Goal: Information Seeking & Learning: Compare options

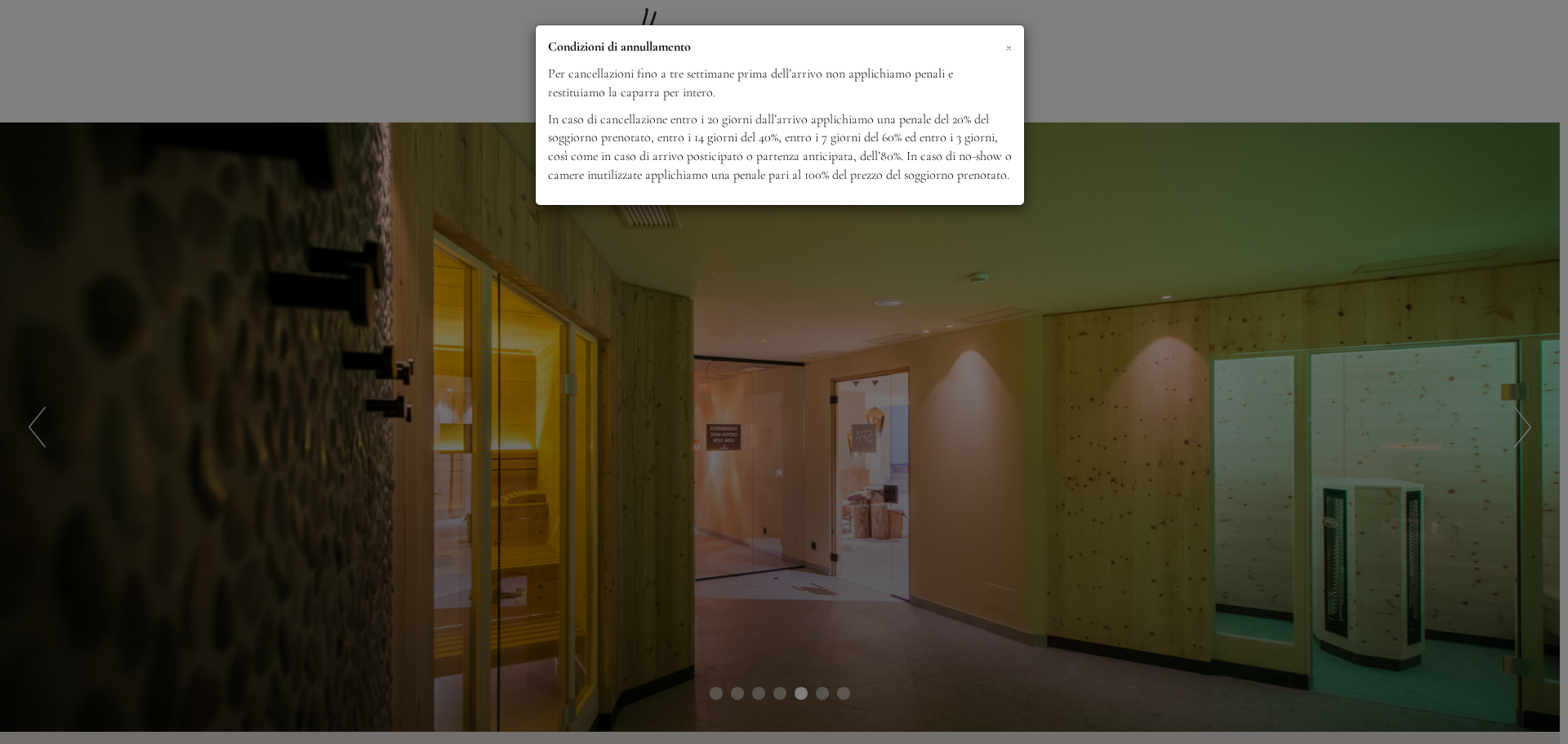
click at [1007, 47] on span "×" at bounding box center [1009, 46] width 7 height 21
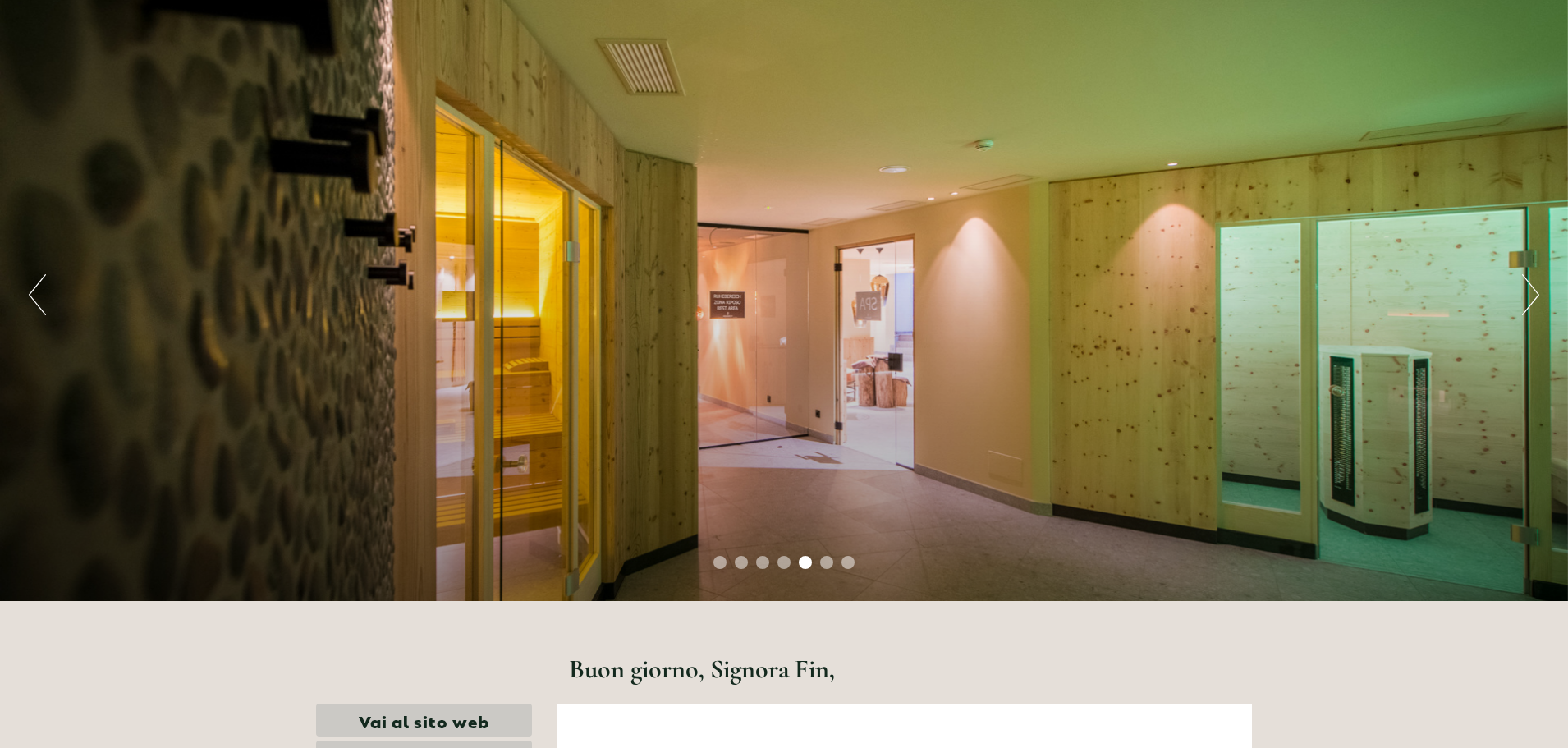
scroll to position [82, 0]
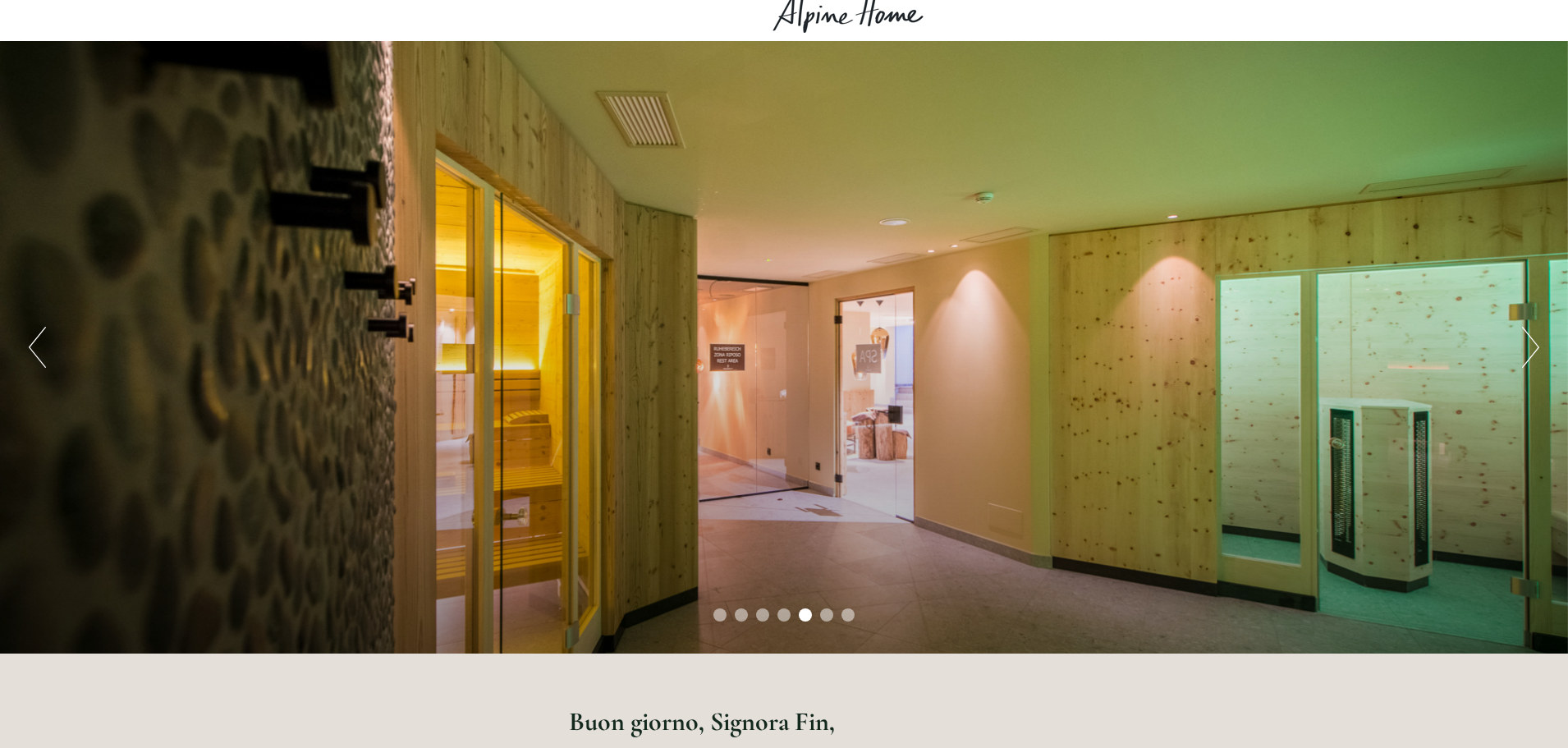
click at [1532, 341] on button "Next" at bounding box center [1531, 348] width 17 height 41
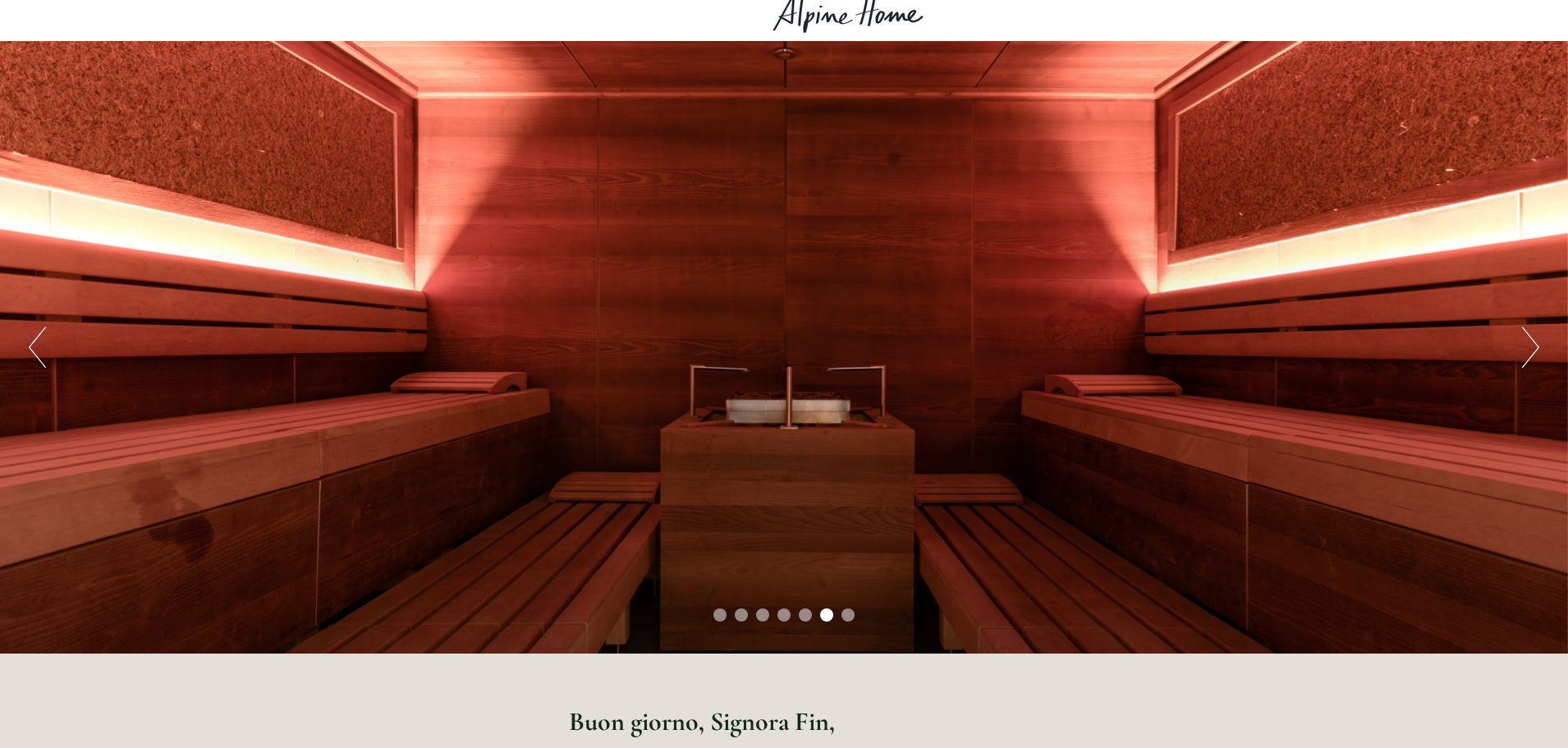
click at [1532, 341] on button "Next" at bounding box center [1531, 348] width 17 height 41
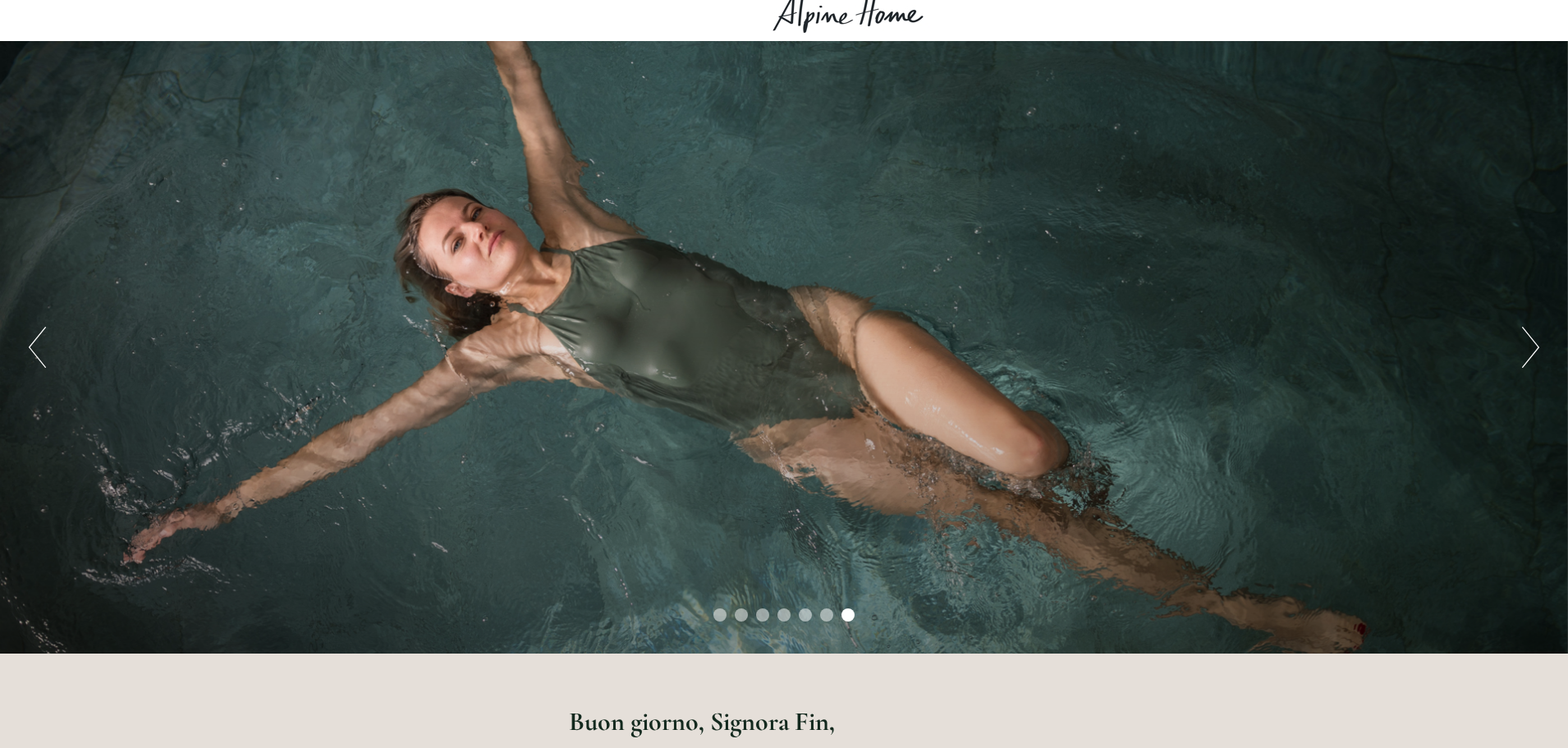
click at [1532, 341] on button "Next" at bounding box center [1531, 348] width 17 height 41
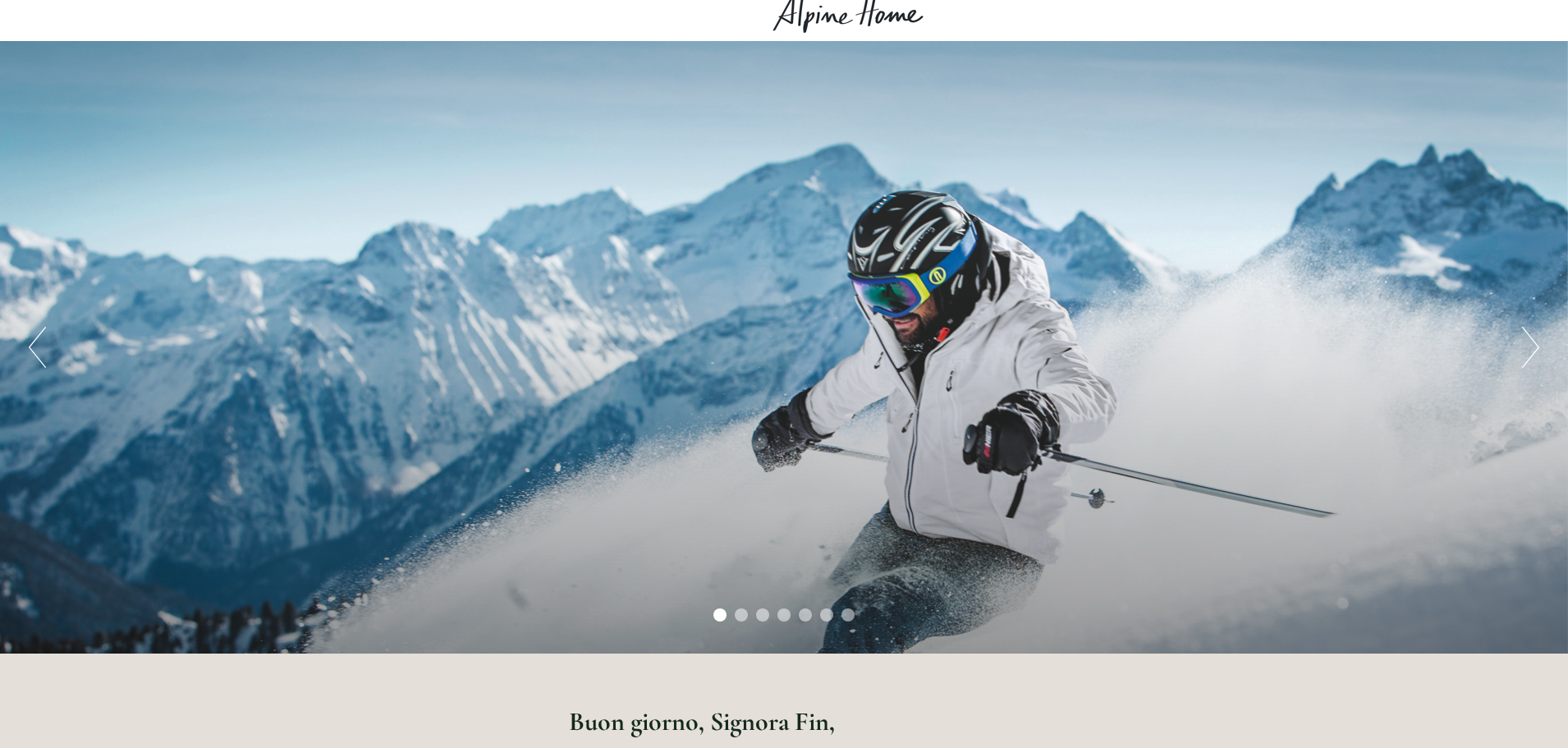
click at [1532, 341] on button "Next" at bounding box center [1531, 348] width 17 height 41
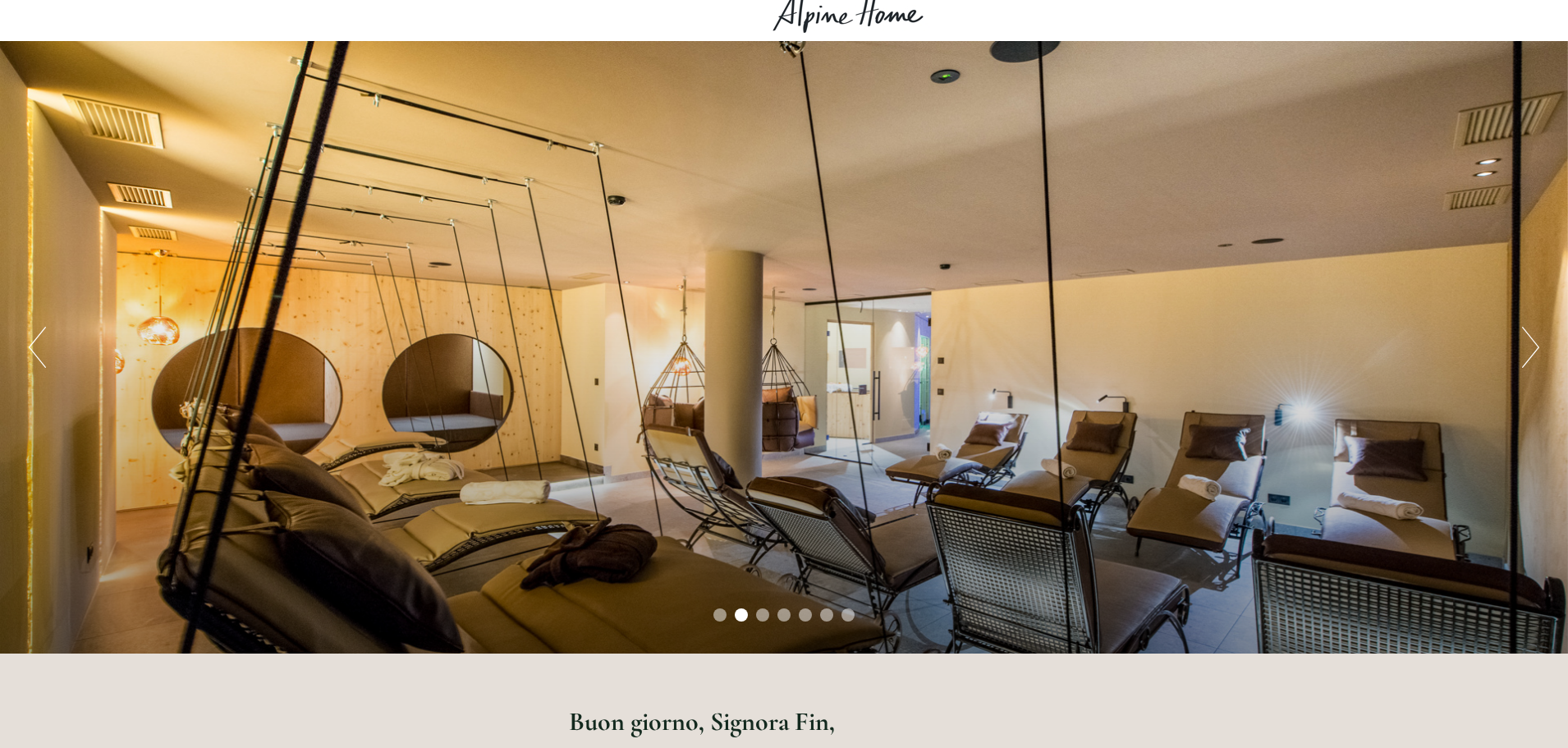
click at [1532, 341] on button "Next" at bounding box center [1531, 348] width 17 height 41
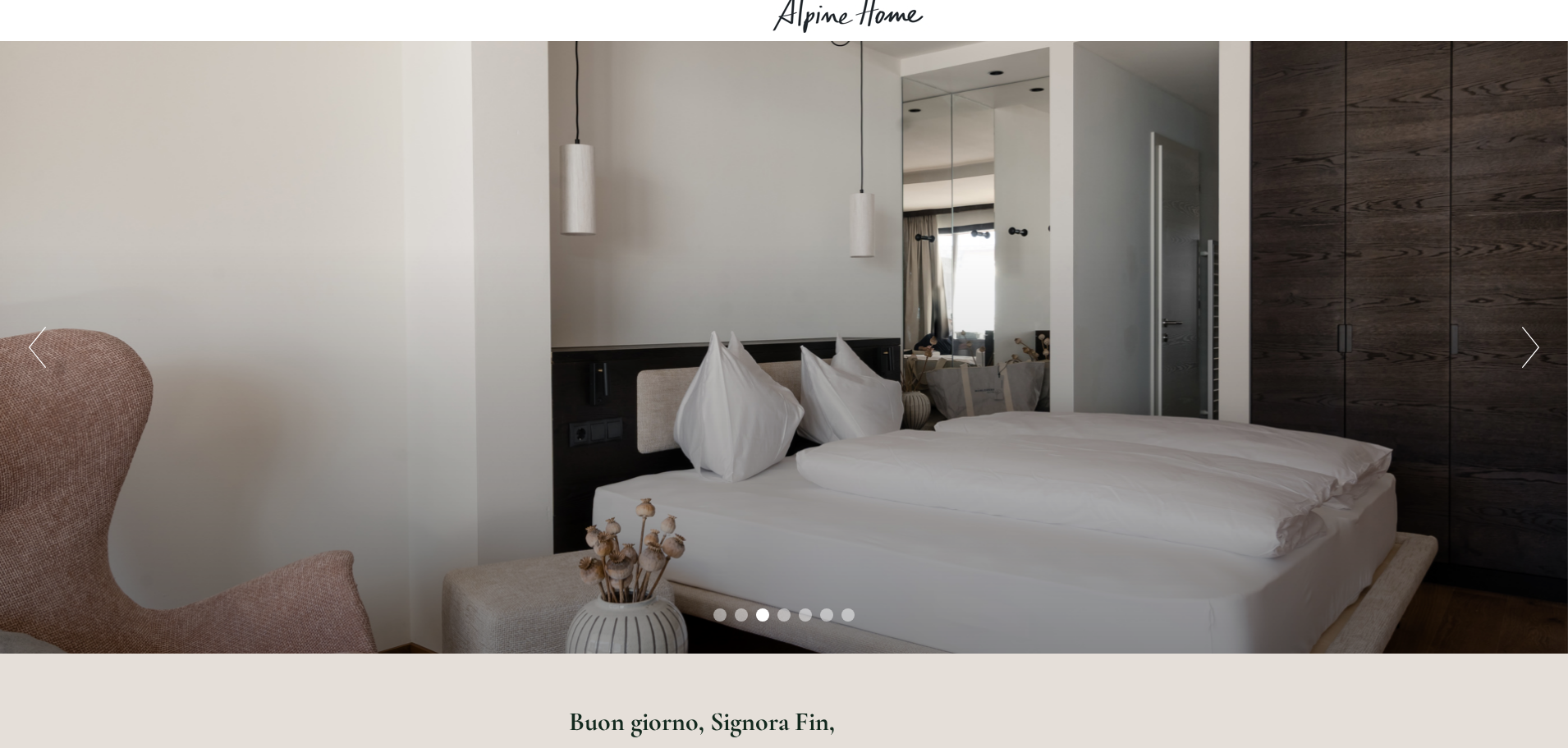
click at [1532, 341] on button "Next" at bounding box center [1531, 348] width 17 height 41
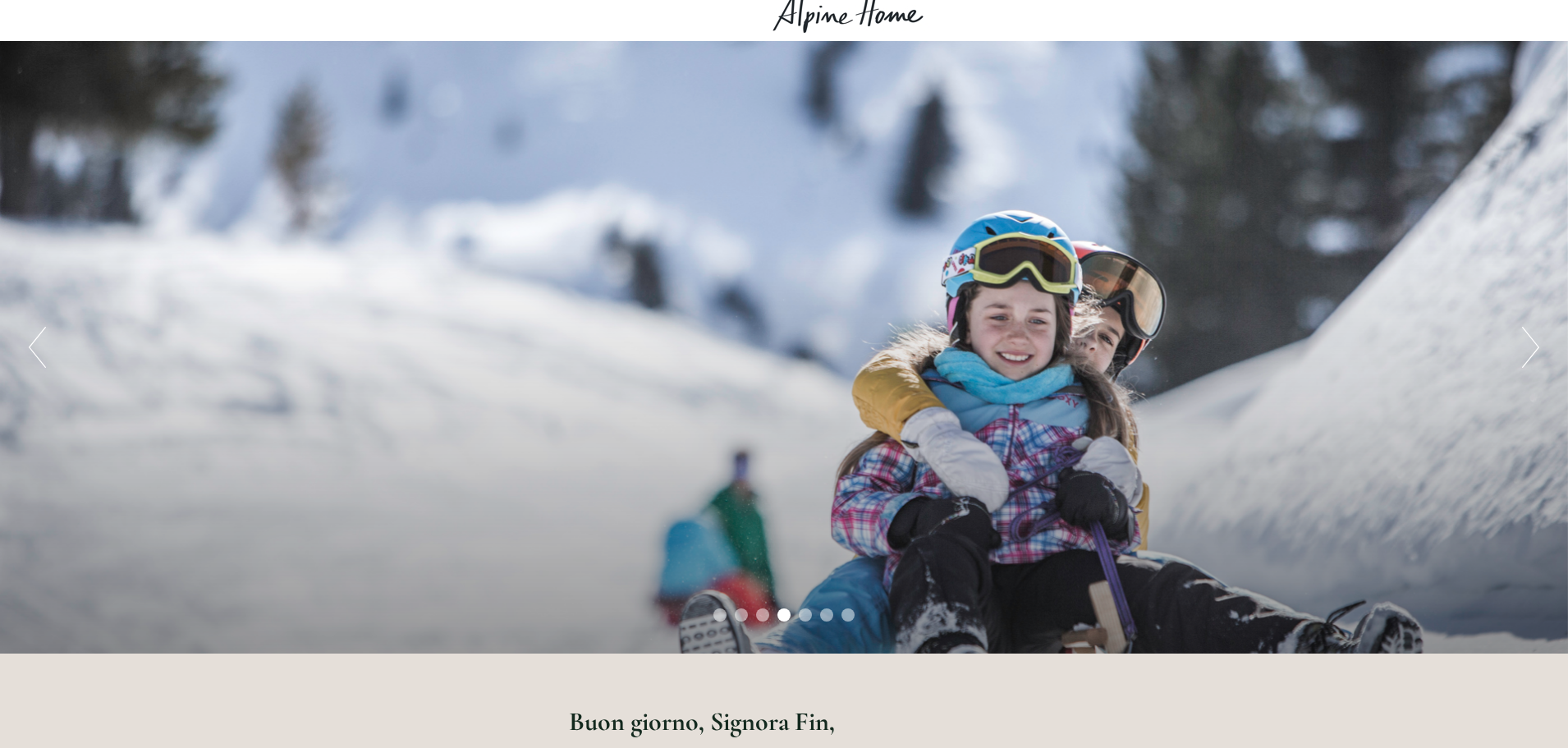
click at [1532, 341] on button "Next" at bounding box center [1531, 348] width 17 height 41
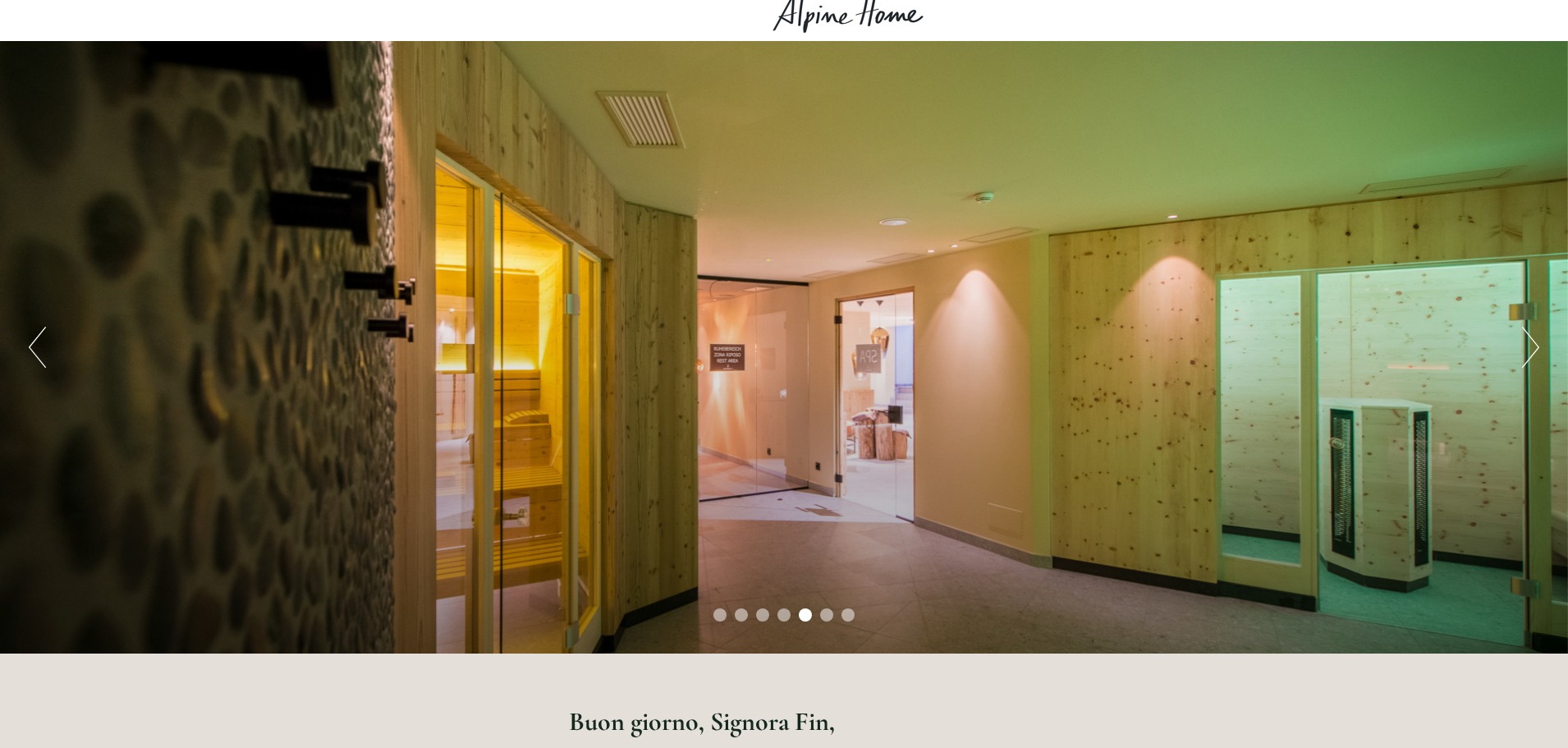
click at [1532, 341] on button "Next" at bounding box center [1531, 348] width 17 height 41
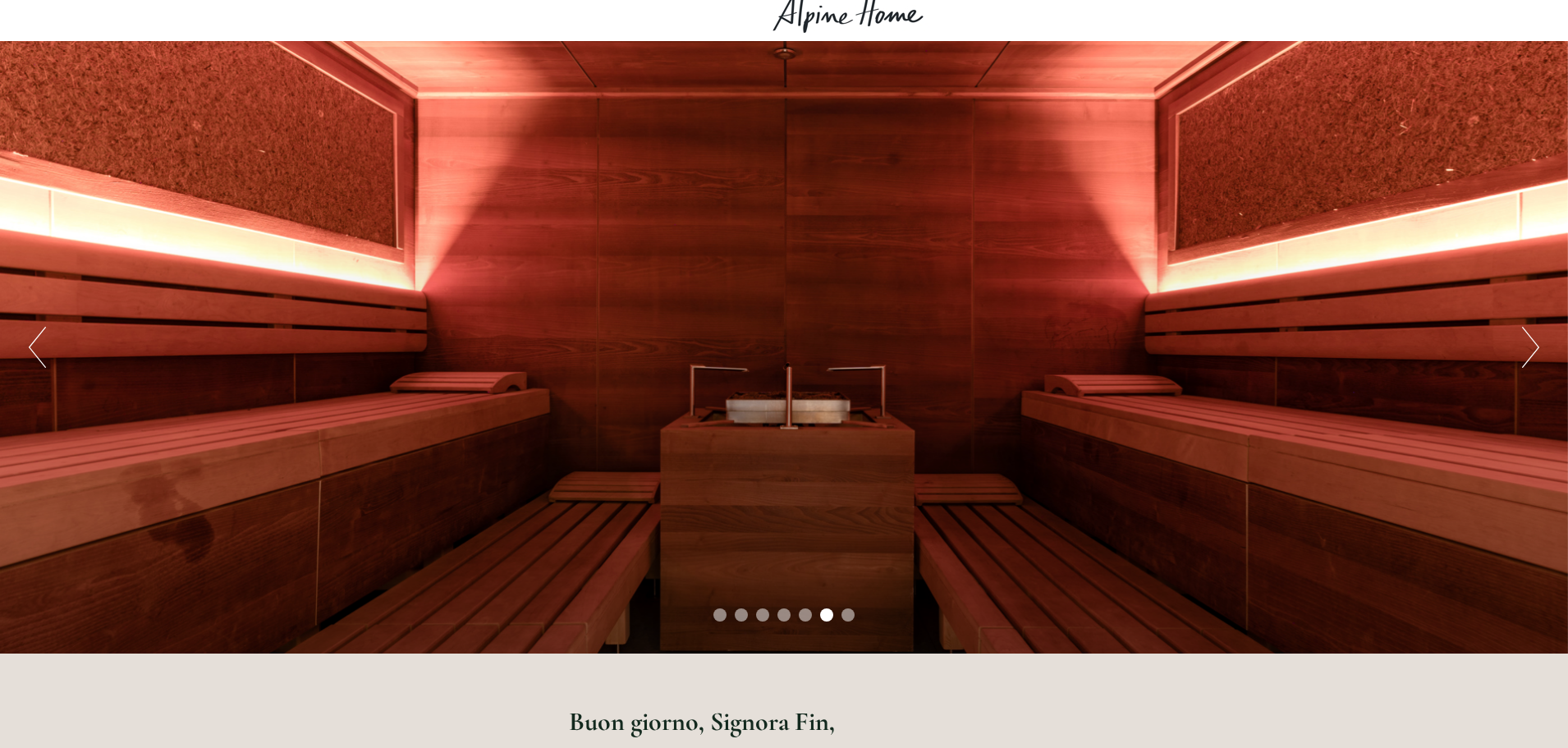
click at [1532, 341] on button "Next" at bounding box center [1531, 348] width 17 height 41
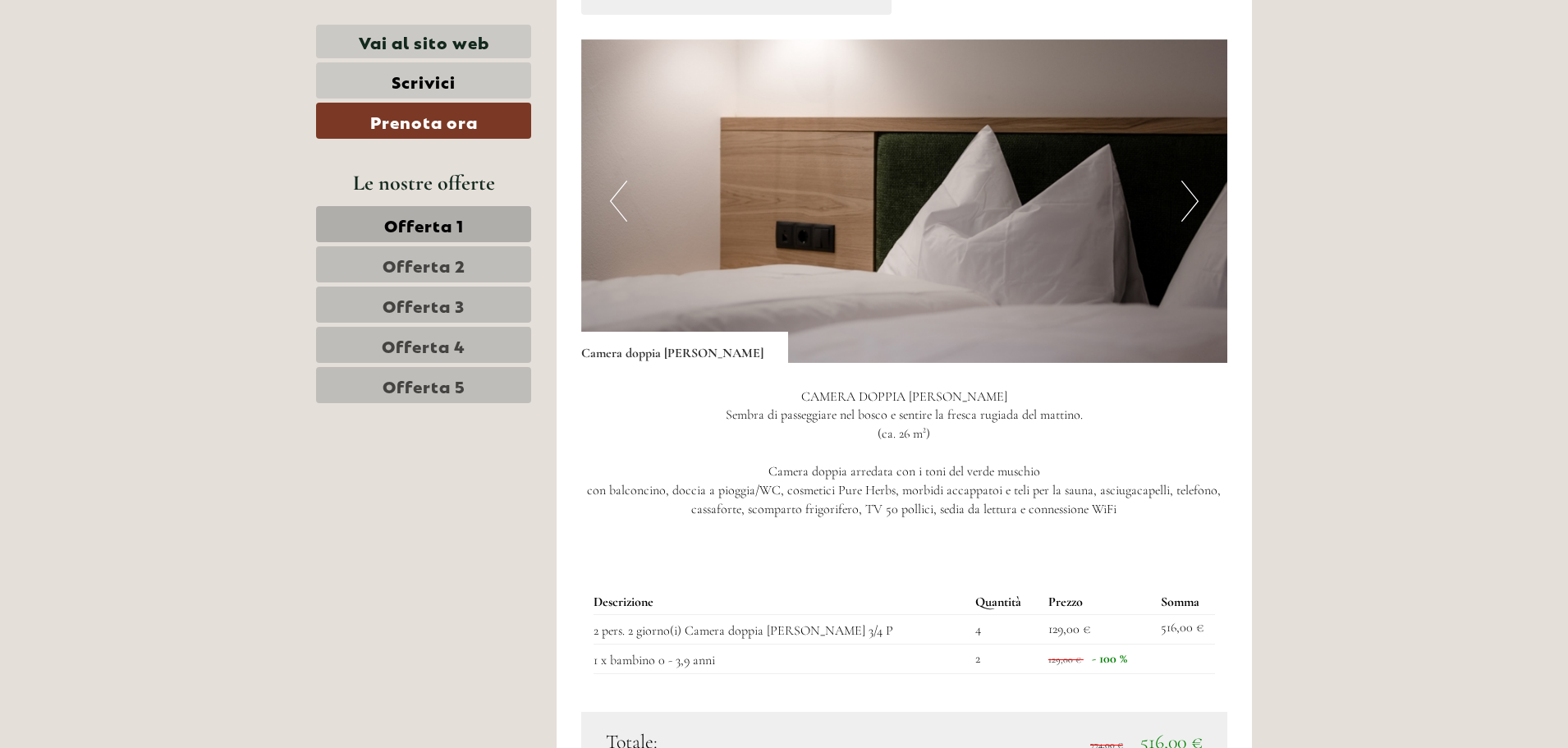
scroll to position [1148, 0]
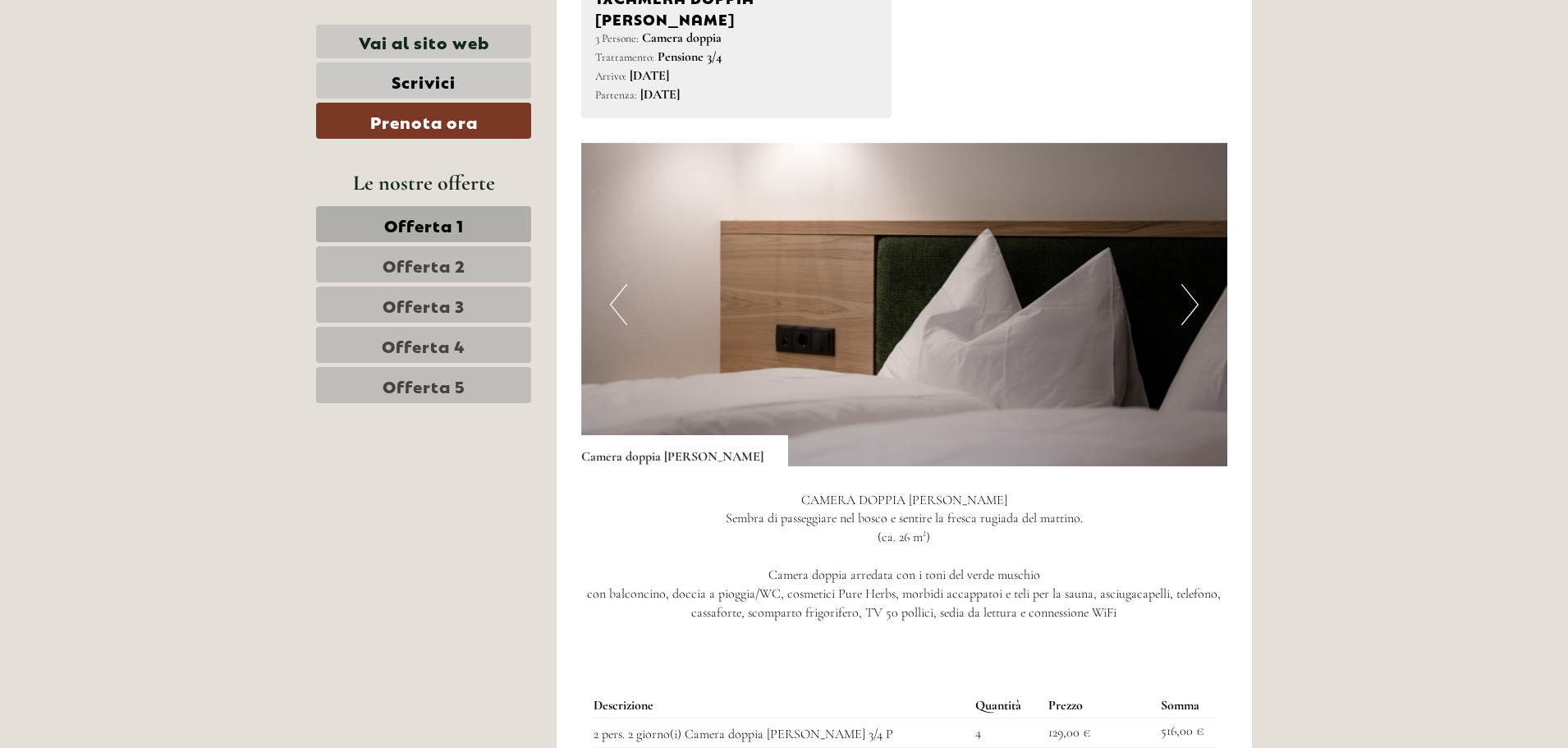
click at [1195, 284] on button "Next" at bounding box center [1190, 304] width 17 height 41
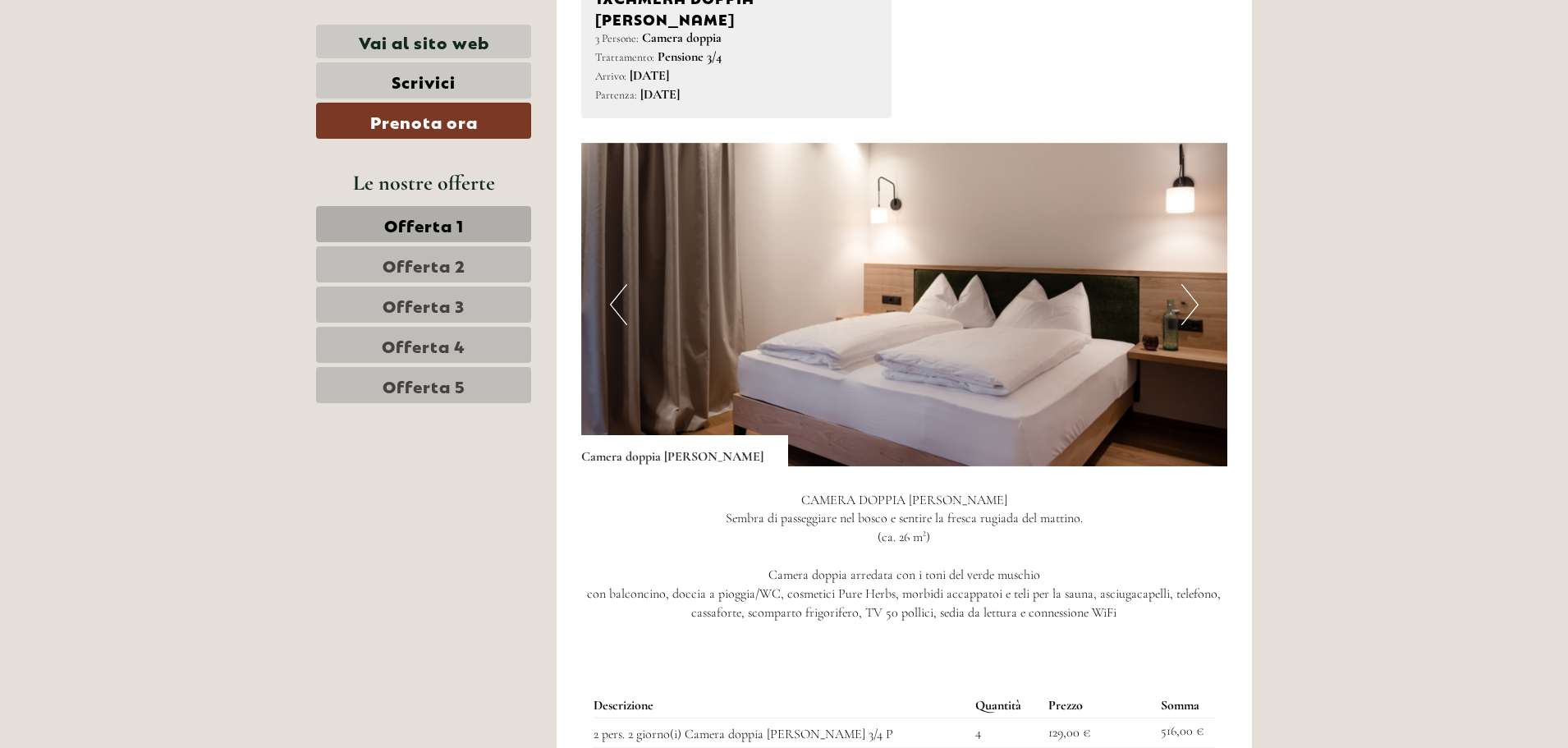
click at [1195, 284] on button "Next" at bounding box center [1190, 304] width 17 height 41
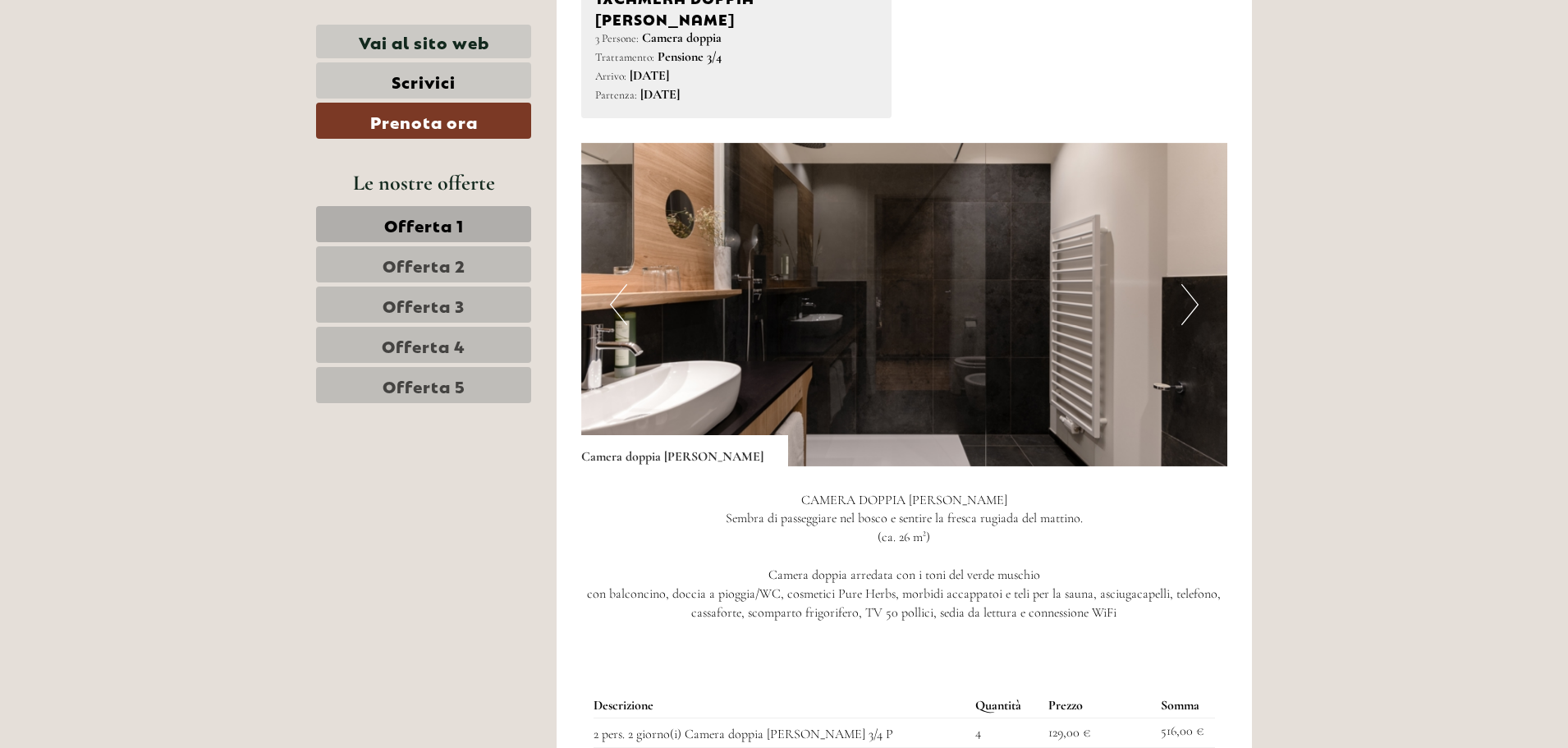
click at [1195, 284] on button "Next" at bounding box center [1190, 304] width 17 height 41
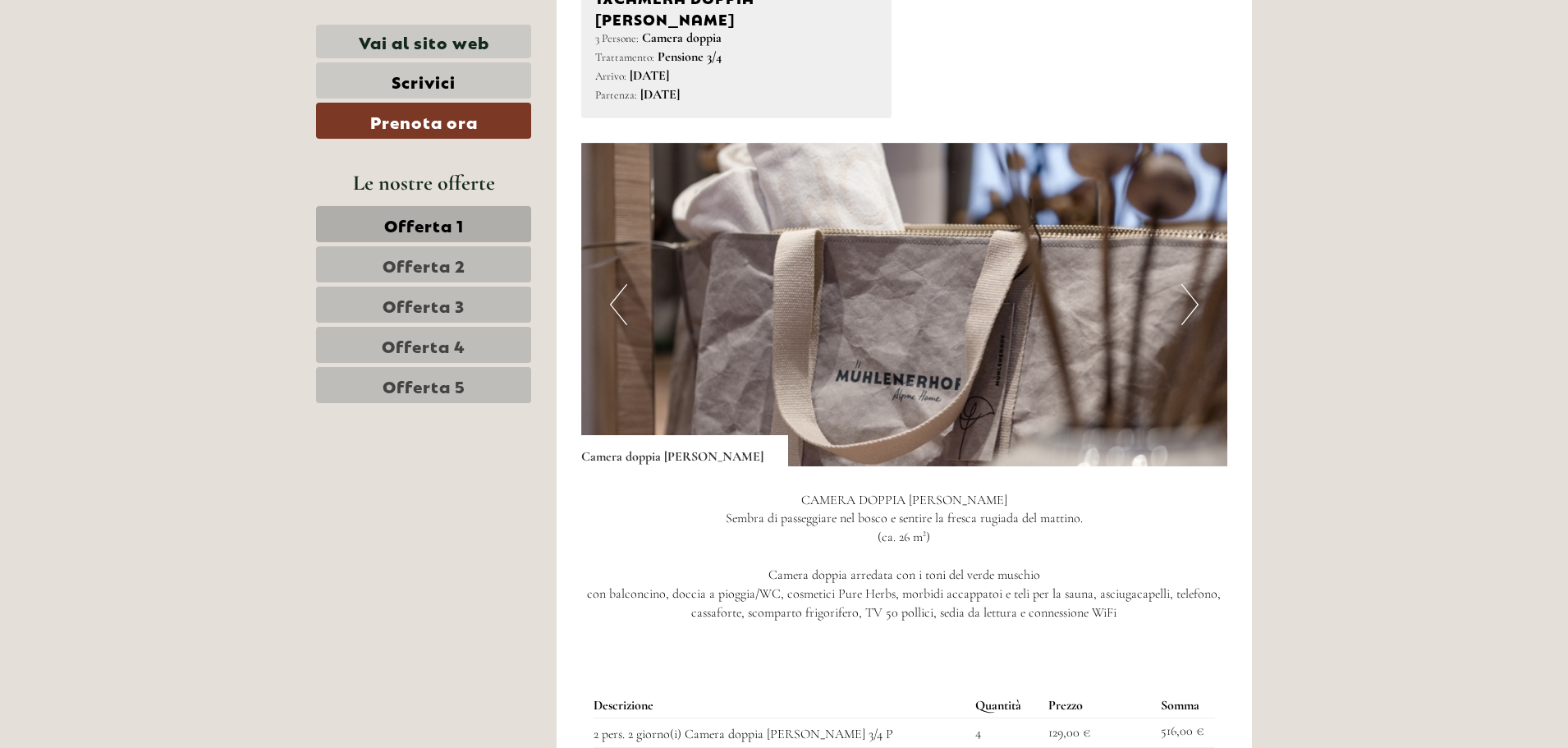
click at [1195, 284] on button "Next" at bounding box center [1190, 304] width 17 height 41
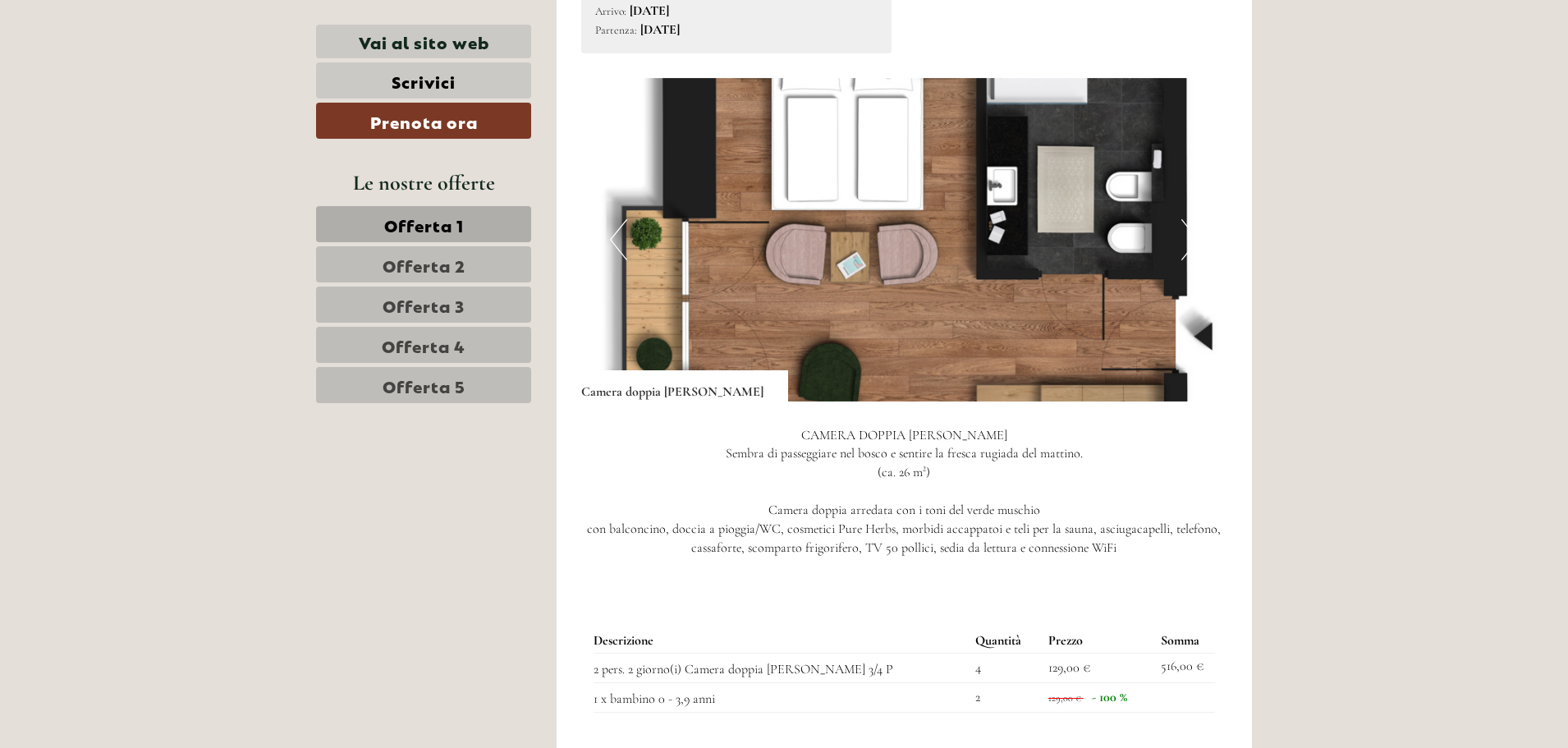
scroll to position [1067, 0]
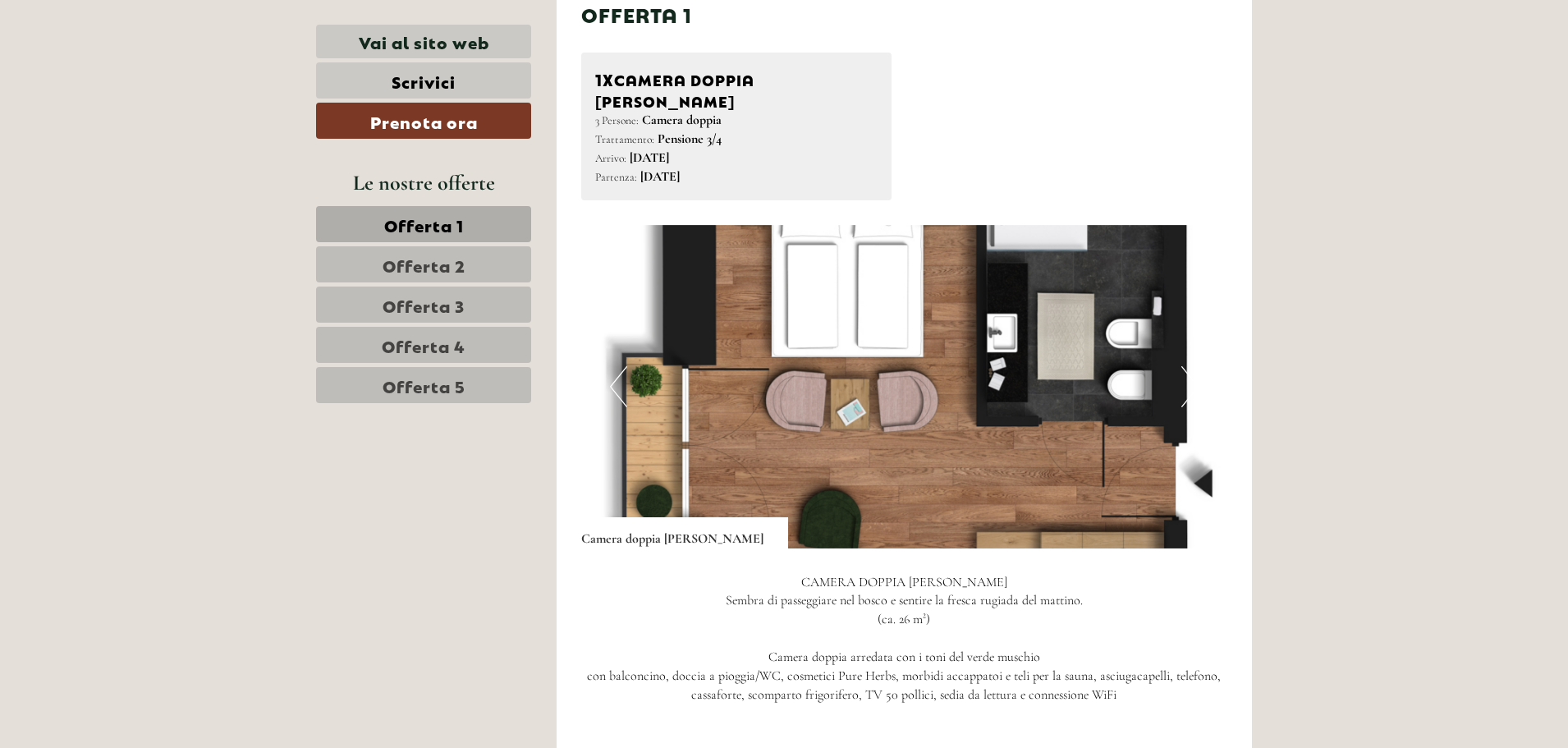
click at [1190, 366] on button "Next" at bounding box center [1190, 386] width 17 height 41
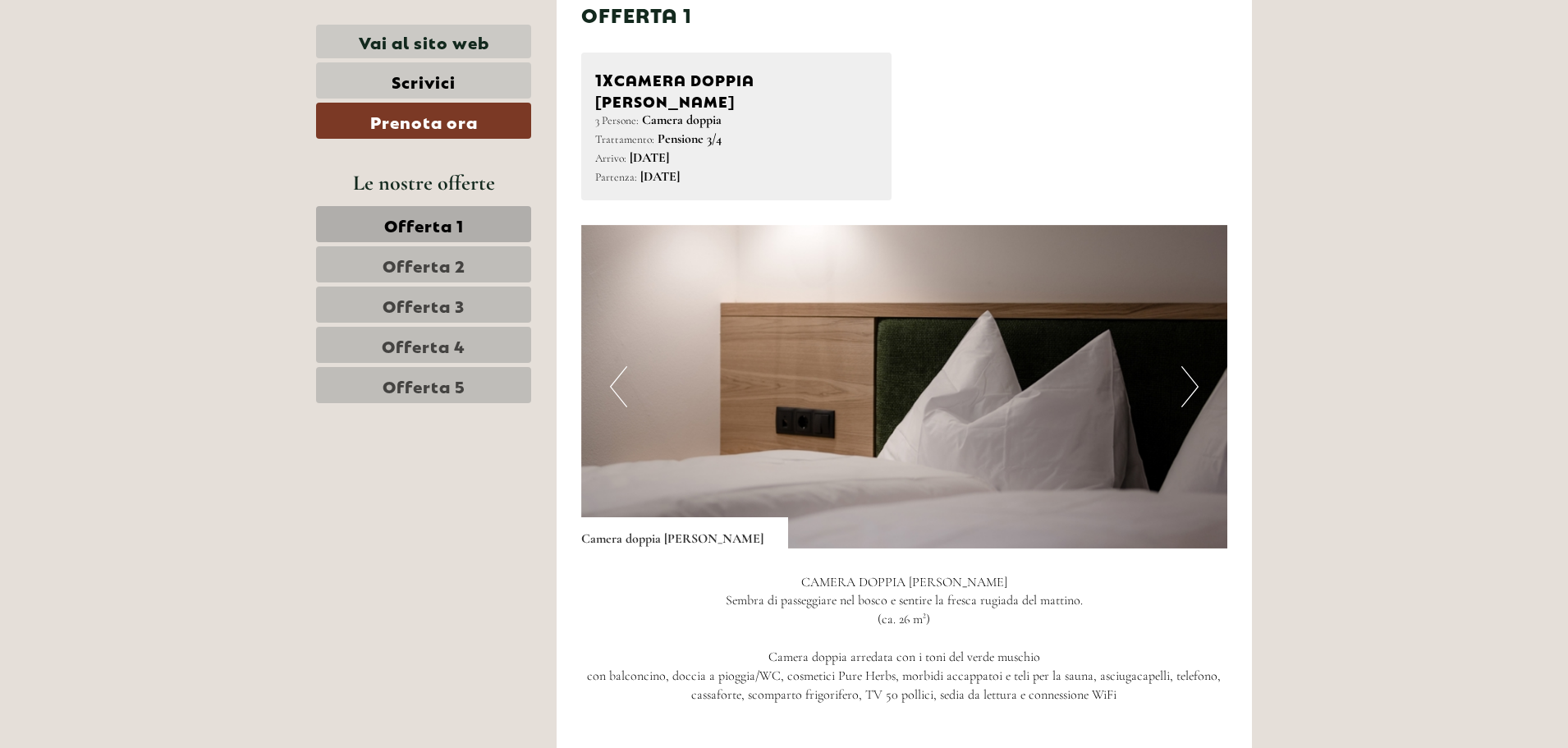
click at [401, 267] on span "Offerta 2" at bounding box center [424, 264] width 83 height 23
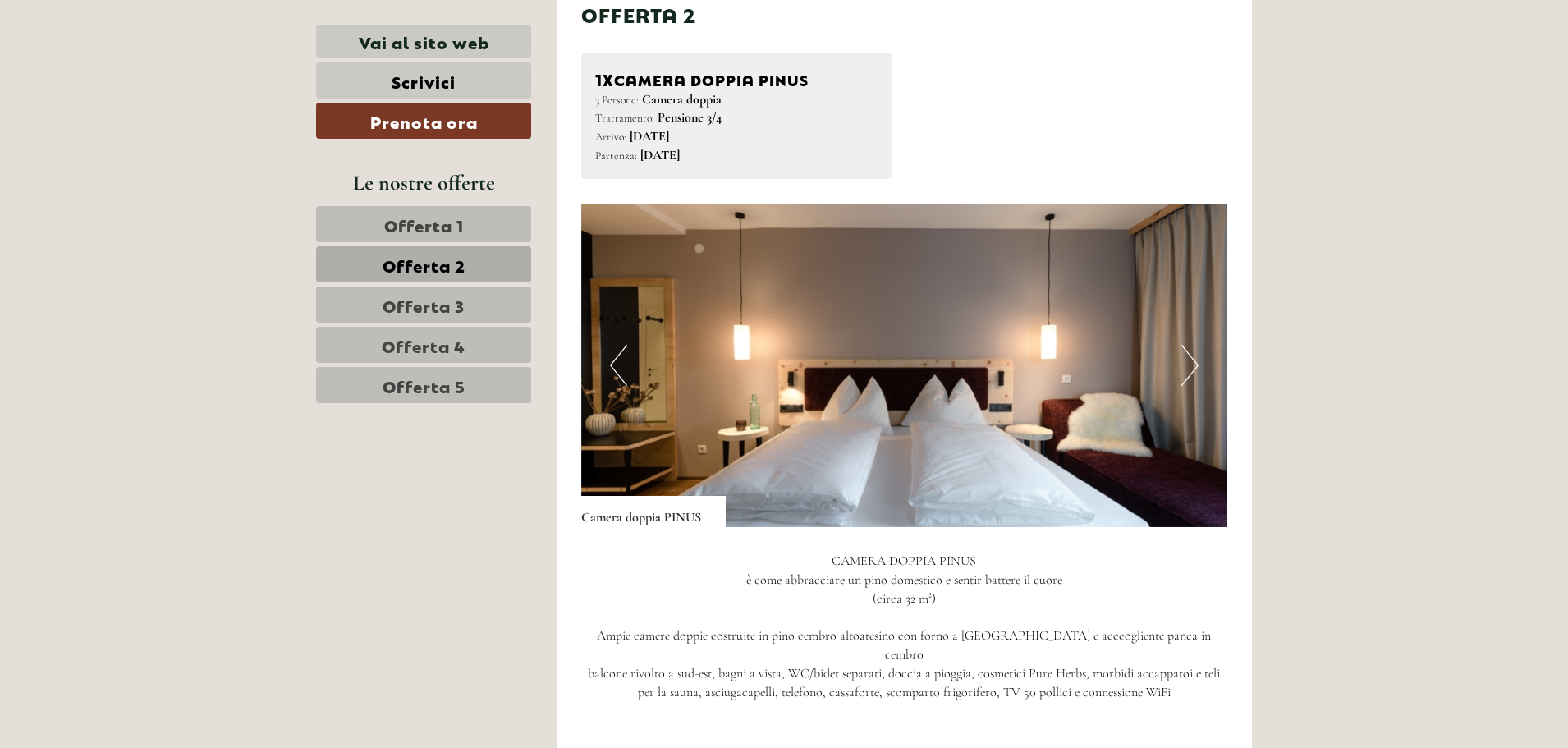
scroll to position [1014, 0]
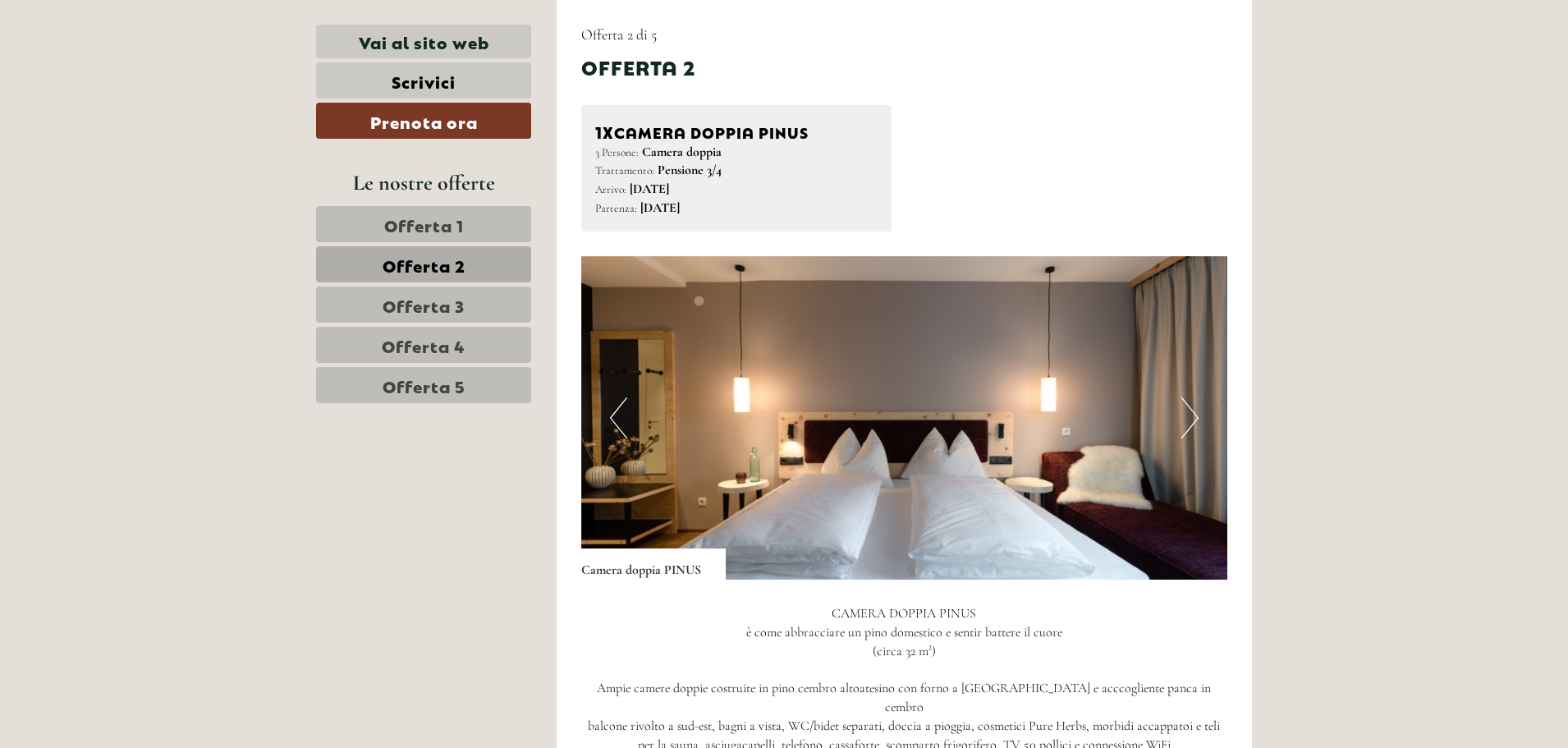
click at [1194, 412] on button "Next" at bounding box center [1190, 418] width 17 height 41
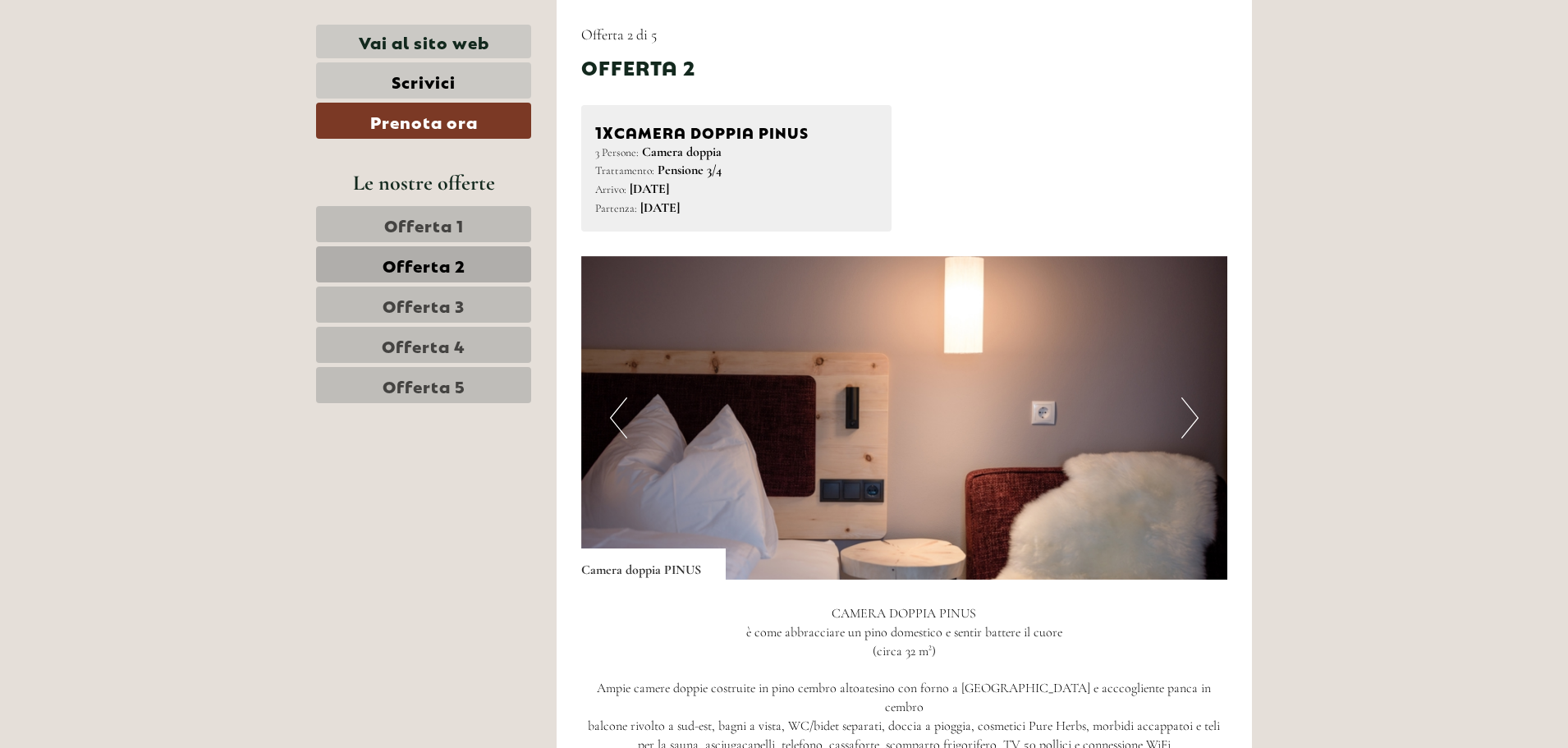
click at [1194, 412] on button "Next" at bounding box center [1190, 418] width 17 height 41
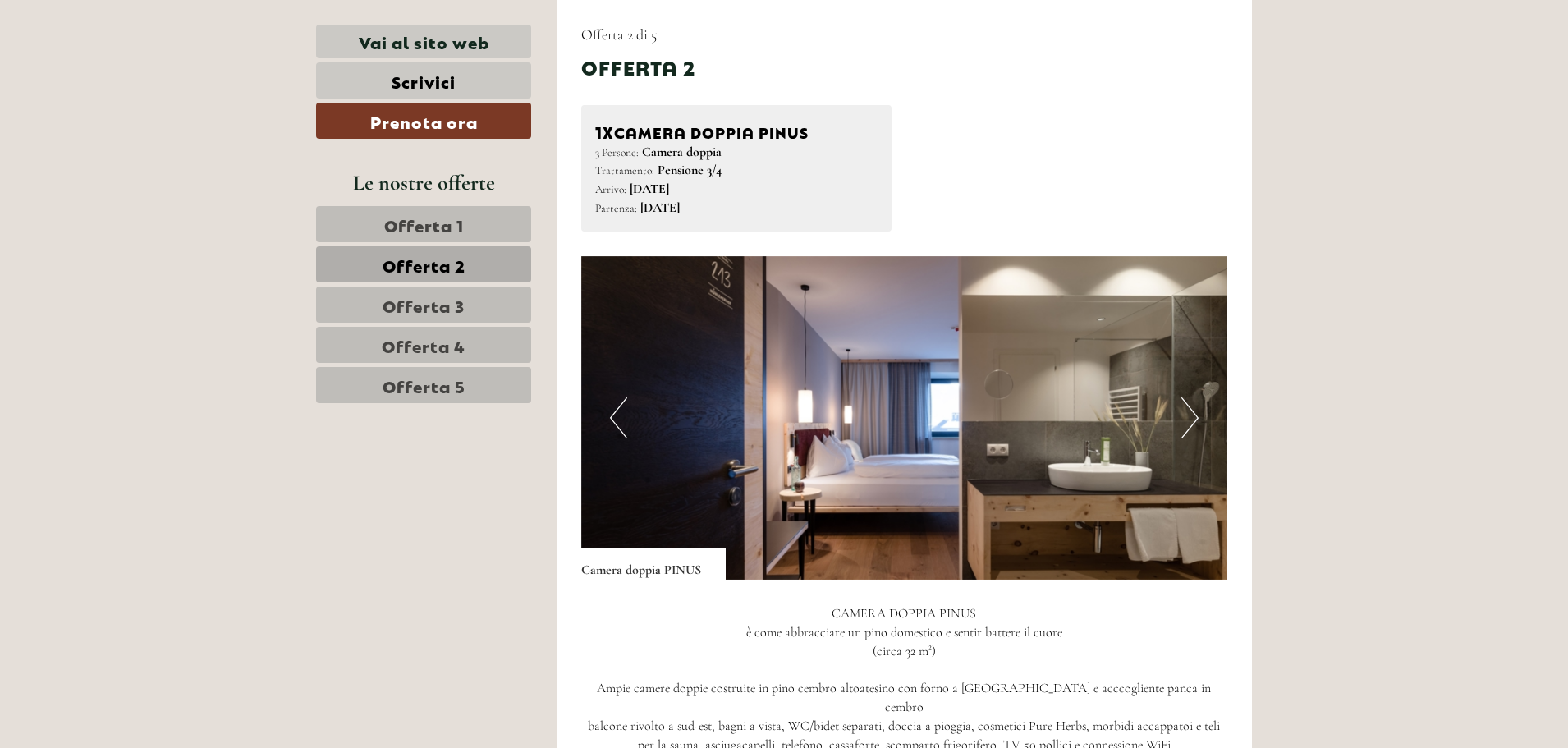
click at [1194, 413] on button "Next" at bounding box center [1190, 418] width 17 height 41
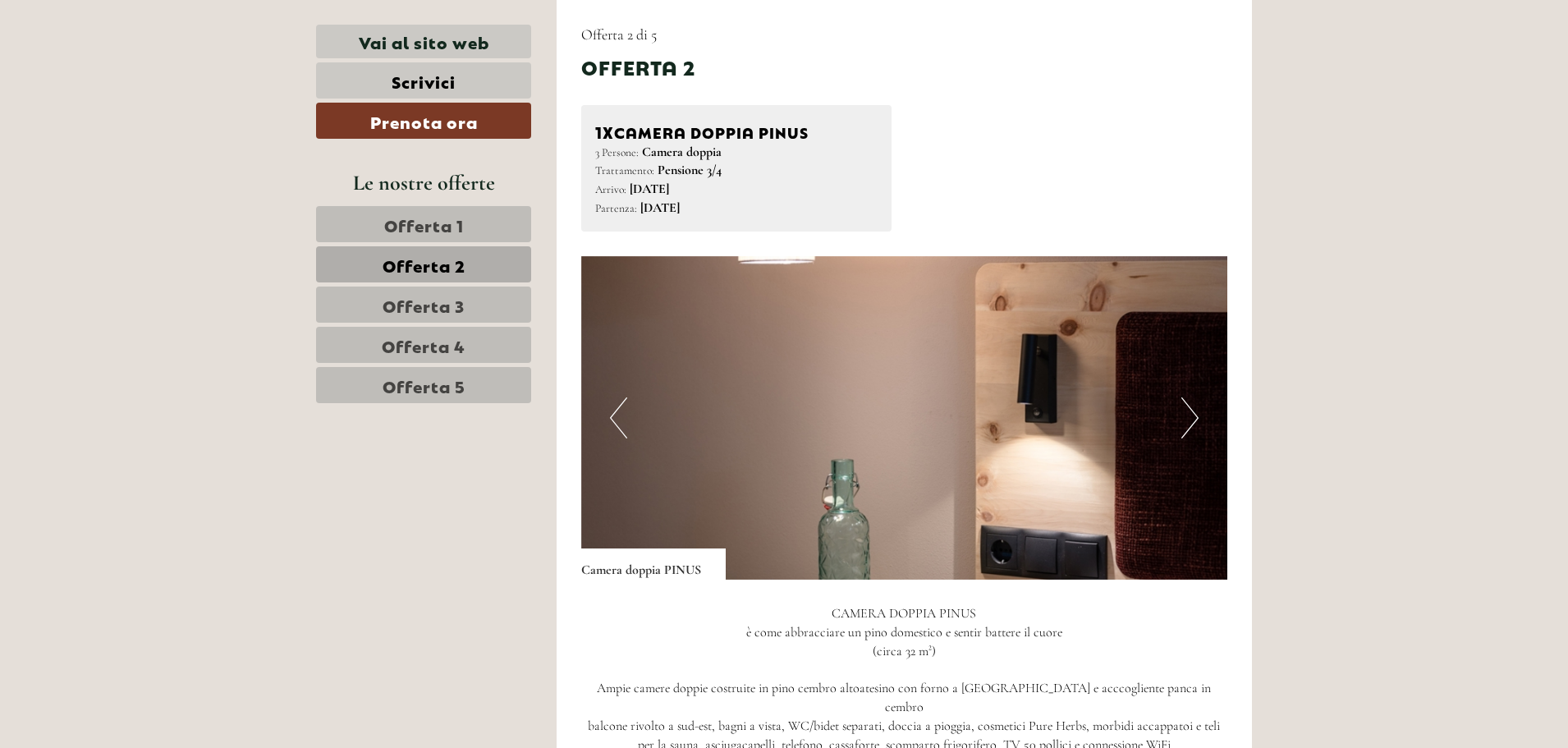
click at [1194, 413] on button "Next" at bounding box center [1190, 418] width 17 height 41
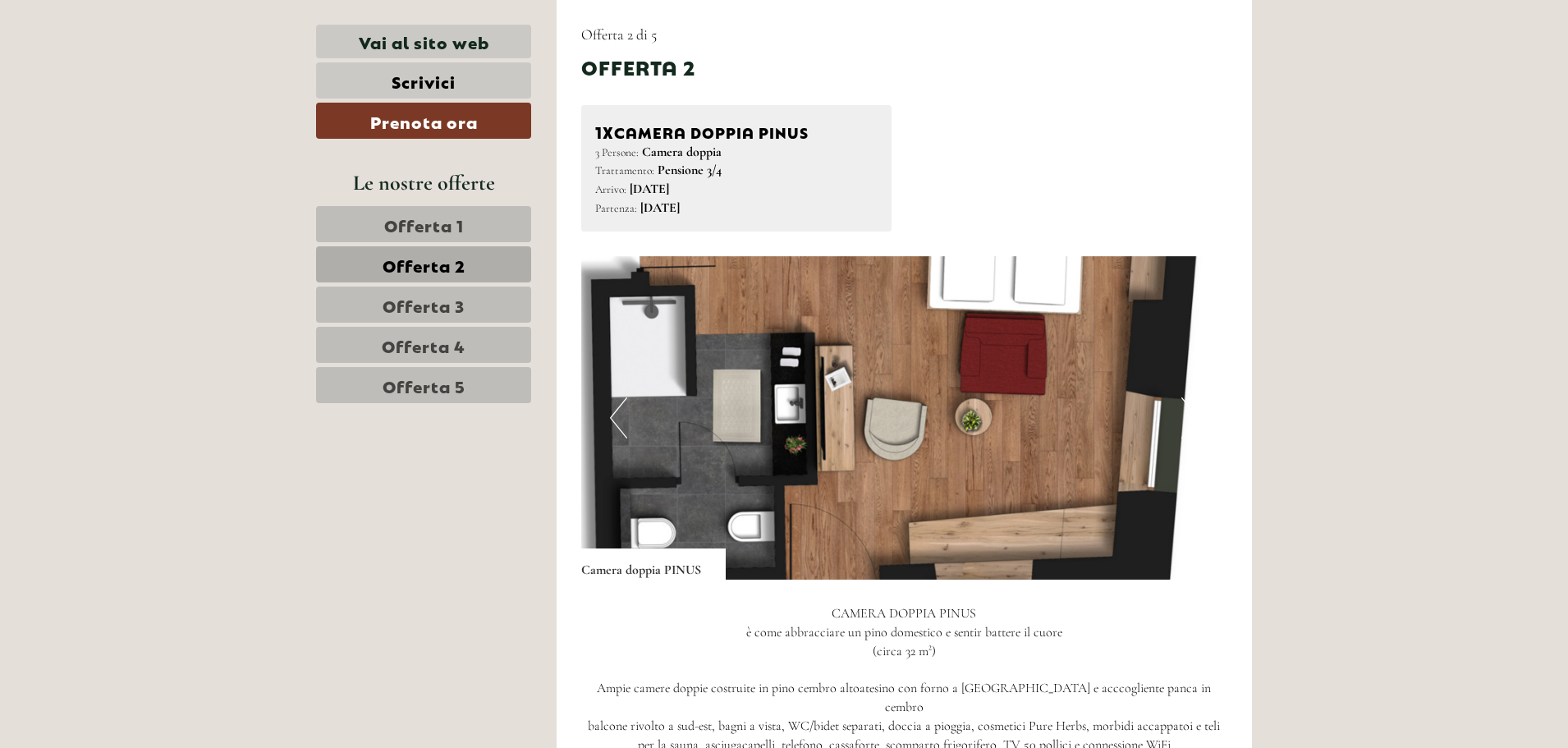
click at [1187, 411] on button "Next" at bounding box center [1190, 418] width 17 height 41
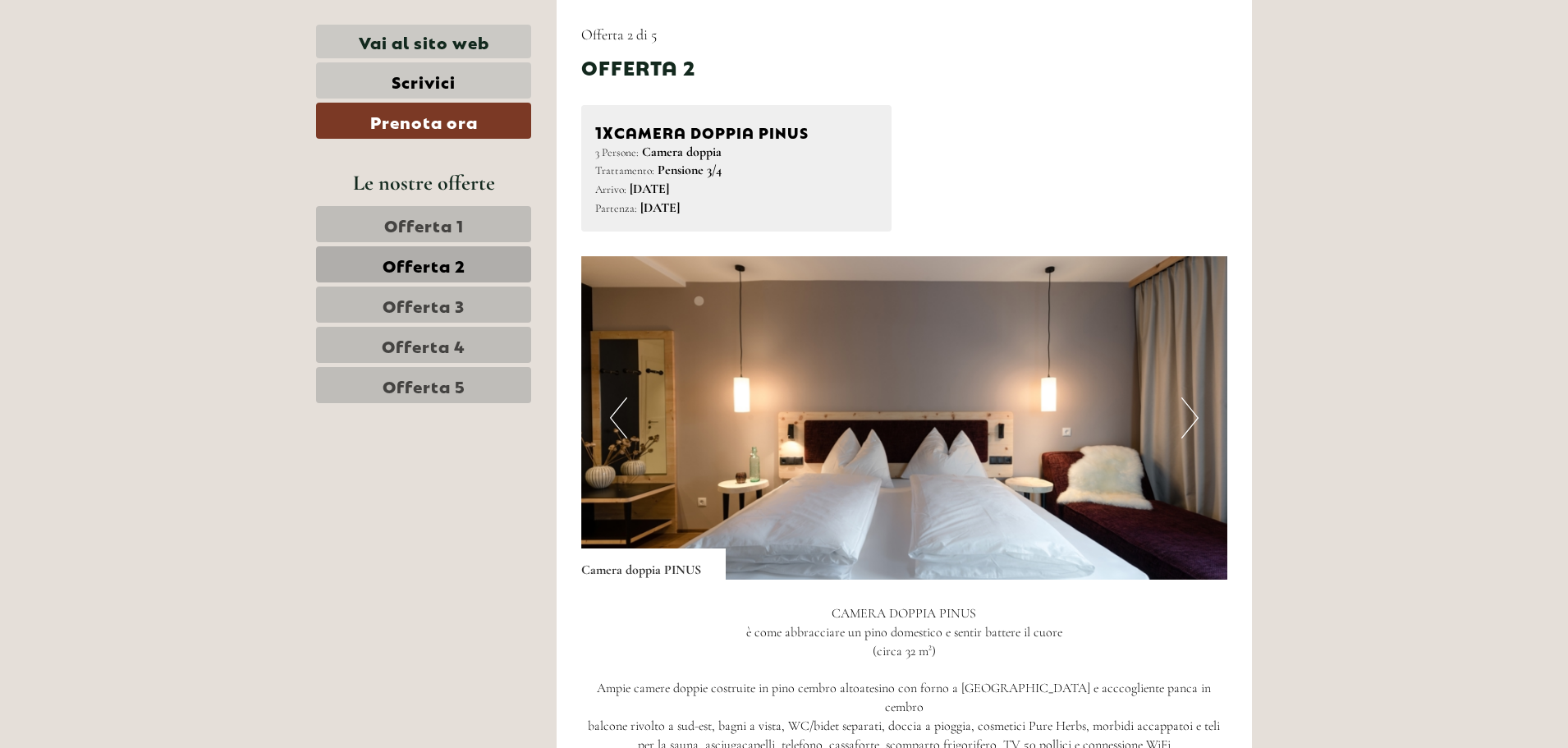
click at [1187, 411] on button "Next" at bounding box center [1190, 418] width 17 height 41
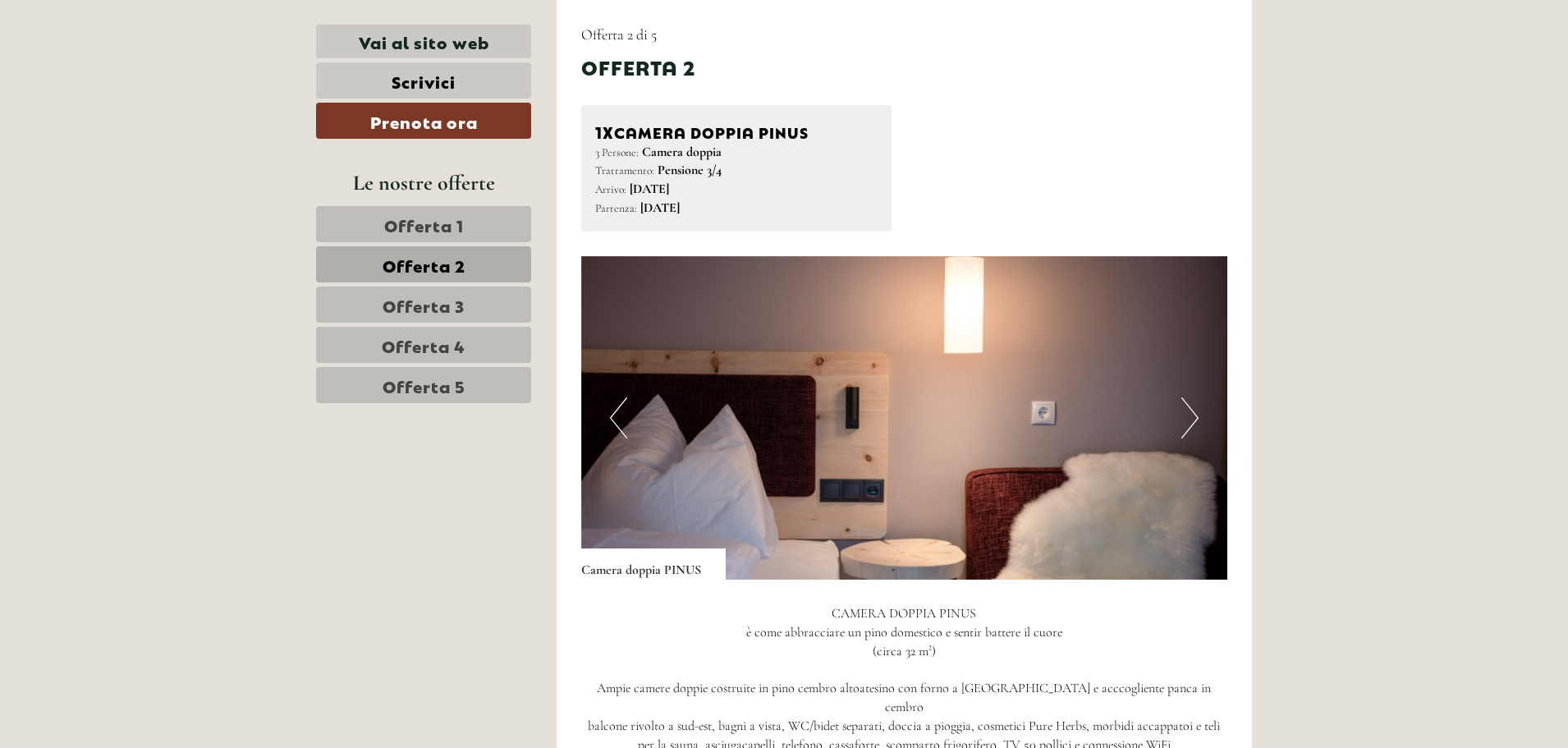
click at [1187, 411] on button "Next" at bounding box center [1190, 418] width 17 height 41
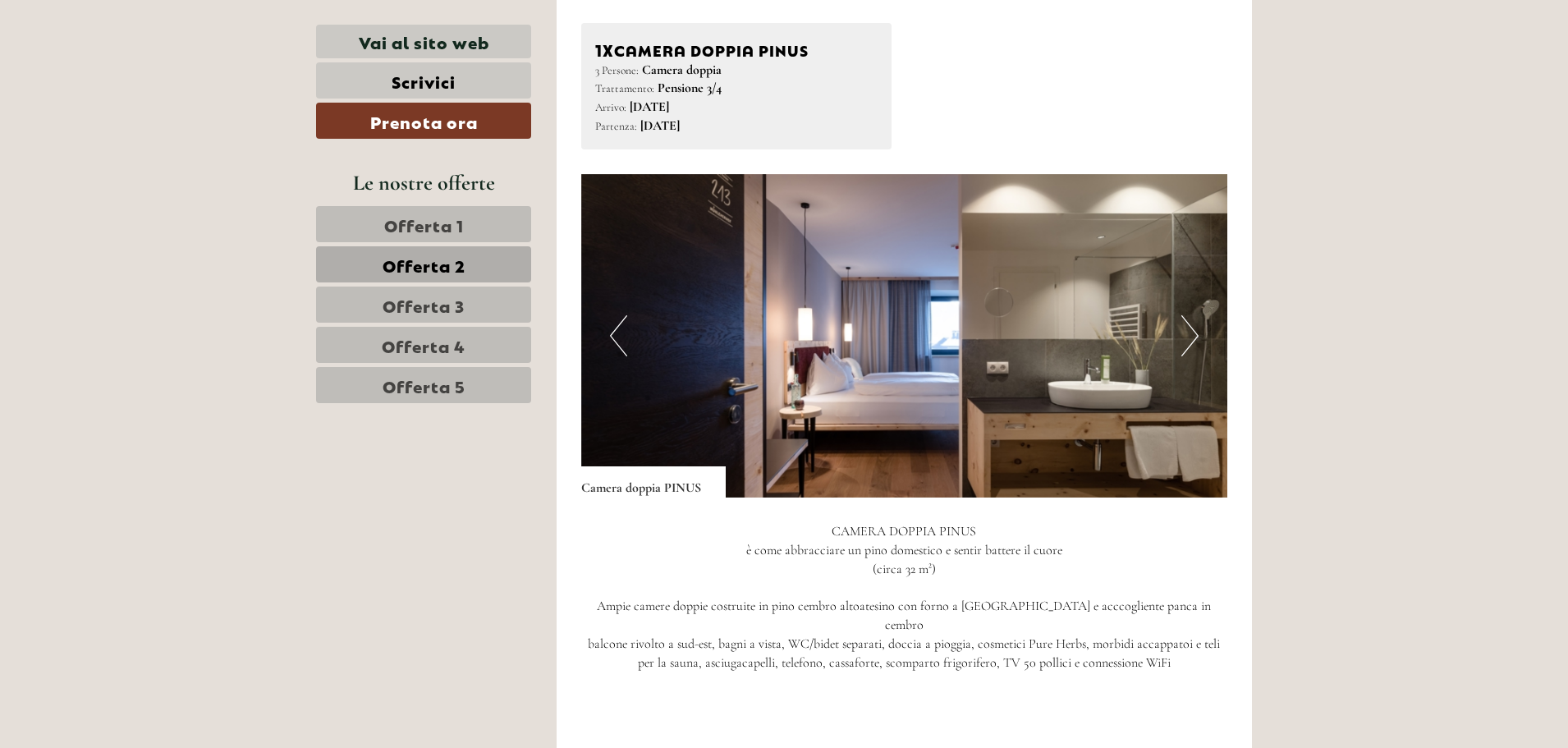
click at [435, 308] on span "Offerta 3" at bounding box center [423, 304] width 82 height 23
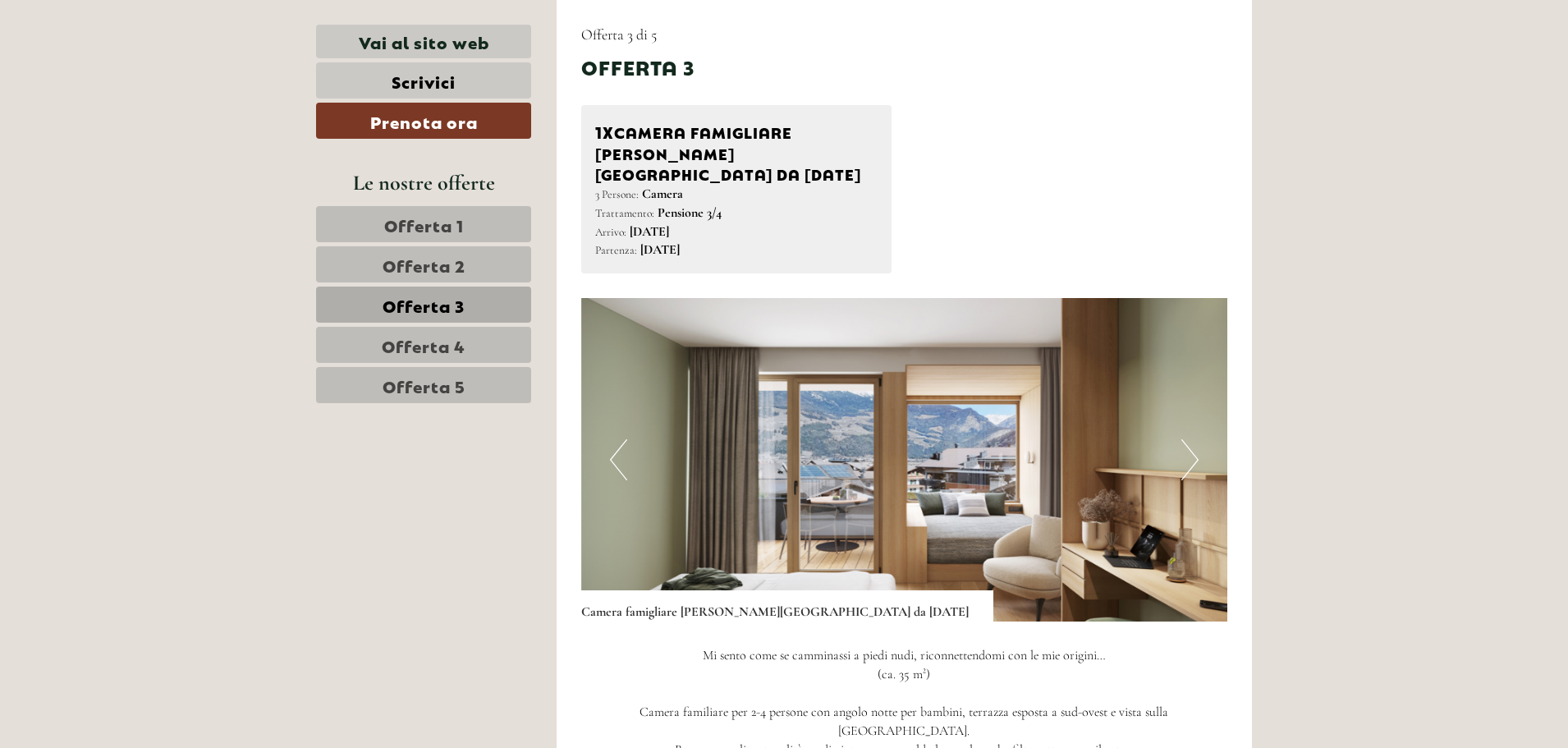
click at [1191, 439] on button "Next" at bounding box center [1190, 460] width 17 height 41
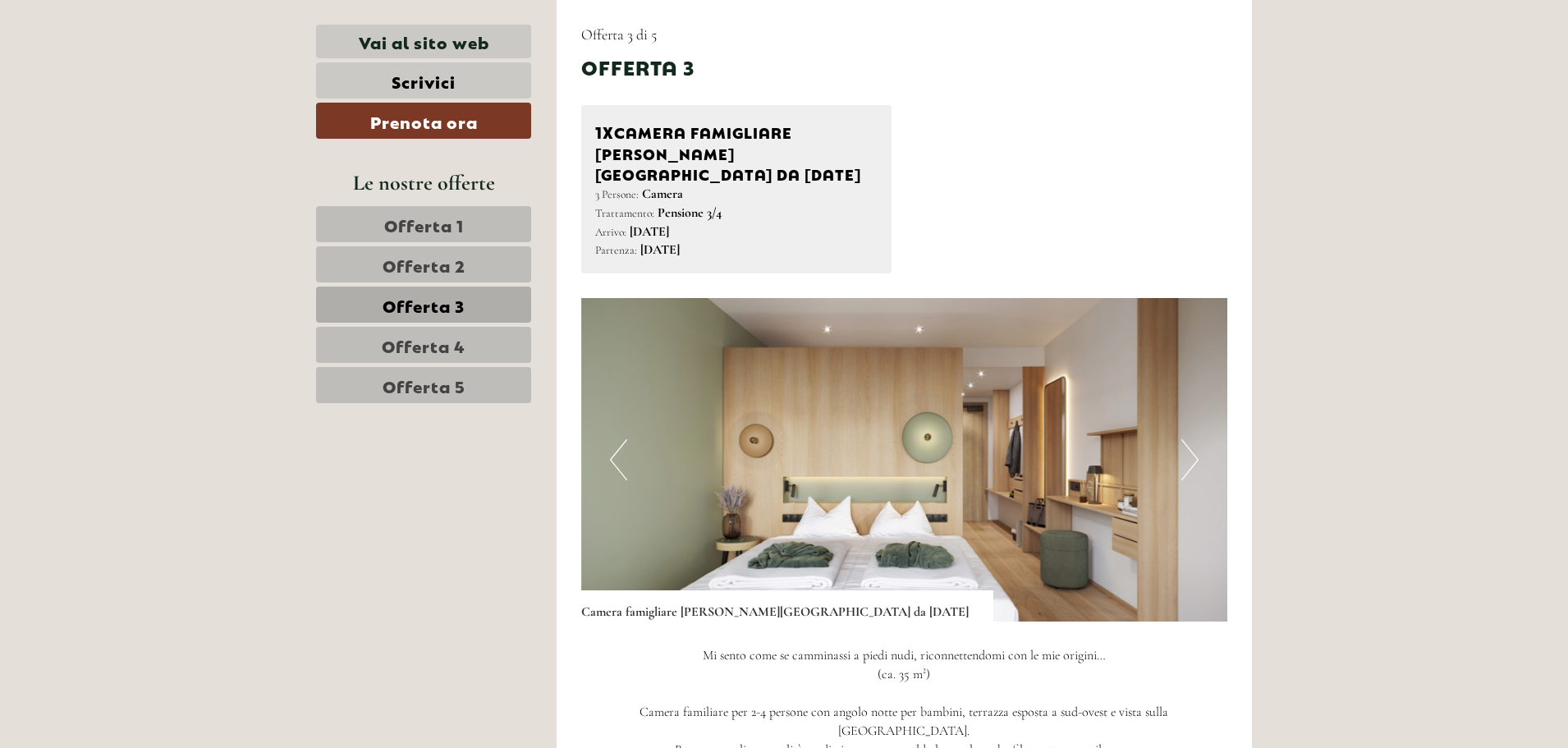
click at [1191, 439] on button "Next" at bounding box center [1190, 460] width 17 height 41
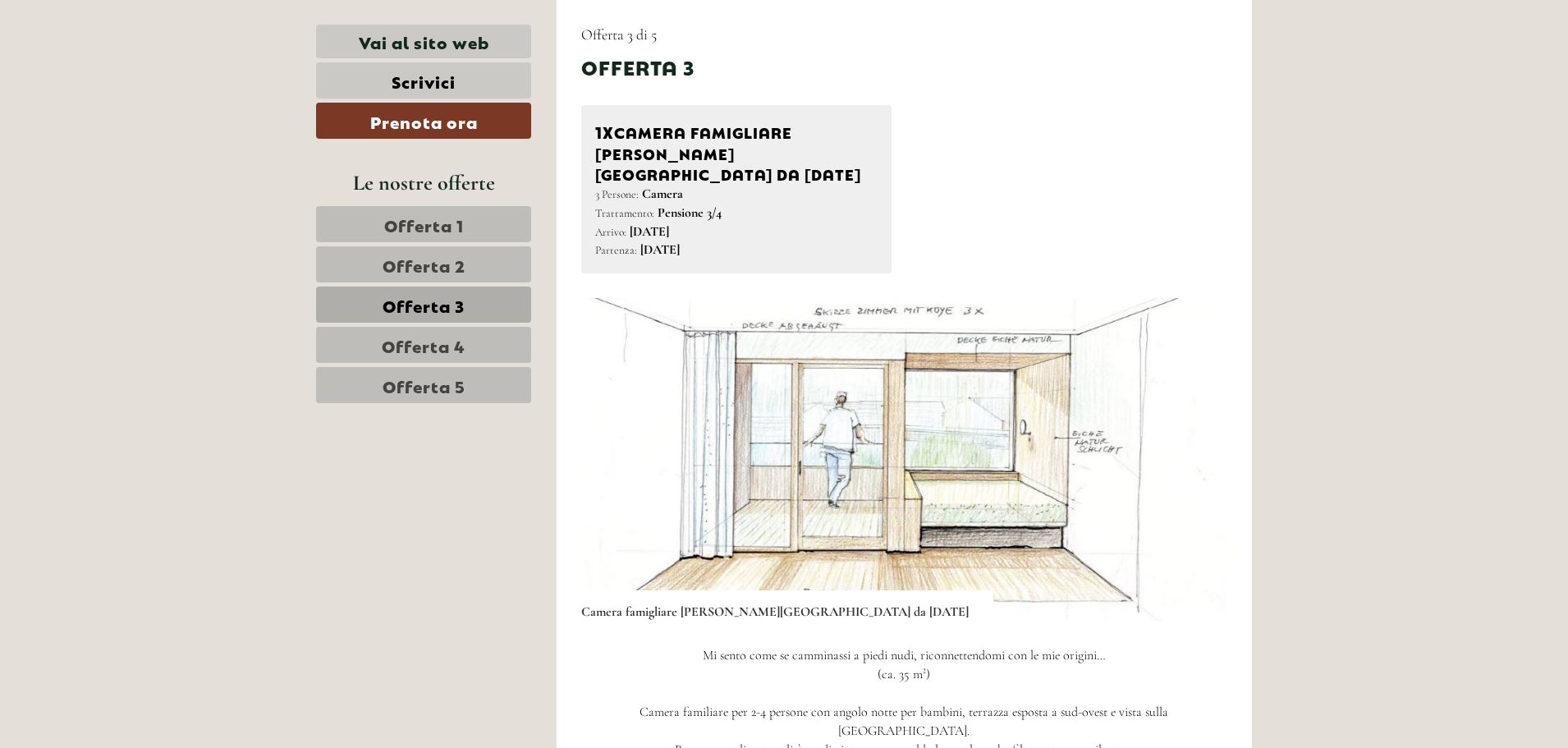
click at [1195, 439] on button "Next" at bounding box center [1190, 460] width 17 height 41
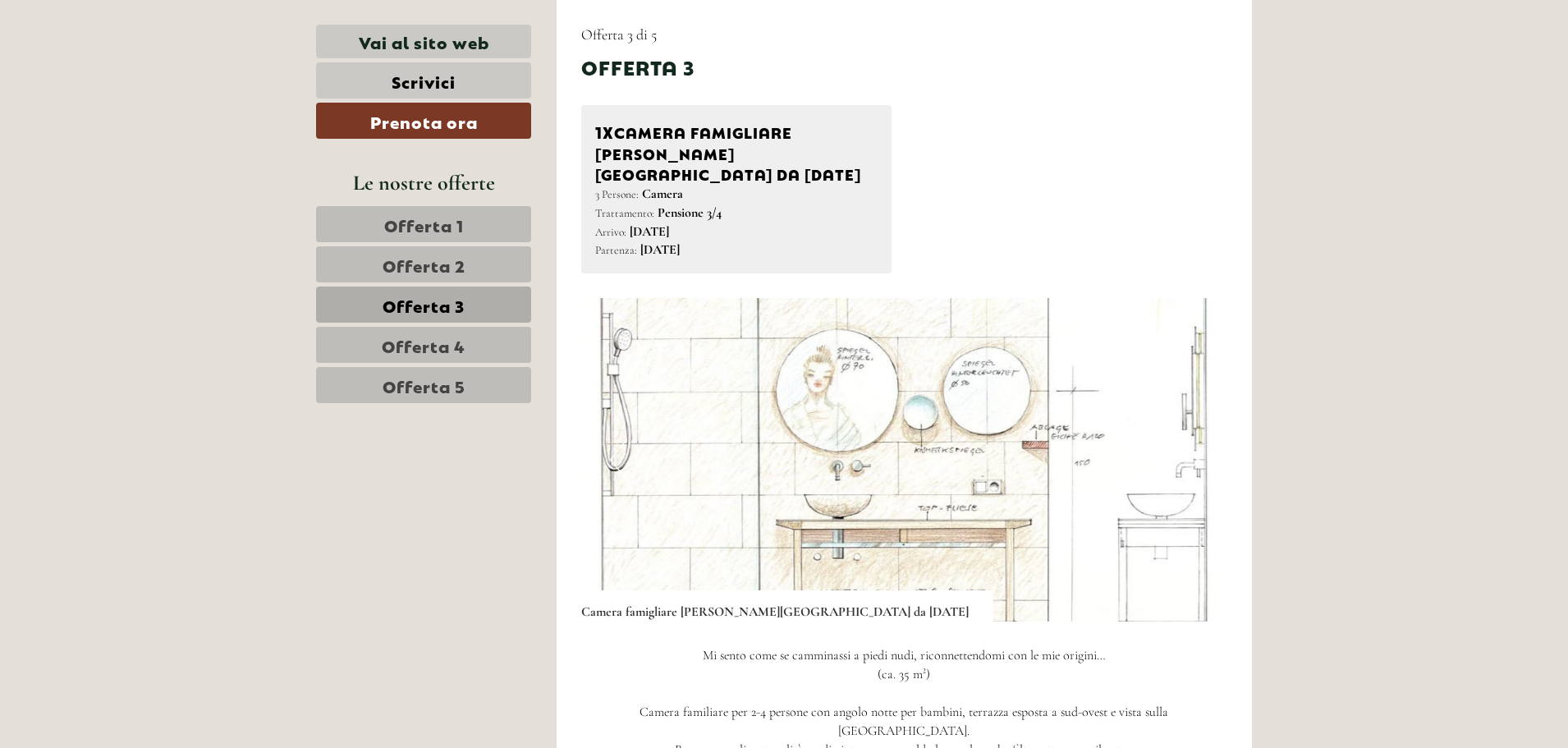
click at [1195, 439] on button "Next" at bounding box center [1190, 460] width 17 height 41
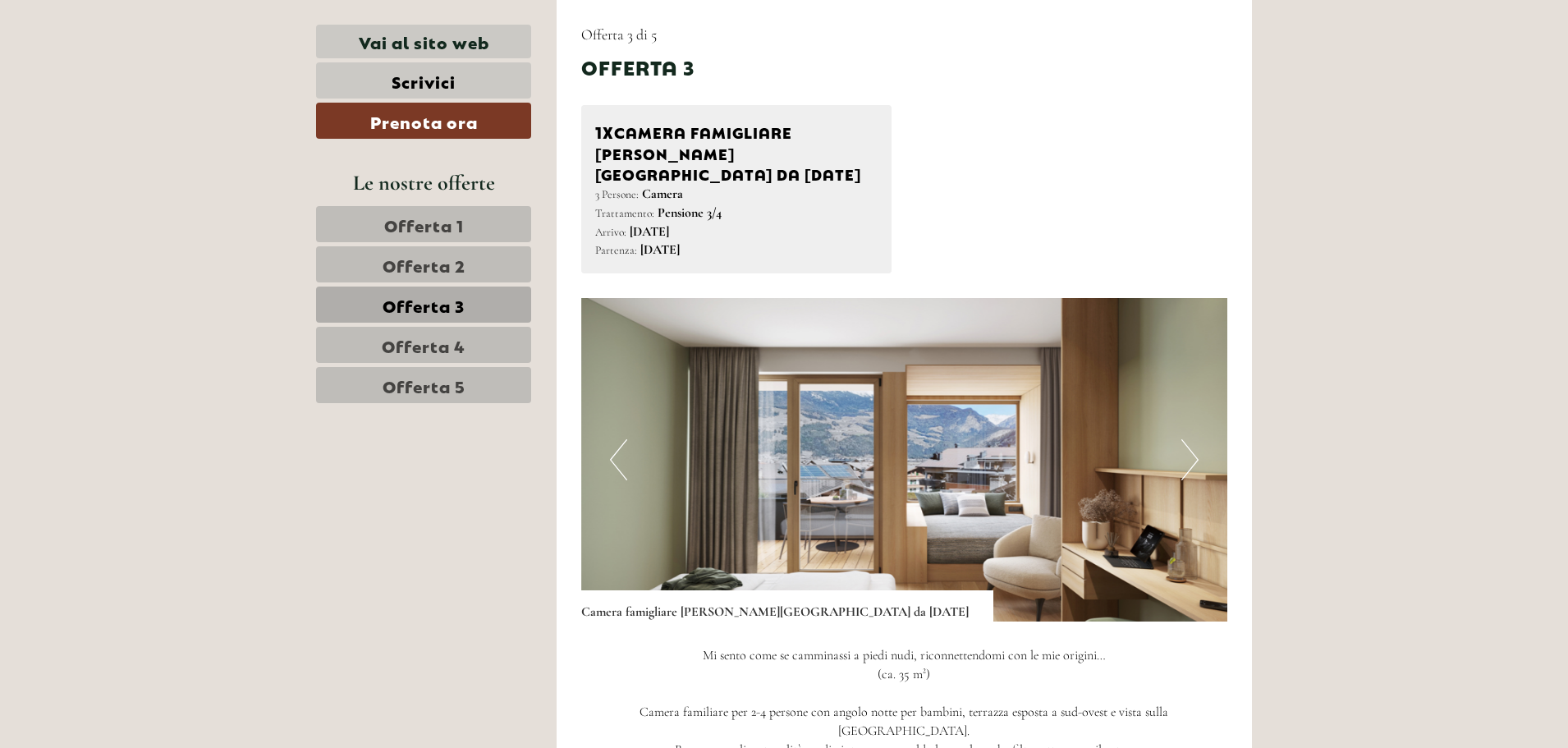
click at [1195, 439] on button "Next" at bounding box center [1190, 460] width 17 height 41
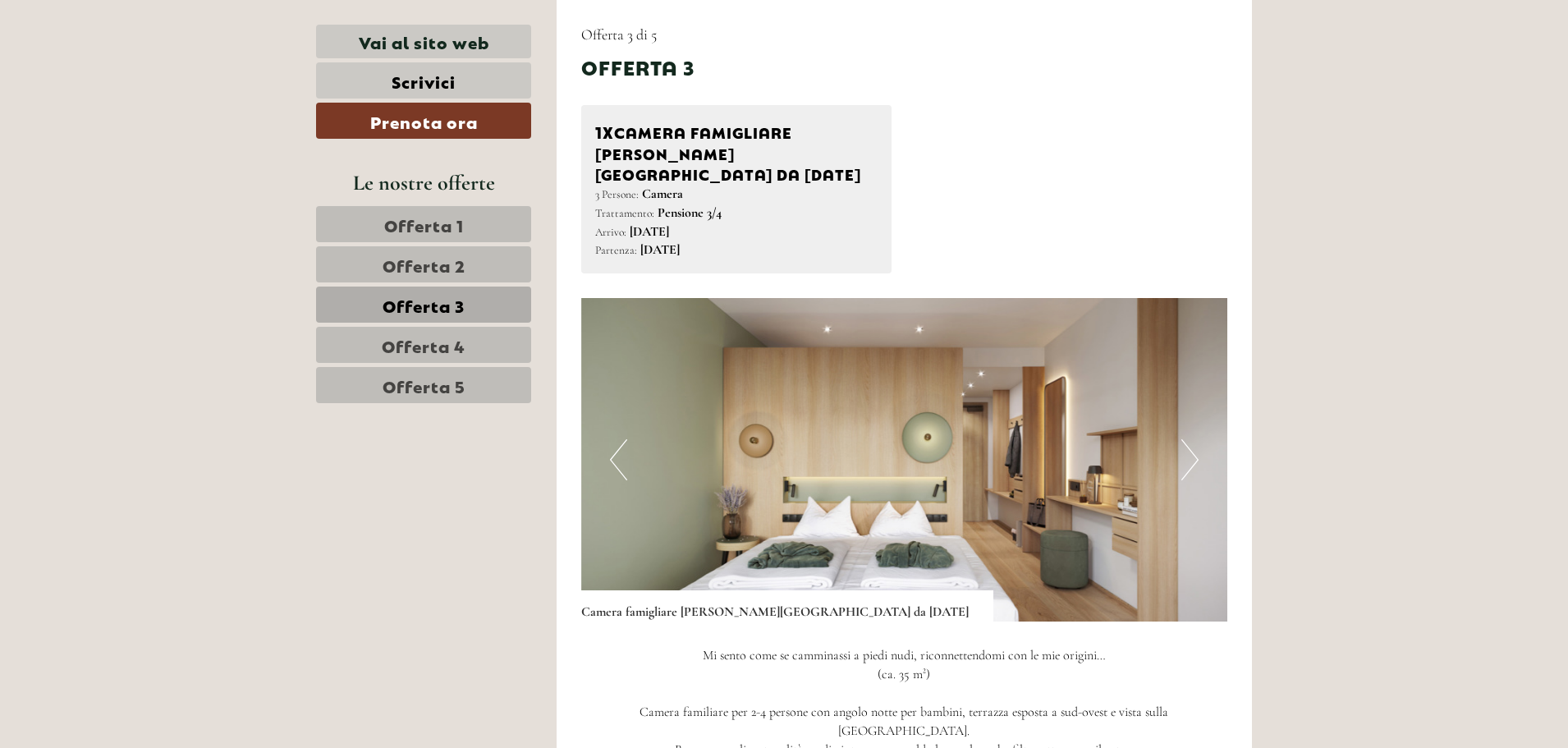
click at [1195, 439] on button "Next" at bounding box center [1190, 460] width 17 height 41
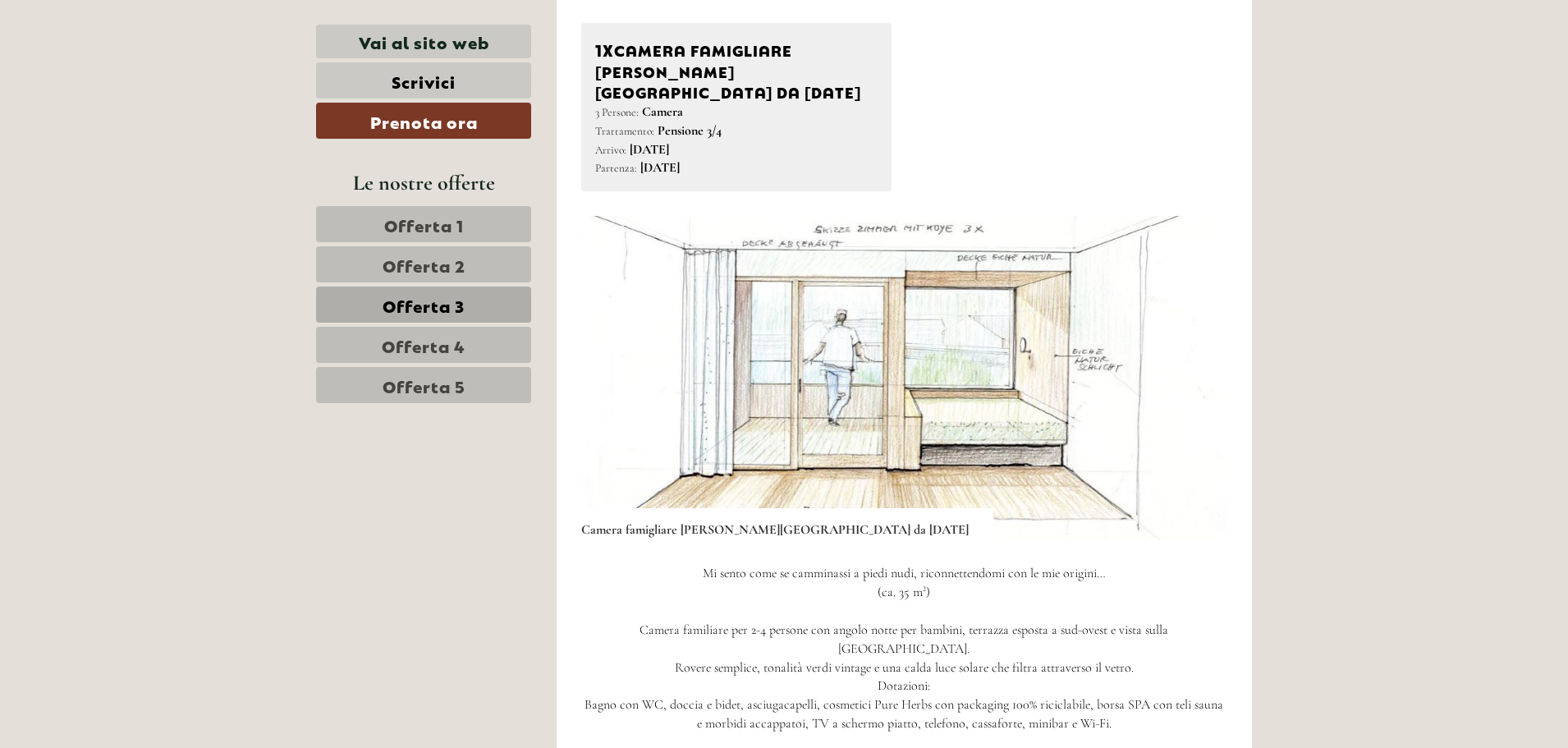
click at [446, 220] on span "Offerta 1" at bounding box center [424, 224] width 79 height 23
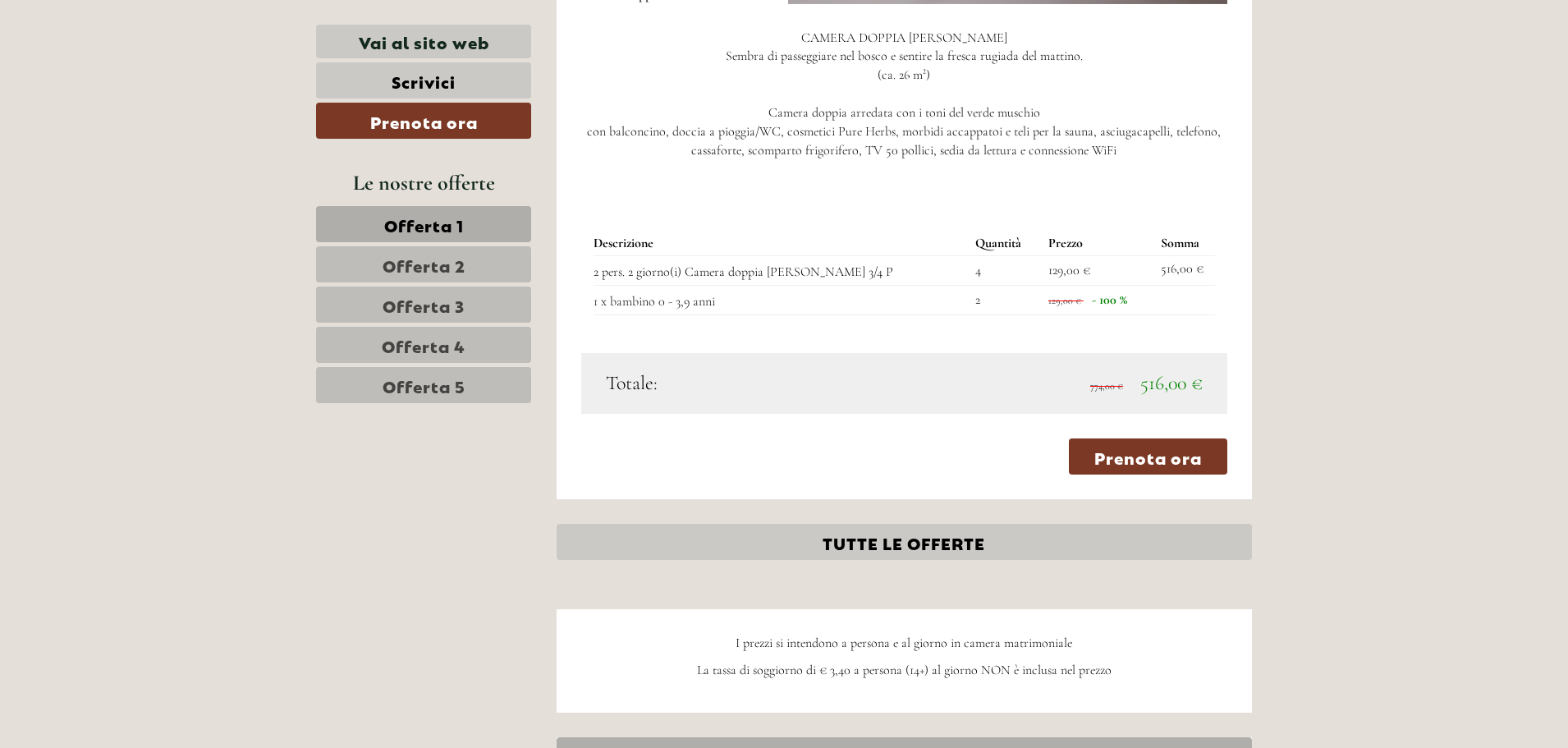
scroll to position [1671, 0]
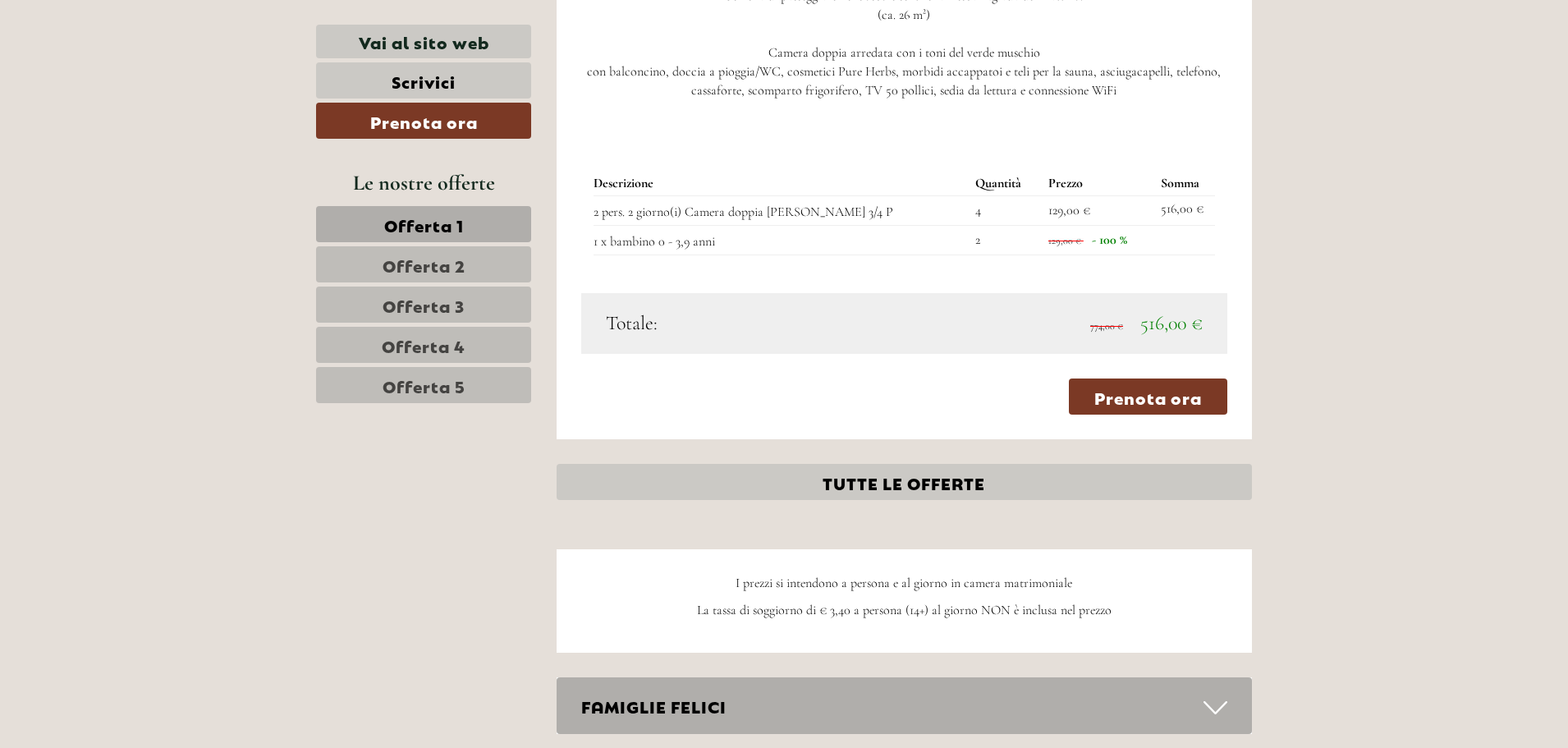
click at [430, 308] on span "Offerta 3" at bounding box center [423, 304] width 82 height 23
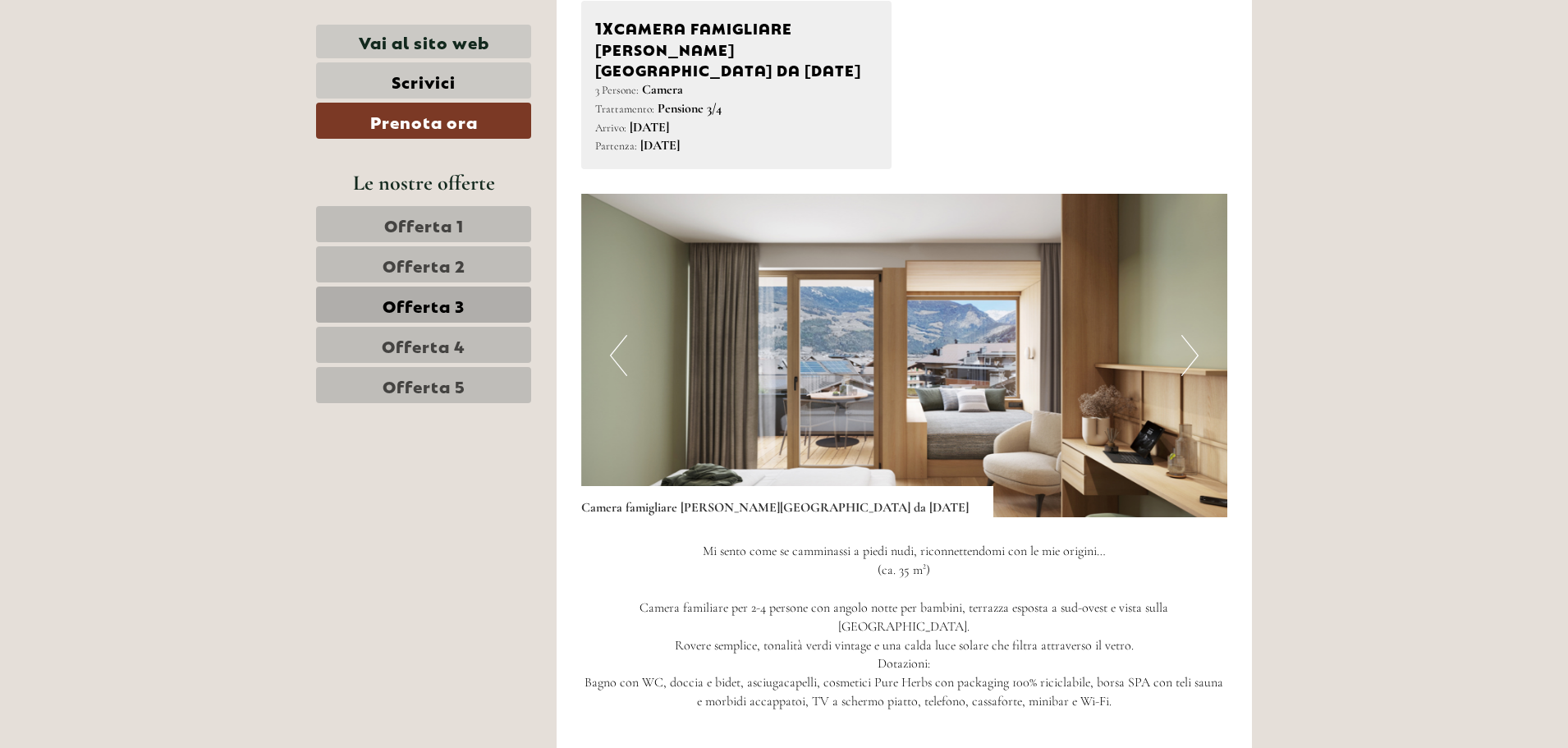
scroll to position [1178, 0]
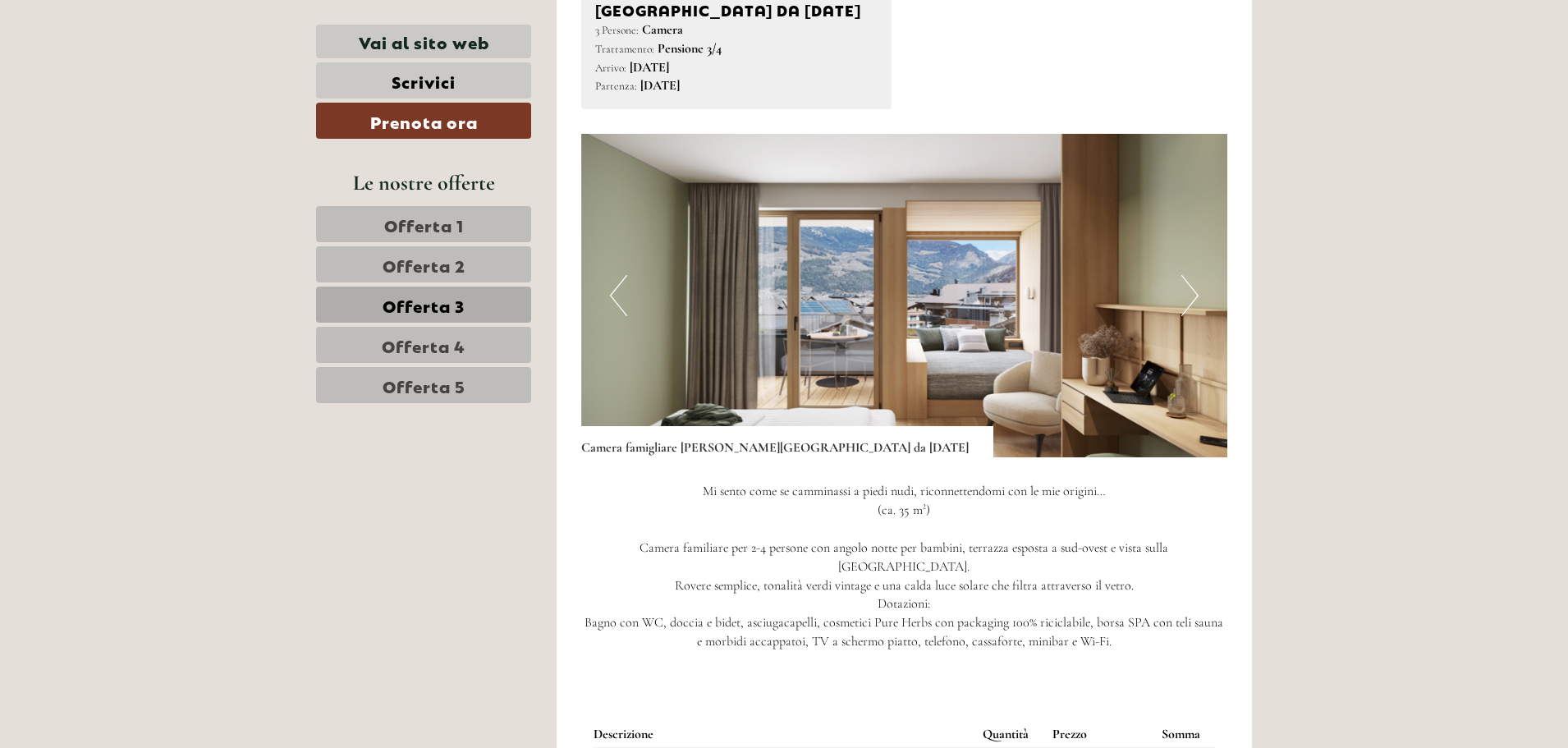
click at [451, 335] on span "Offerta 4" at bounding box center [423, 345] width 84 height 23
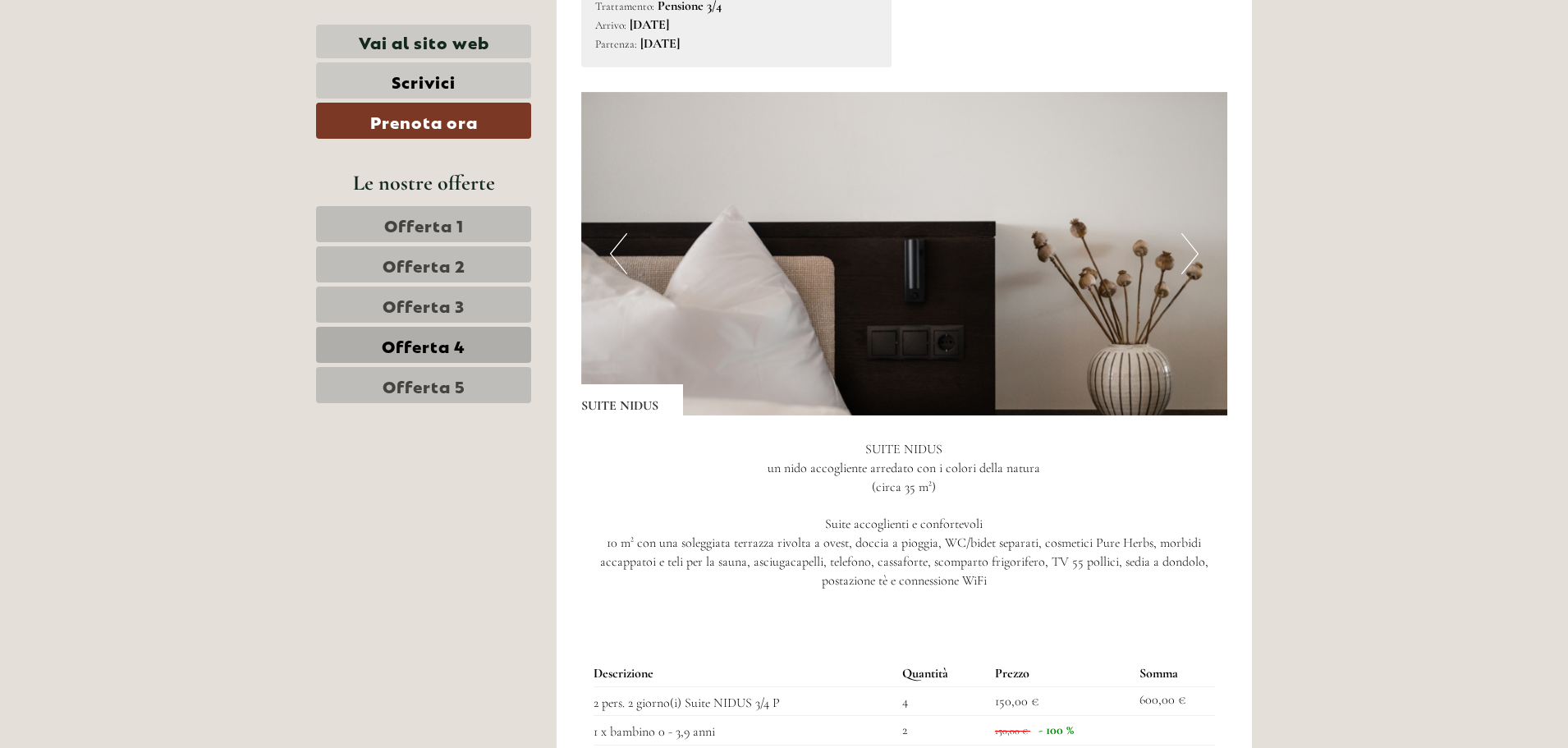
click at [1200, 256] on img at bounding box center [905, 253] width 647 height 324
click at [1193, 252] on button "Next" at bounding box center [1190, 254] width 17 height 41
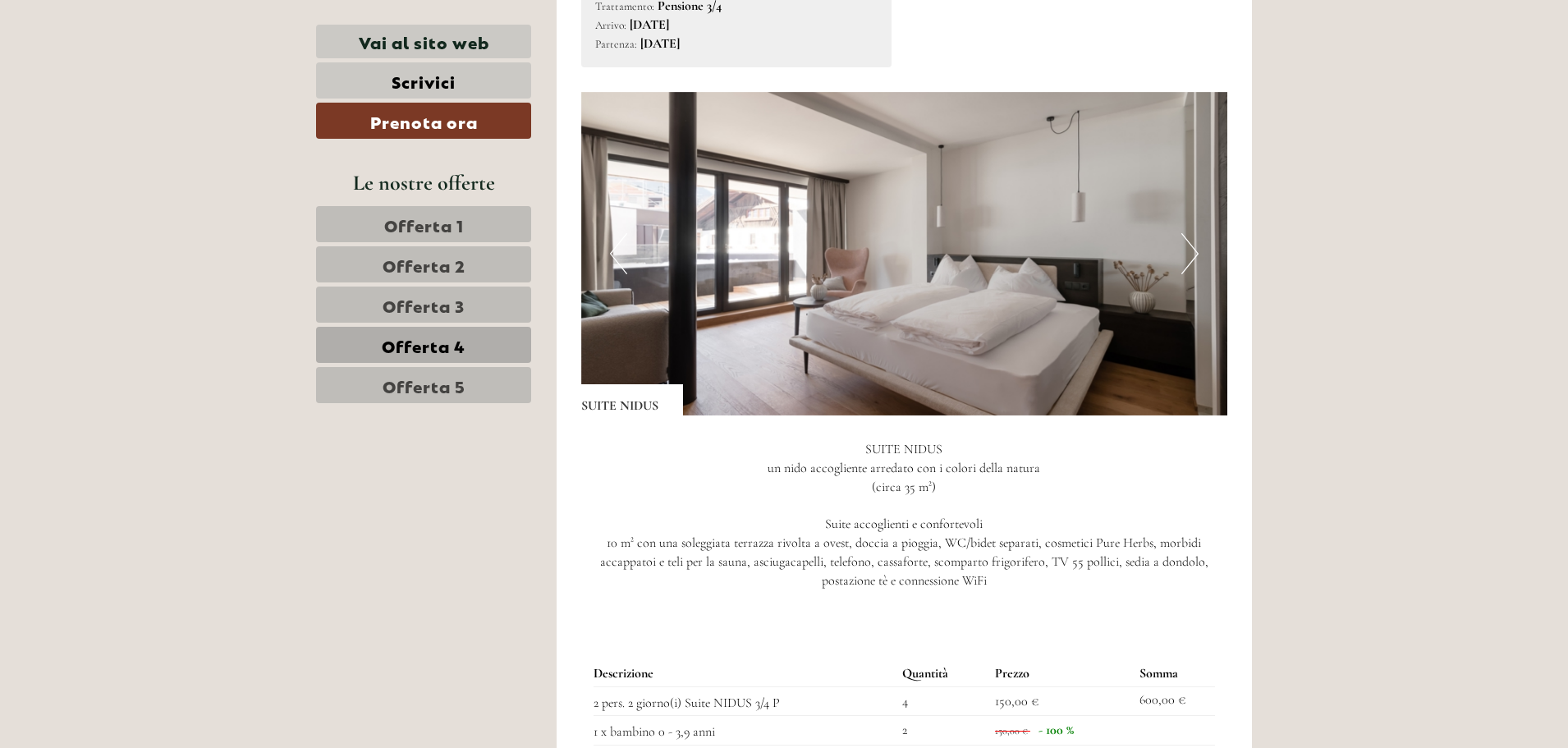
click at [1193, 252] on button "Next" at bounding box center [1190, 254] width 17 height 41
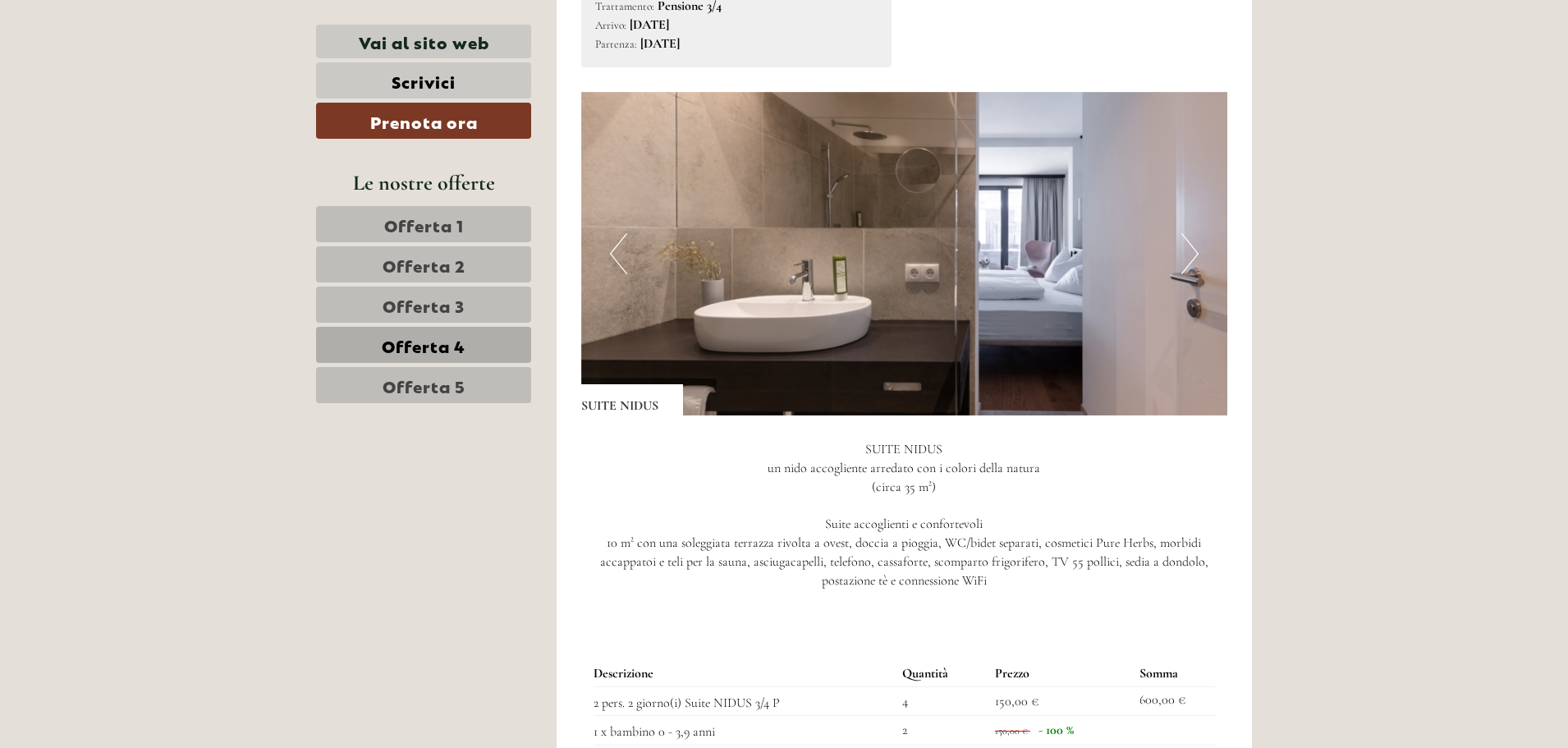
click at [1193, 252] on button "Next" at bounding box center [1190, 254] width 17 height 41
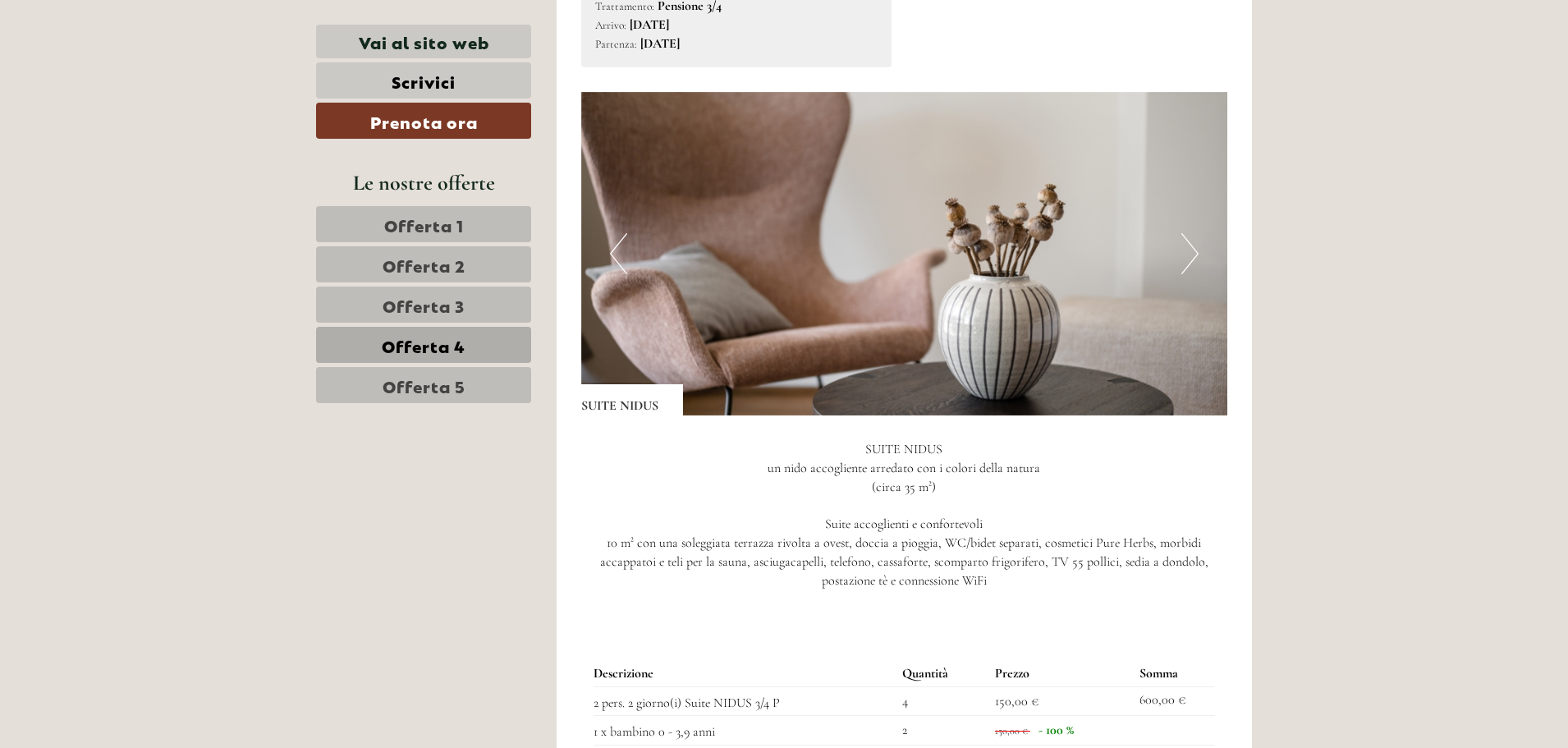
click at [1193, 252] on button "Next" at bounding box center [1190, 254] width 17 height 41
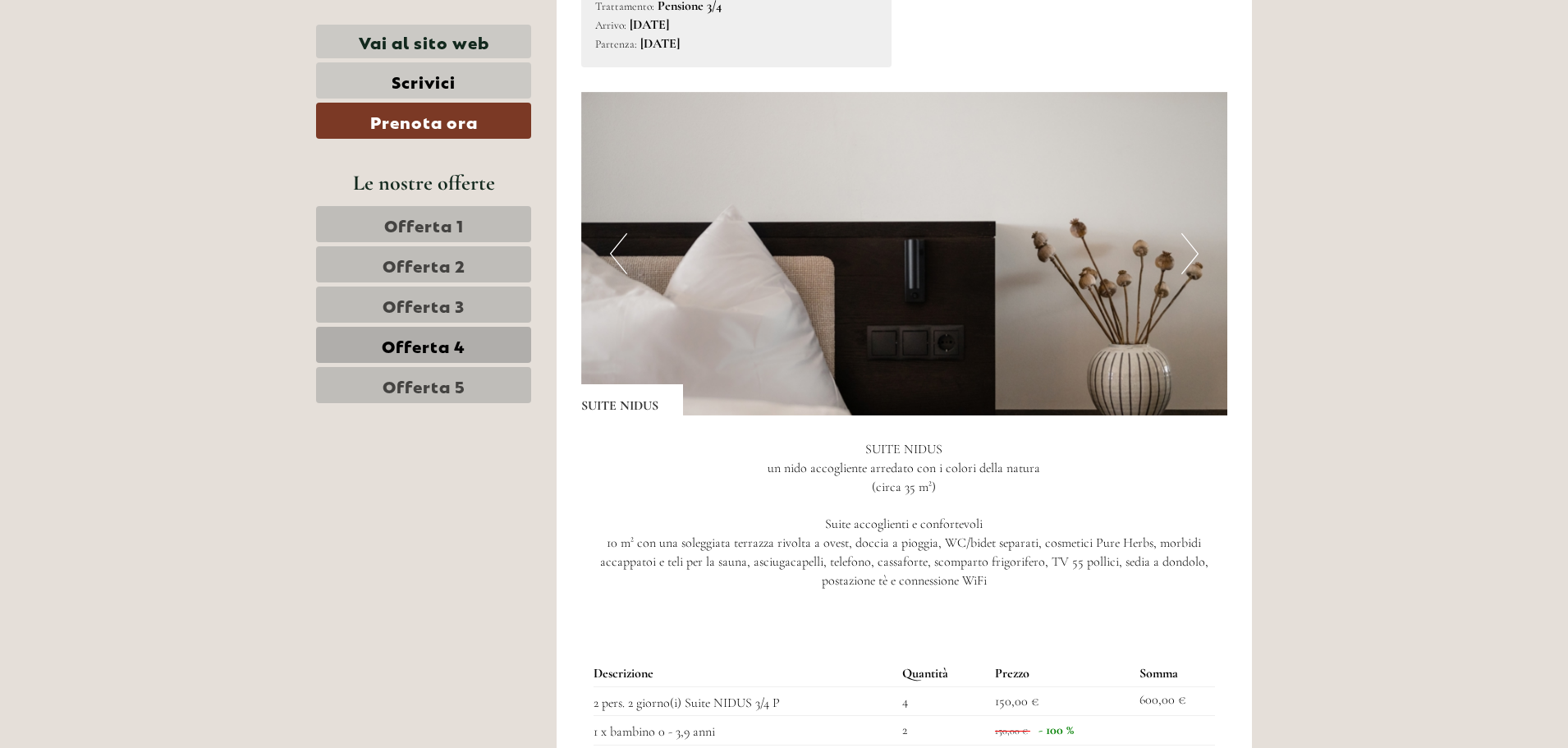
click at [1193, 252] on button "Next" at bounding box center [1190, 254] width 17 height 41
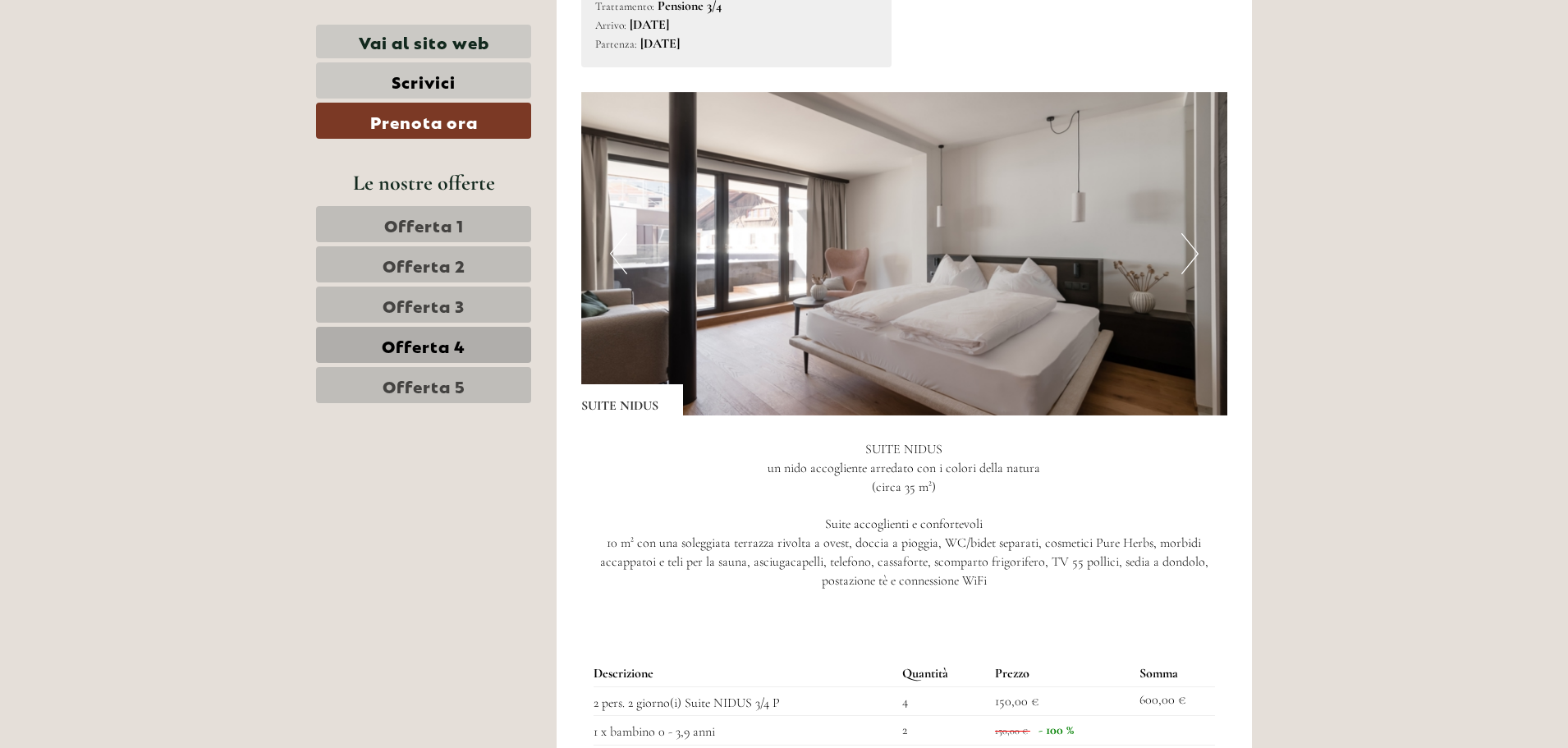
click at [1193, 252] on button "Next" at bounding box center [1190, 254] width 17 height 41
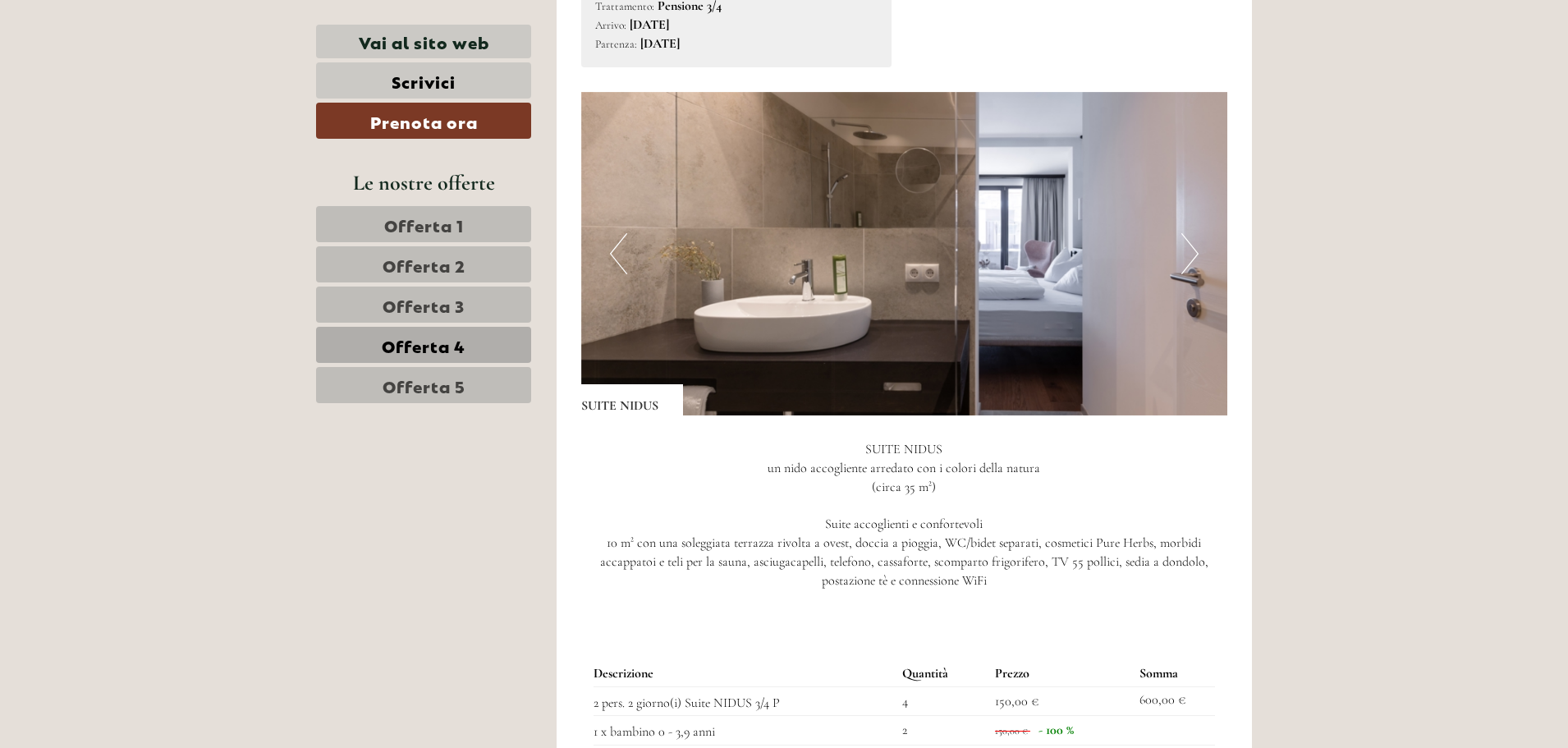
click at [1193, 252] on button "Next" at bounding box center [1190, 254] width 17 height 41
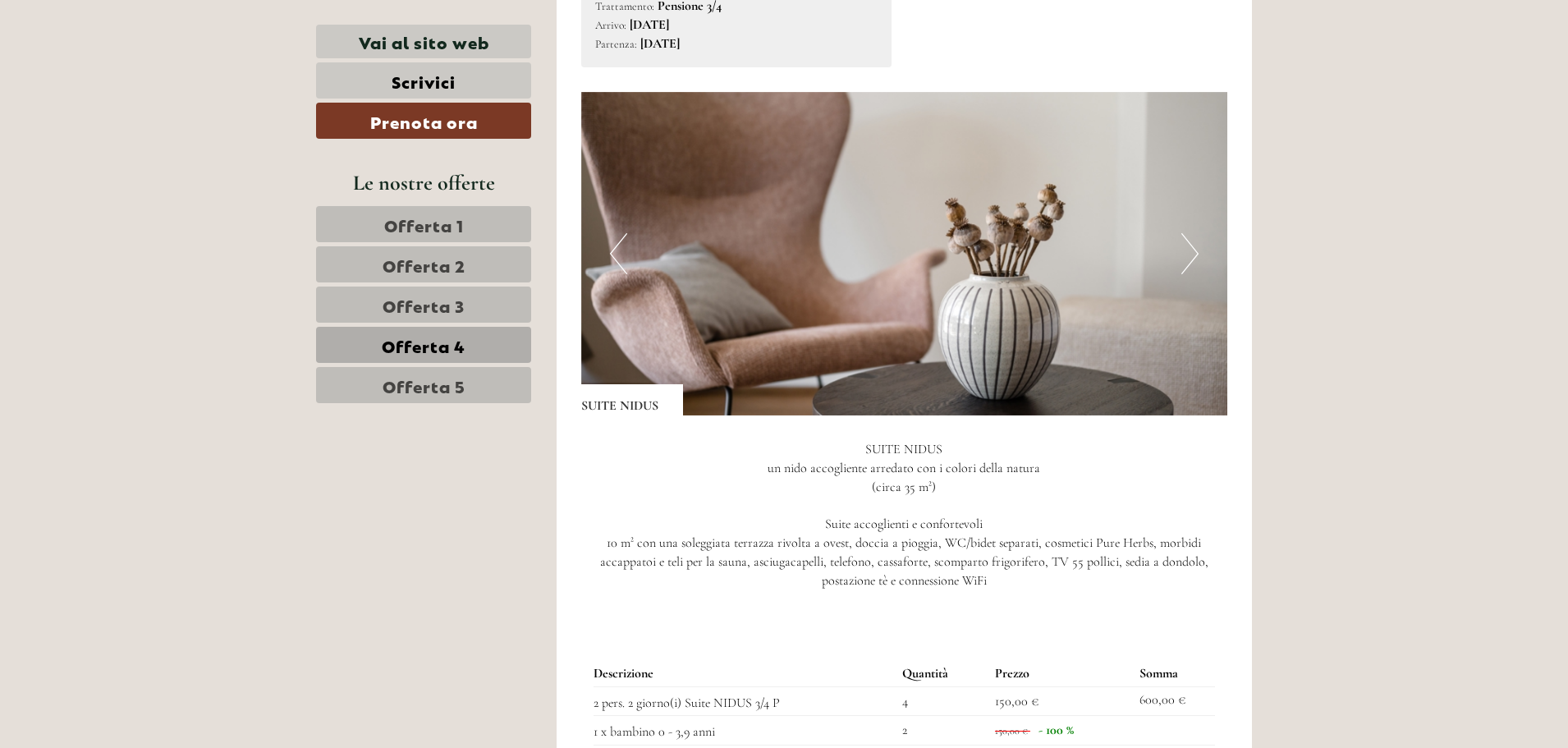
click at [391, 266] on span "Offerta 2" at bounding box center [424, 264] width 83 height 23
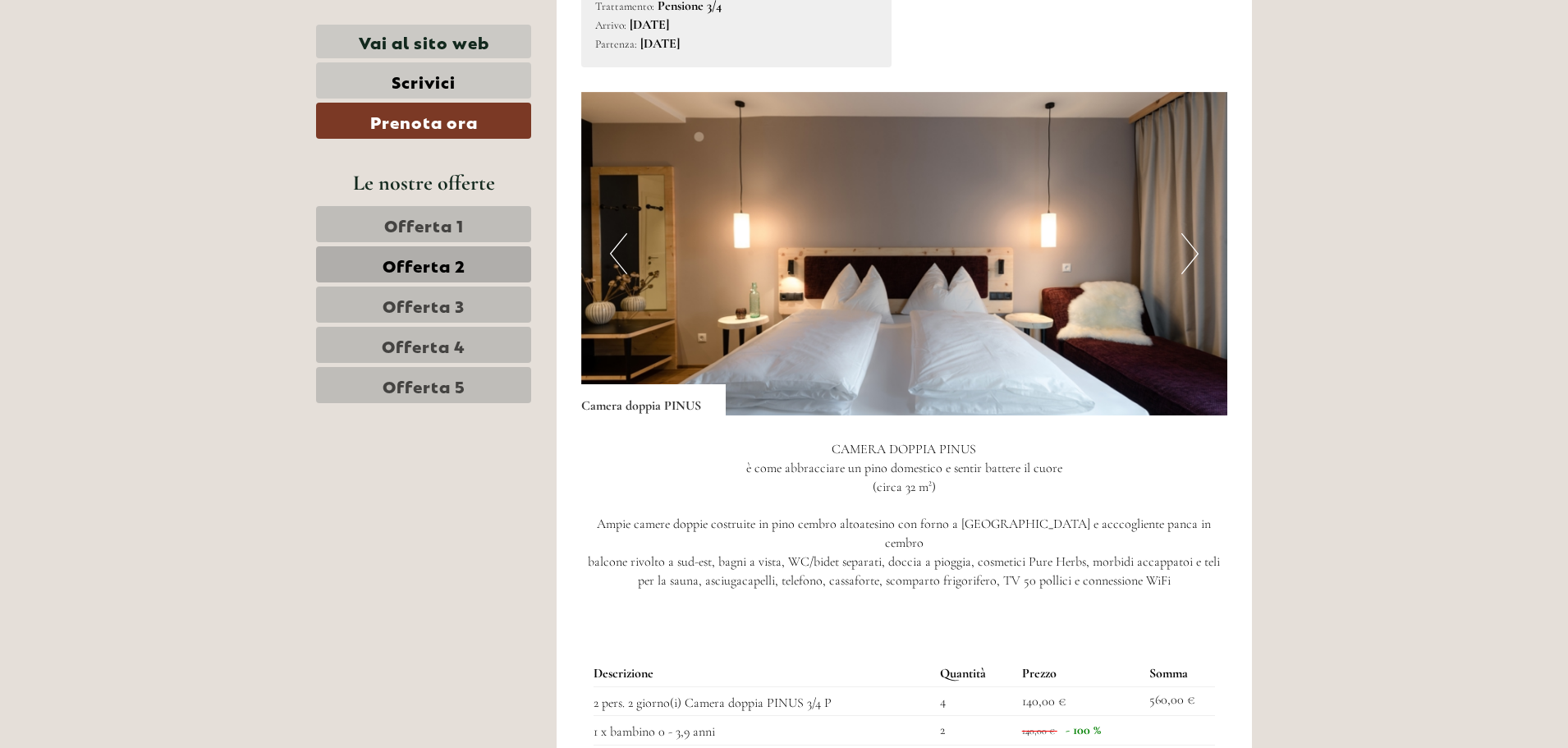
scroll to position [1014, 0]
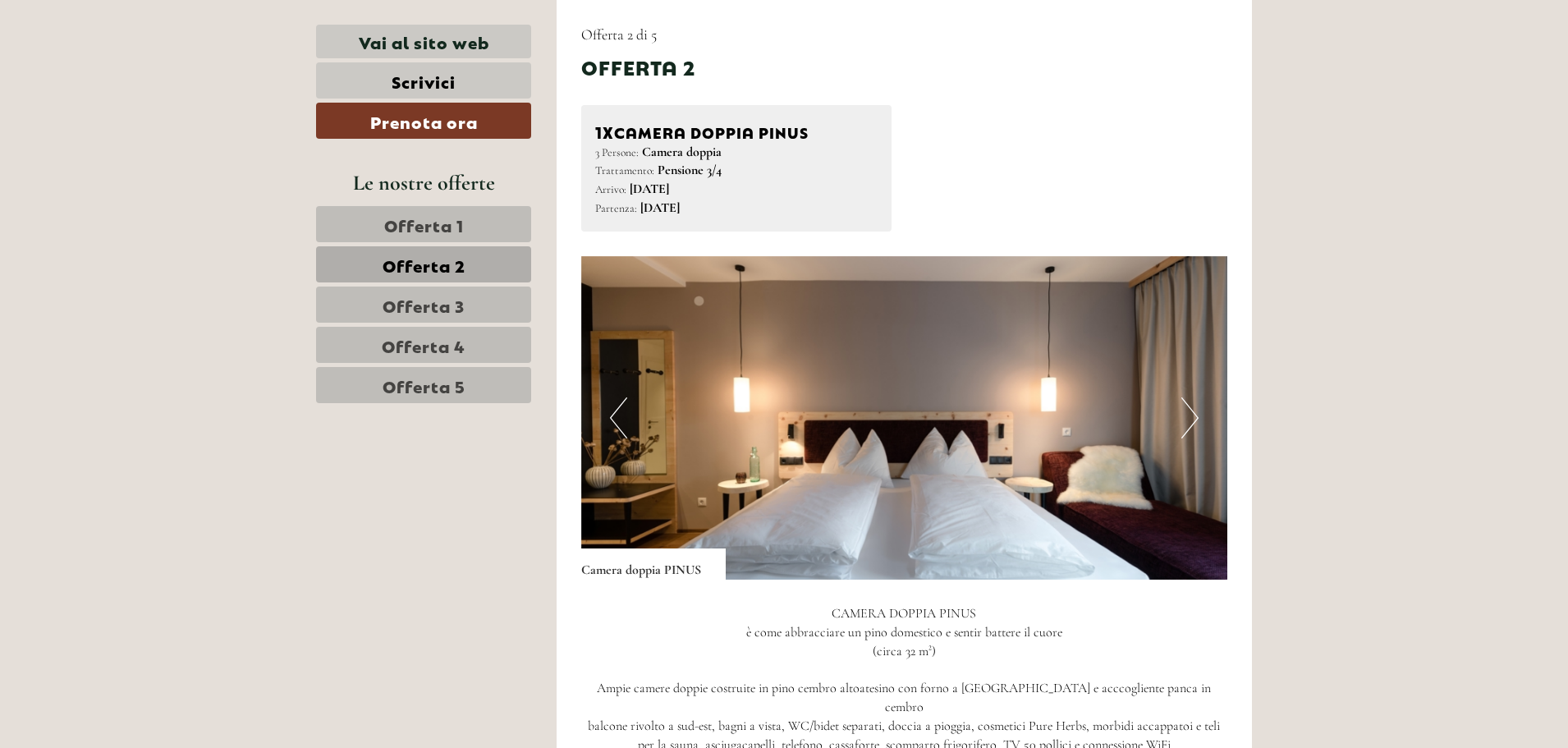
click at [1191, 411] on button "Next" at bounding box center [1190, 418] width 17 height 41
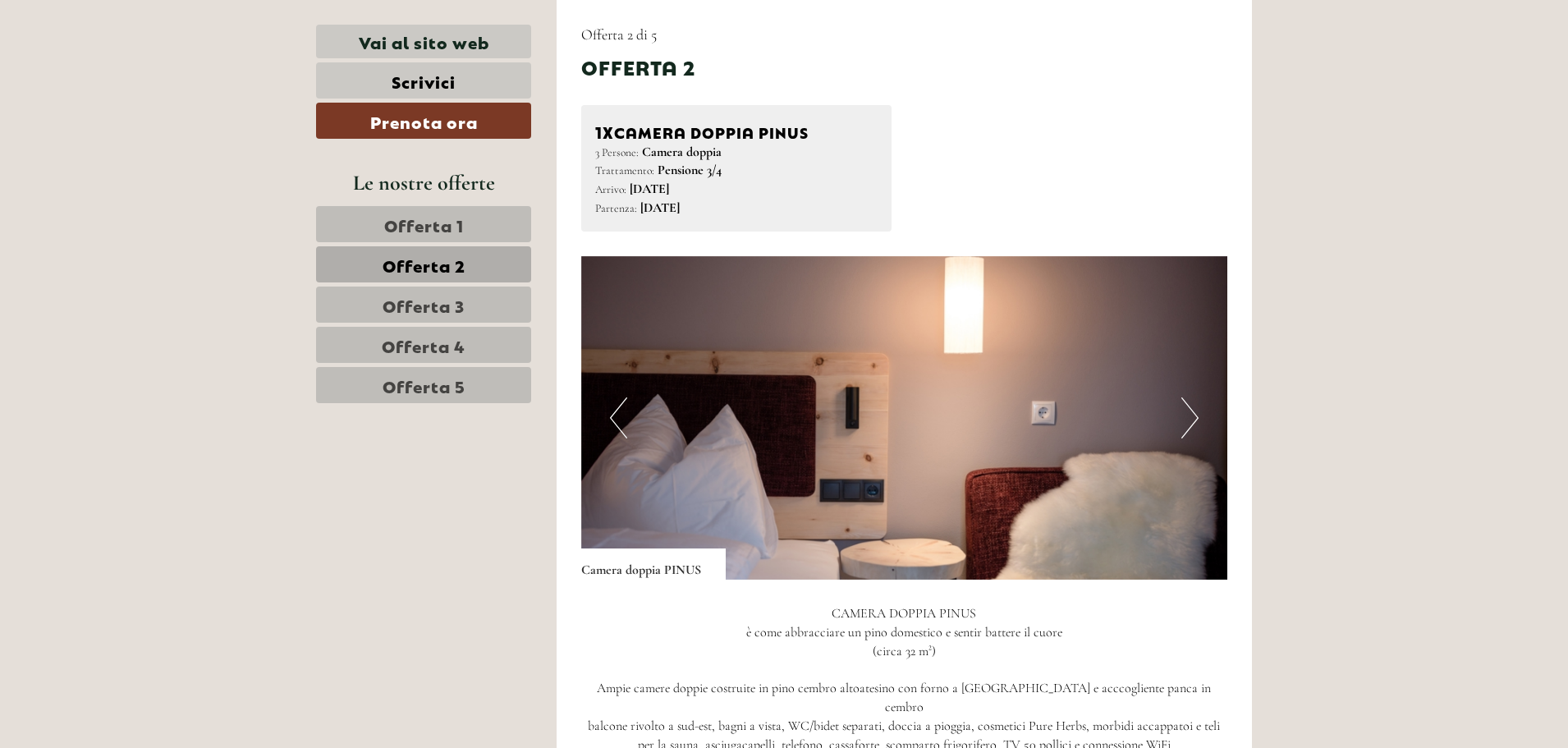
click at [1191, 411] on button "Next" at bounding box center [1190, 418] width 17 height 41
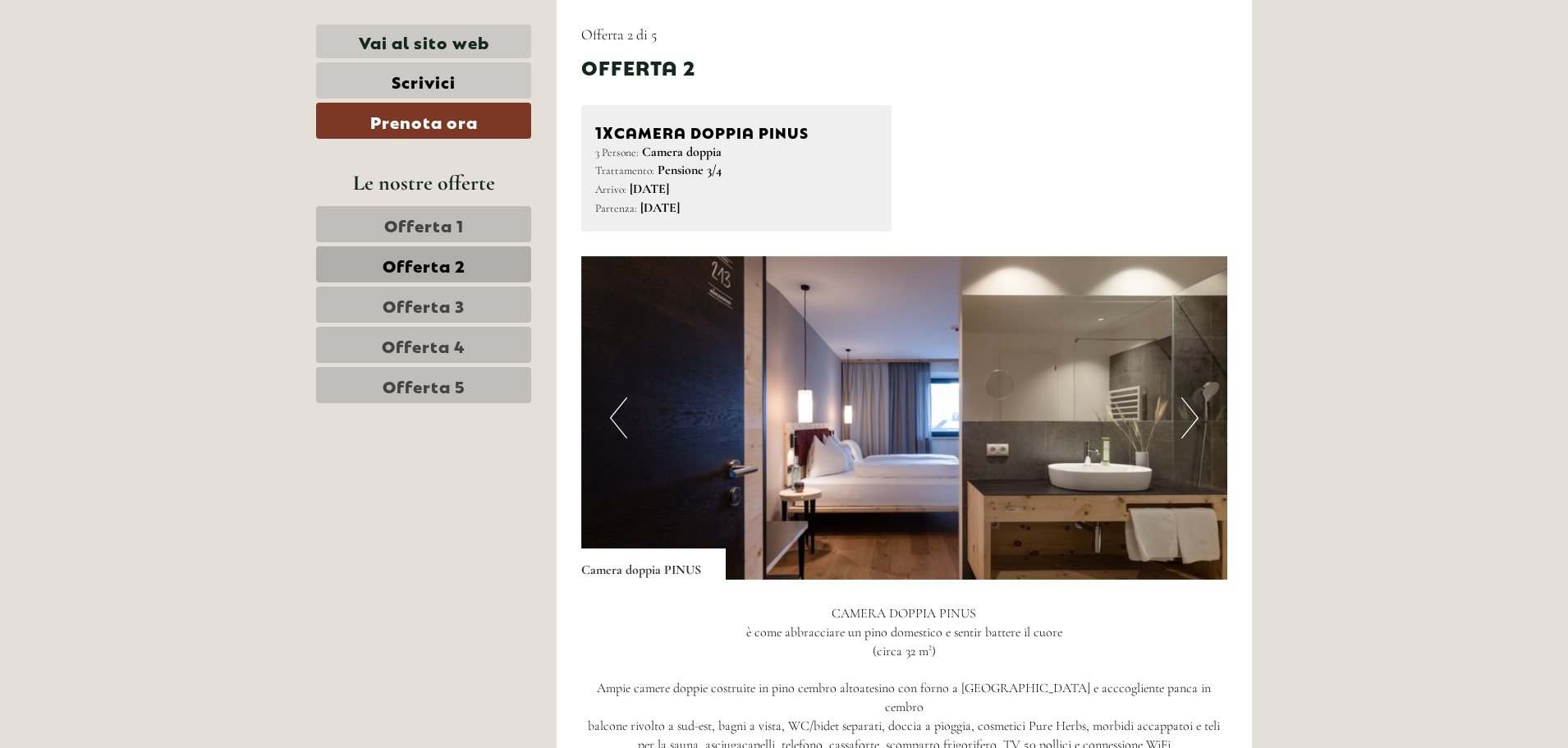
click at [1191, 411] on button "Next" at bounding box center [1190, 418] width 17 height 41
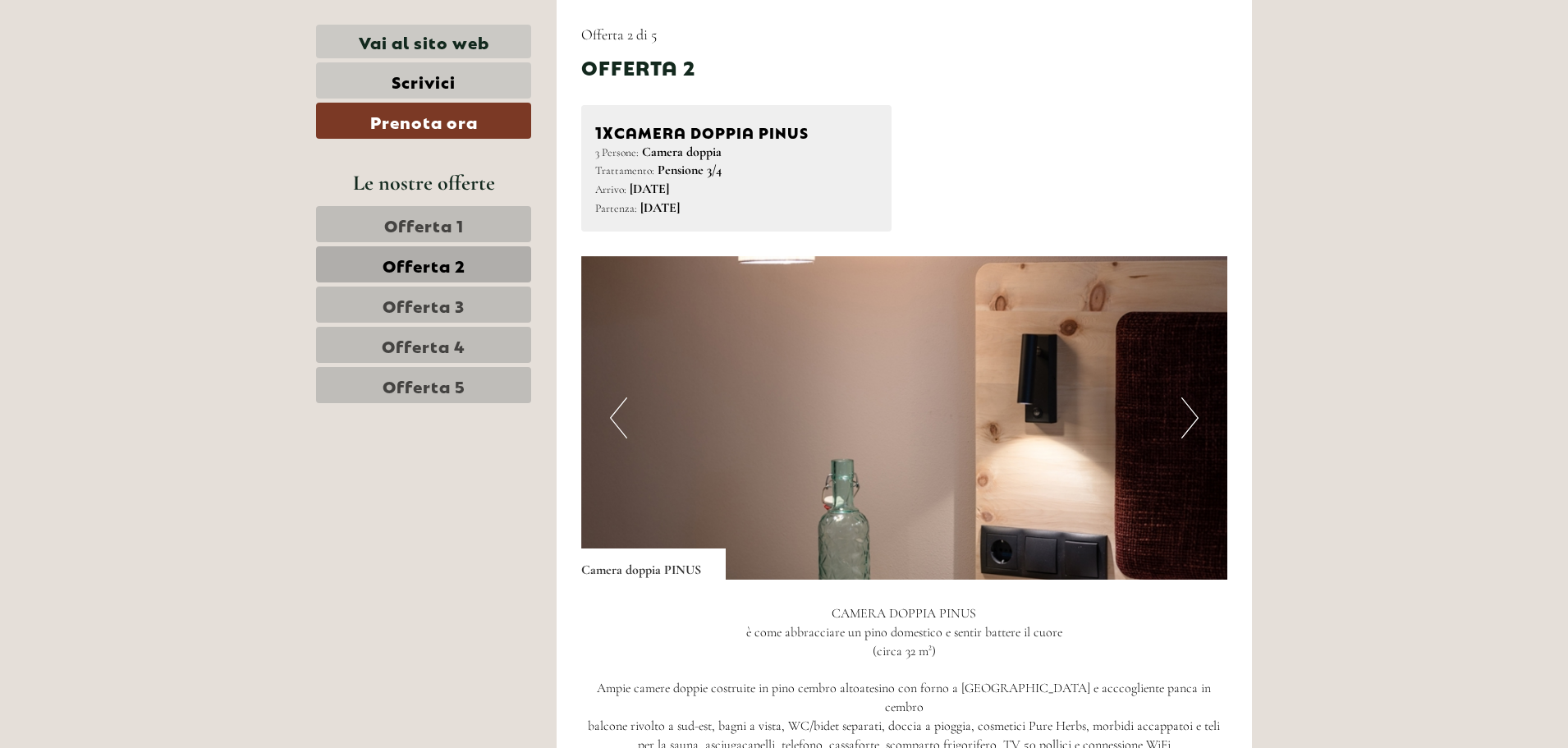
click at [1191, 411] on button "Next" at bounding box center [1190, 418] width 17 height 41
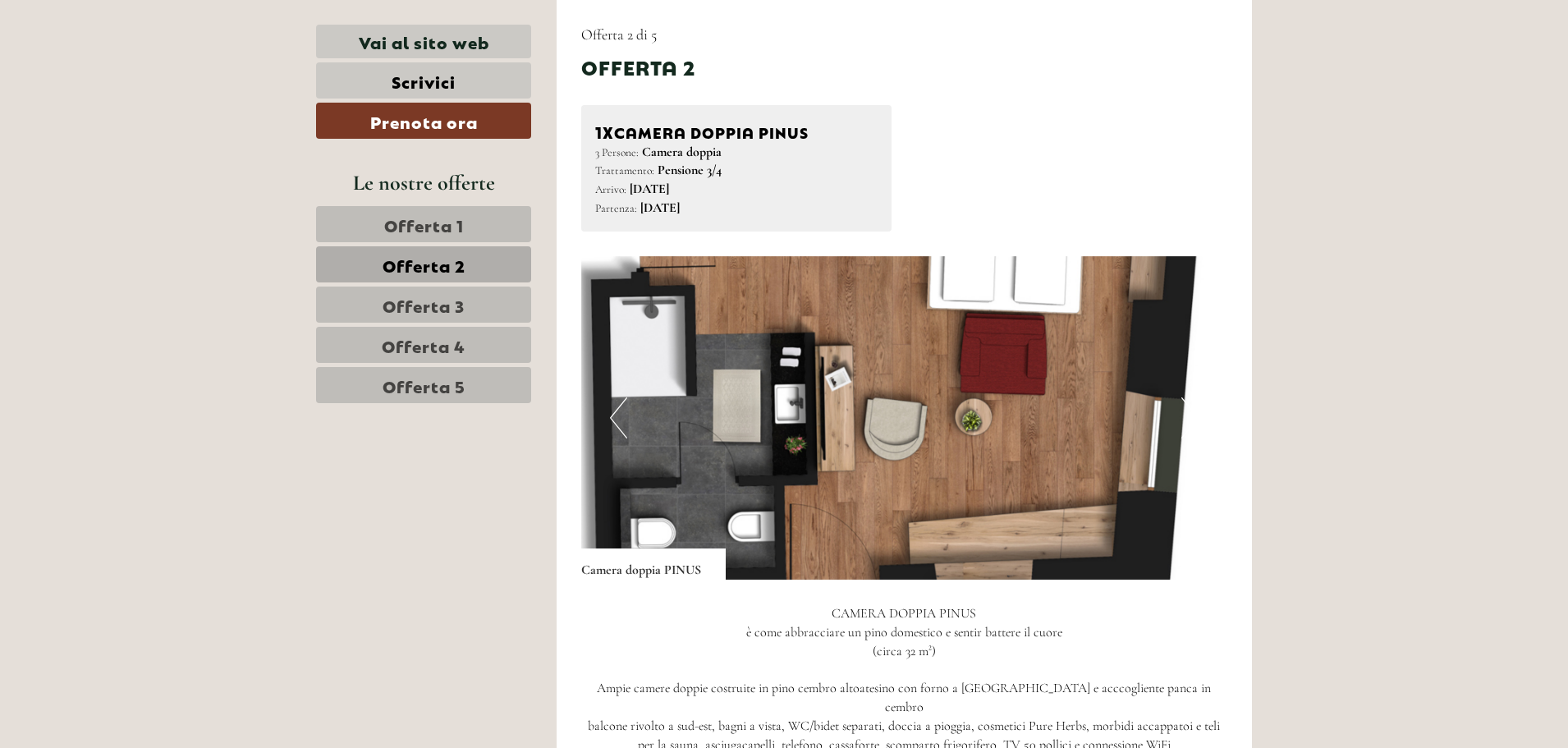
click at [1191, 411] on button "Next" at bounding box center [1190, 418] width 17 height 41
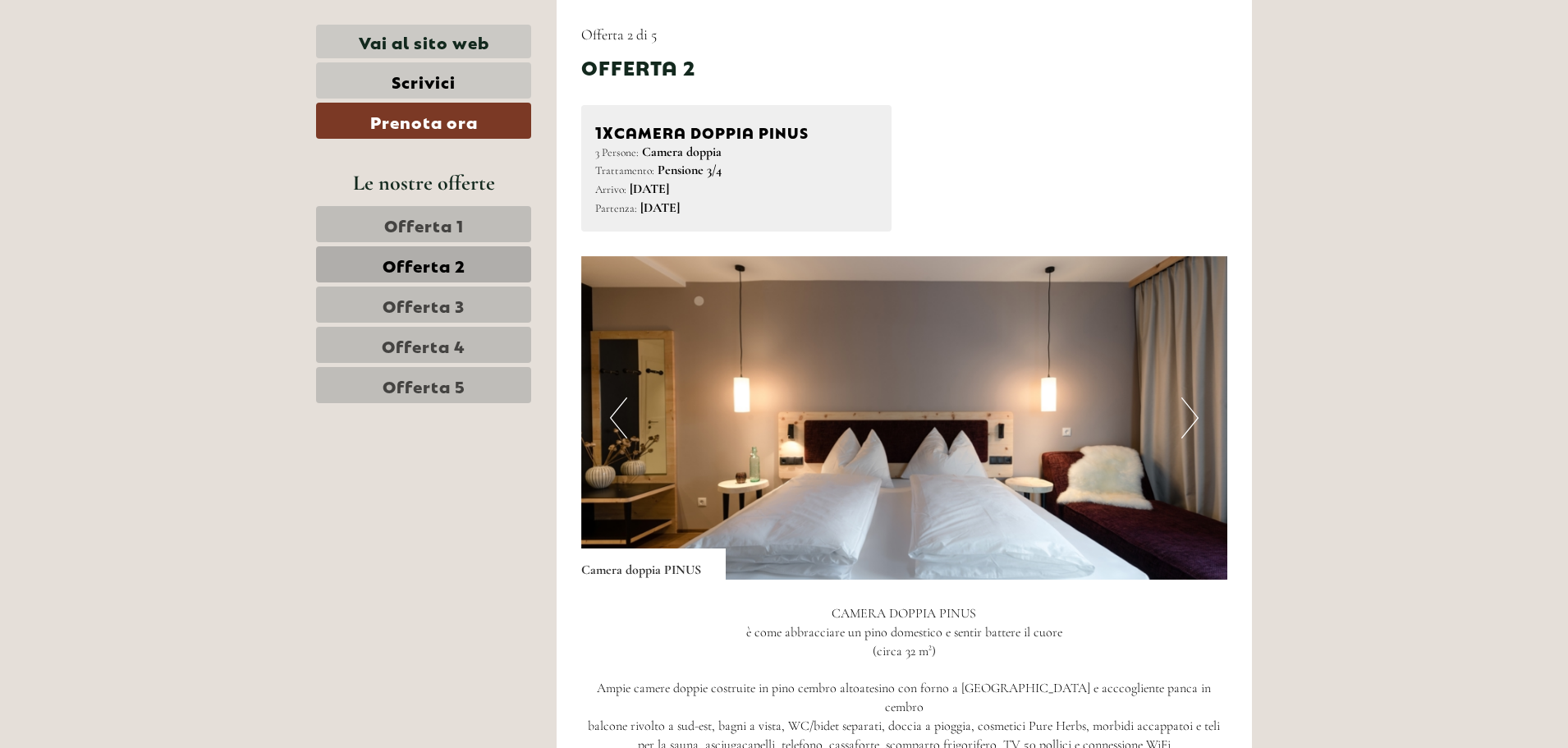
click at [469, 381] on link "Offerta 5" at bounding box center [424, 385] width 215 height 36
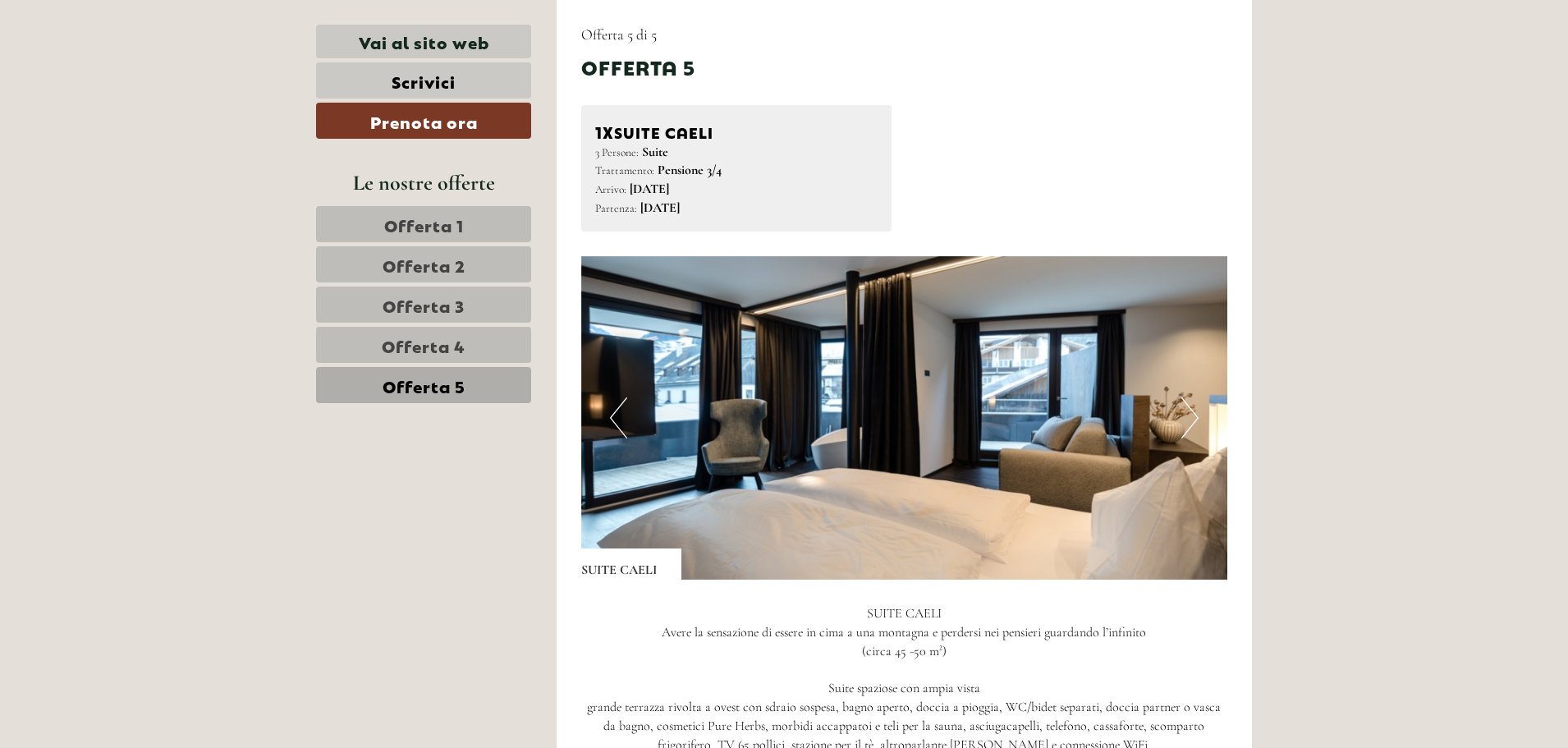
click at [465, 344] on link "Offerta 4" at bounding box center [424, 345] width 215 height 36
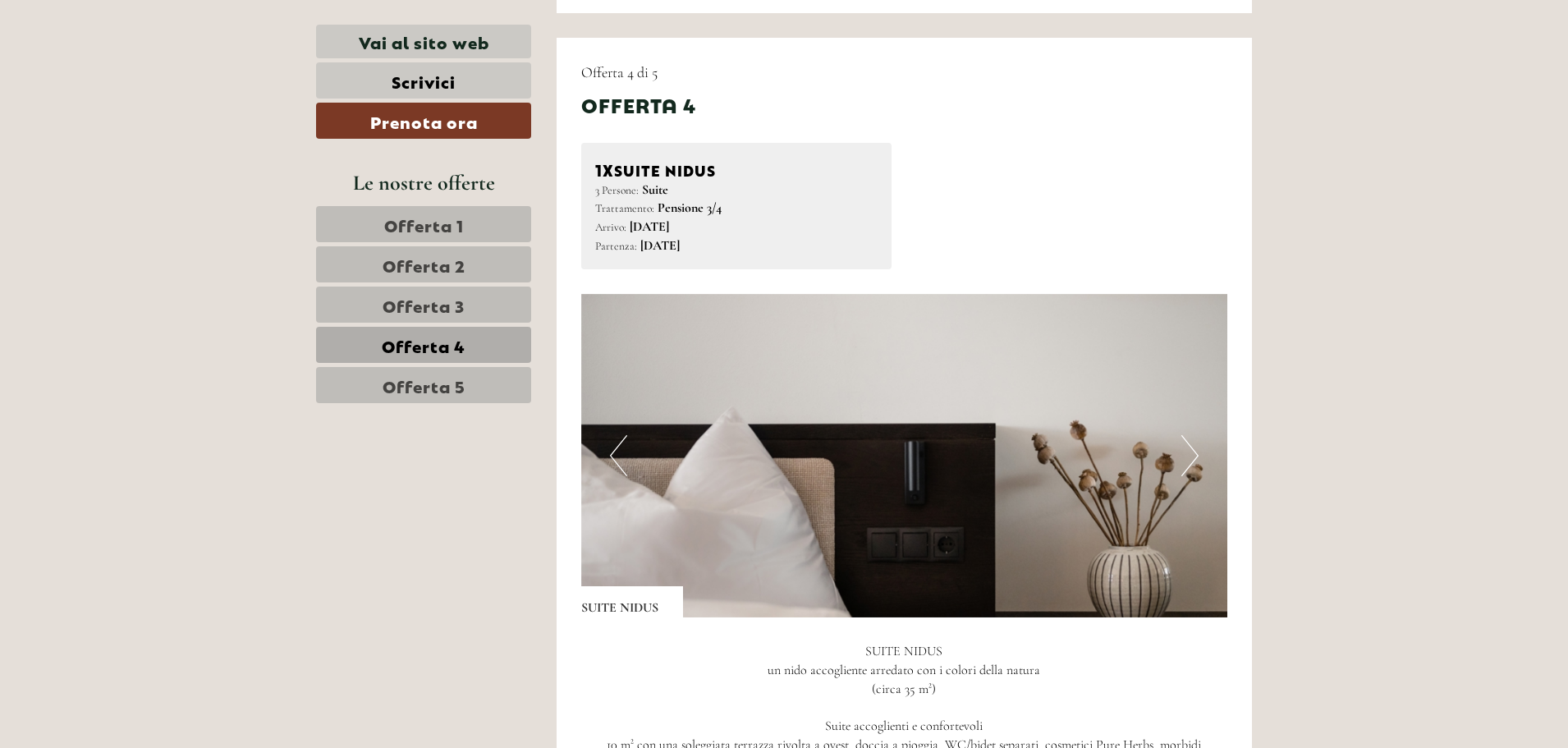
scroll to position [933, 0]
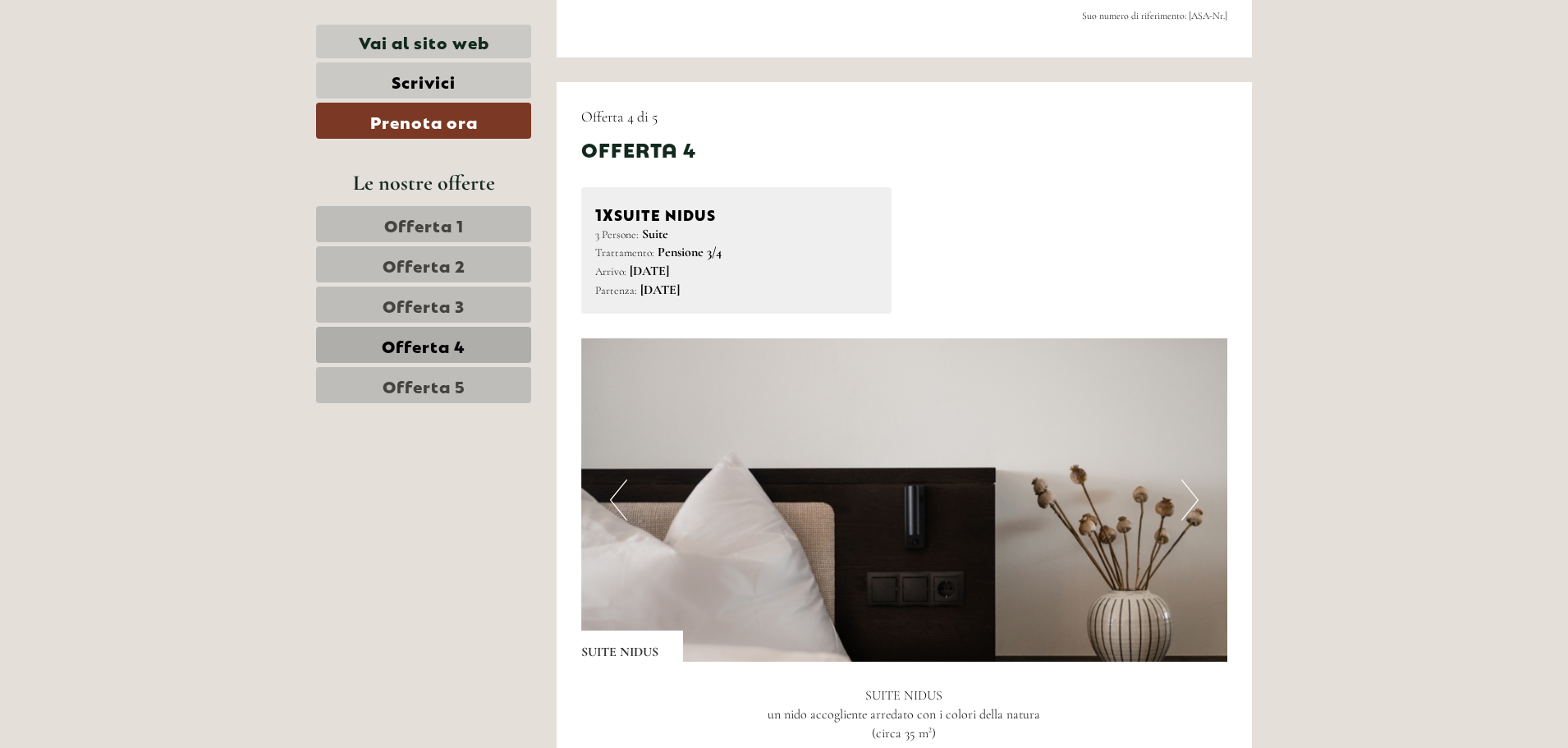
click at [1190, 489] on button "Next" at bounding box center [1190, 500] width 17 height 41
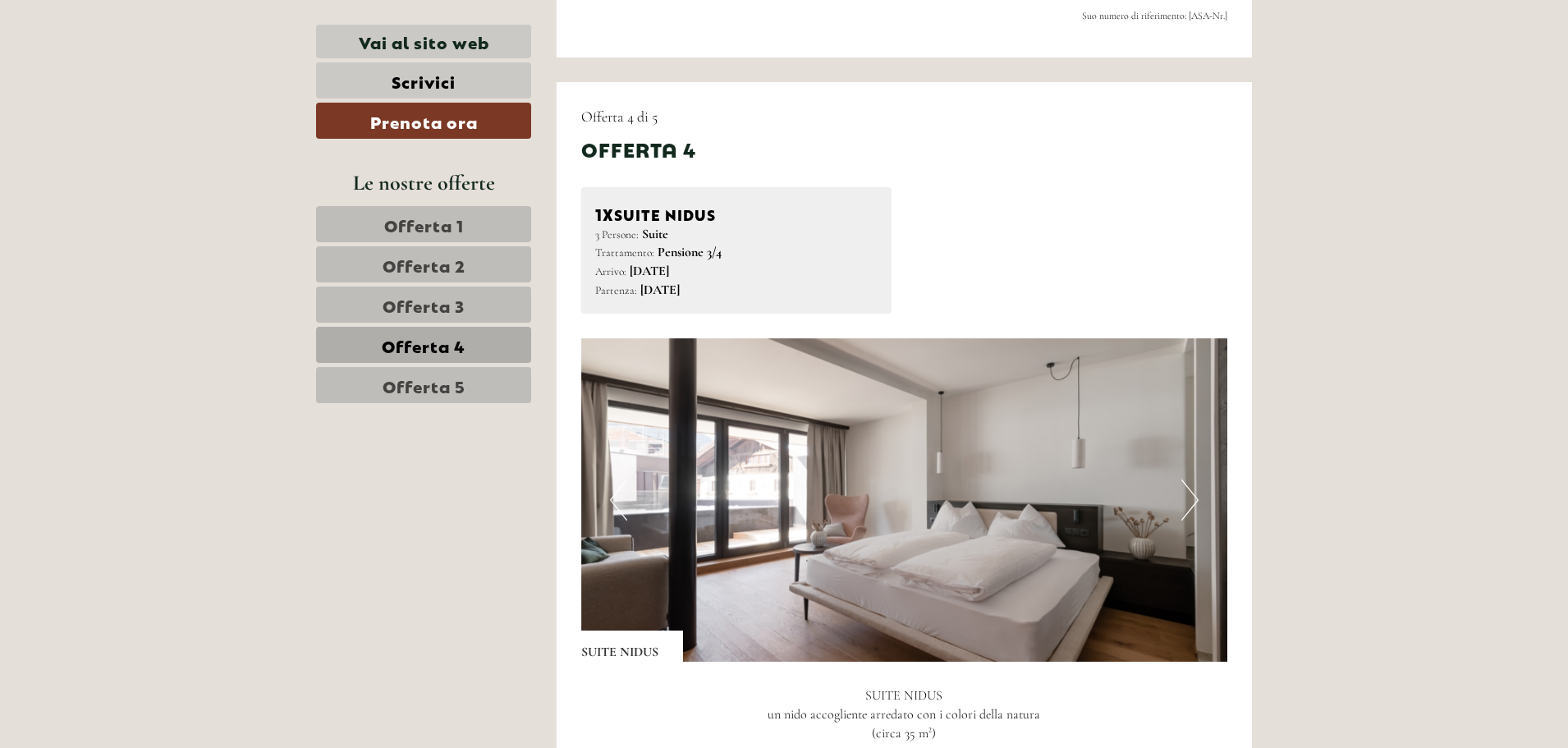
click at [1190, 496] on button "Next" at bounding box center [1190, 500] width 17 height 41
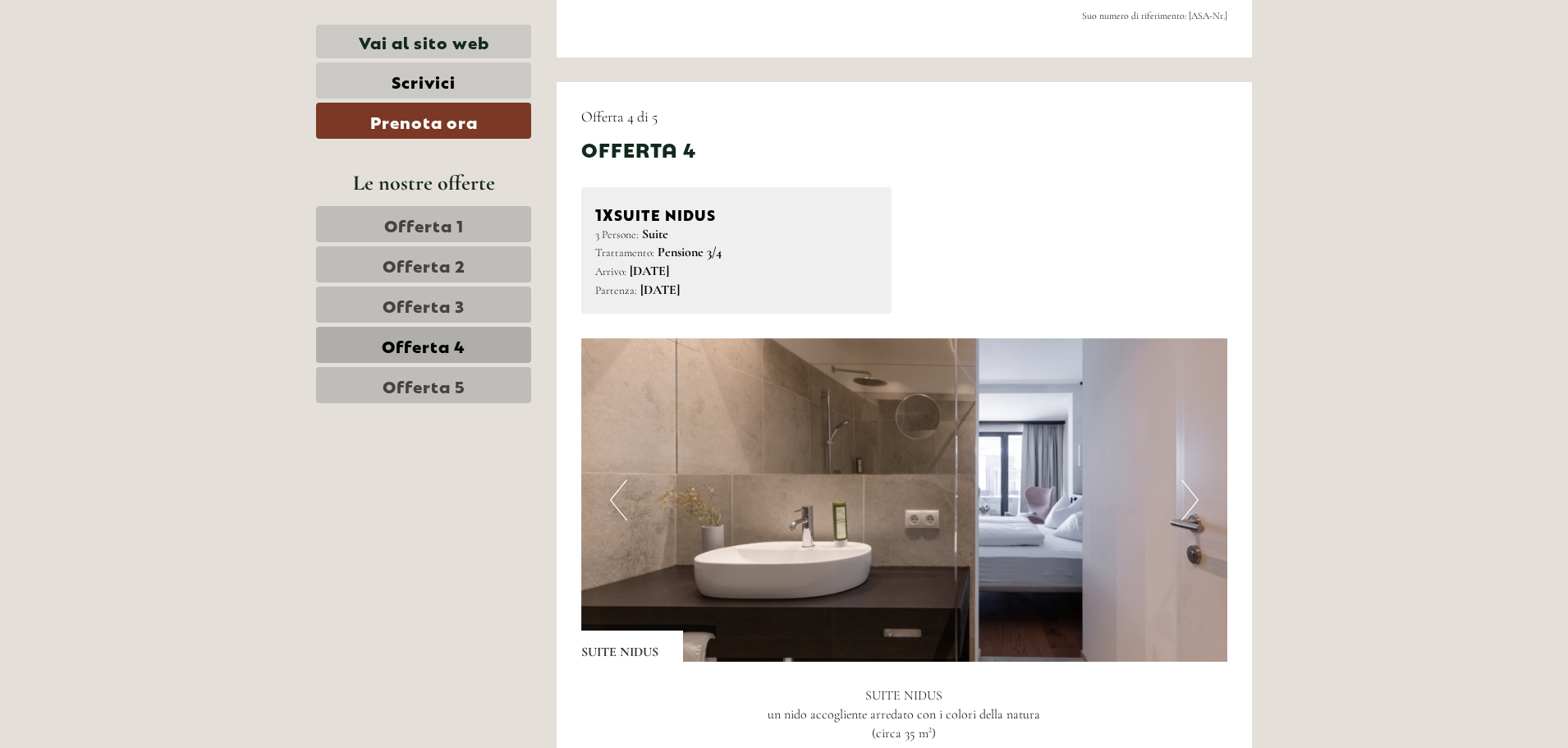
click at [1190, 496] on button "Next" at bounding box center [1190, 500] width 17 height 41
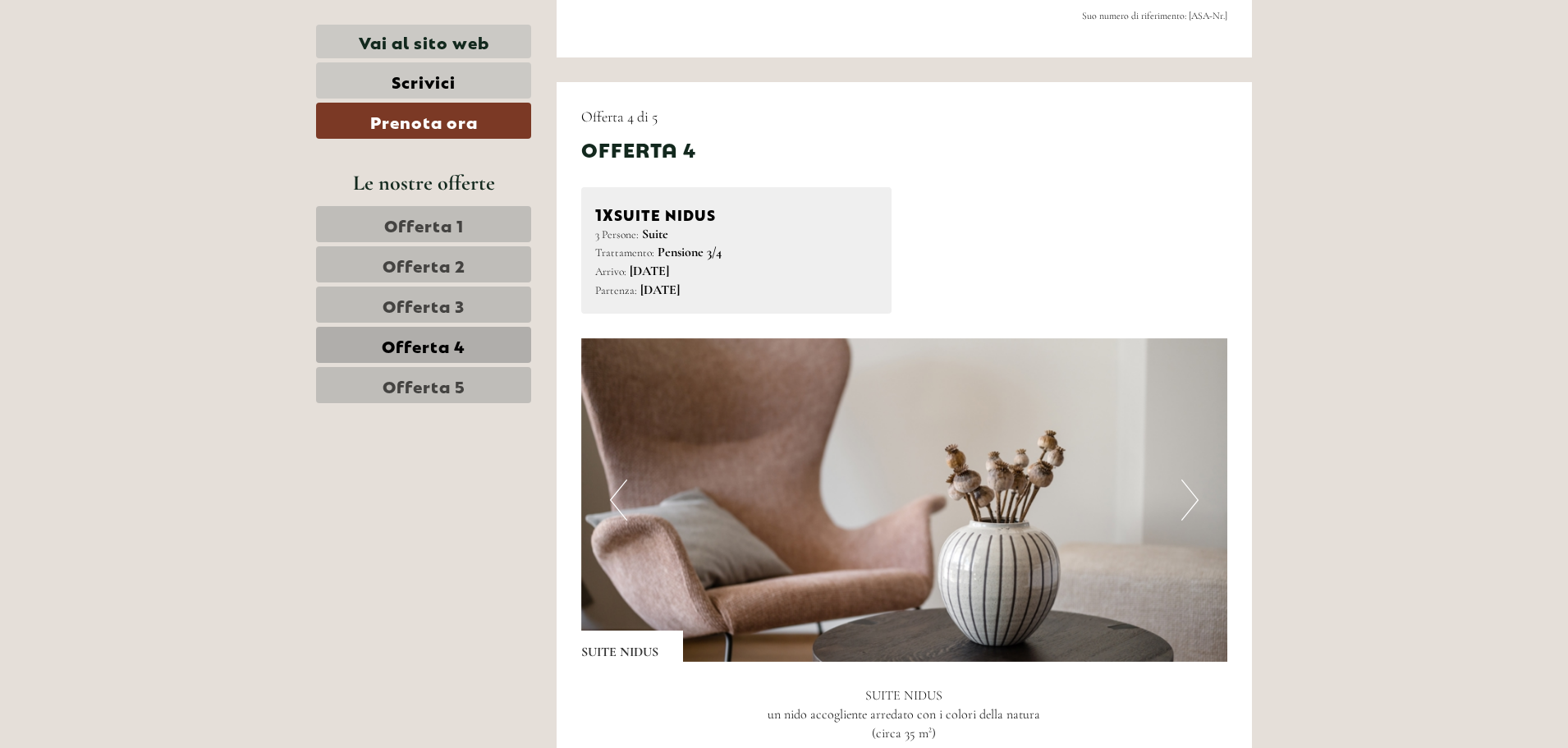
click at [1190, 496] on button "Next" at bounding box center [1190, 500] width 17 height 41
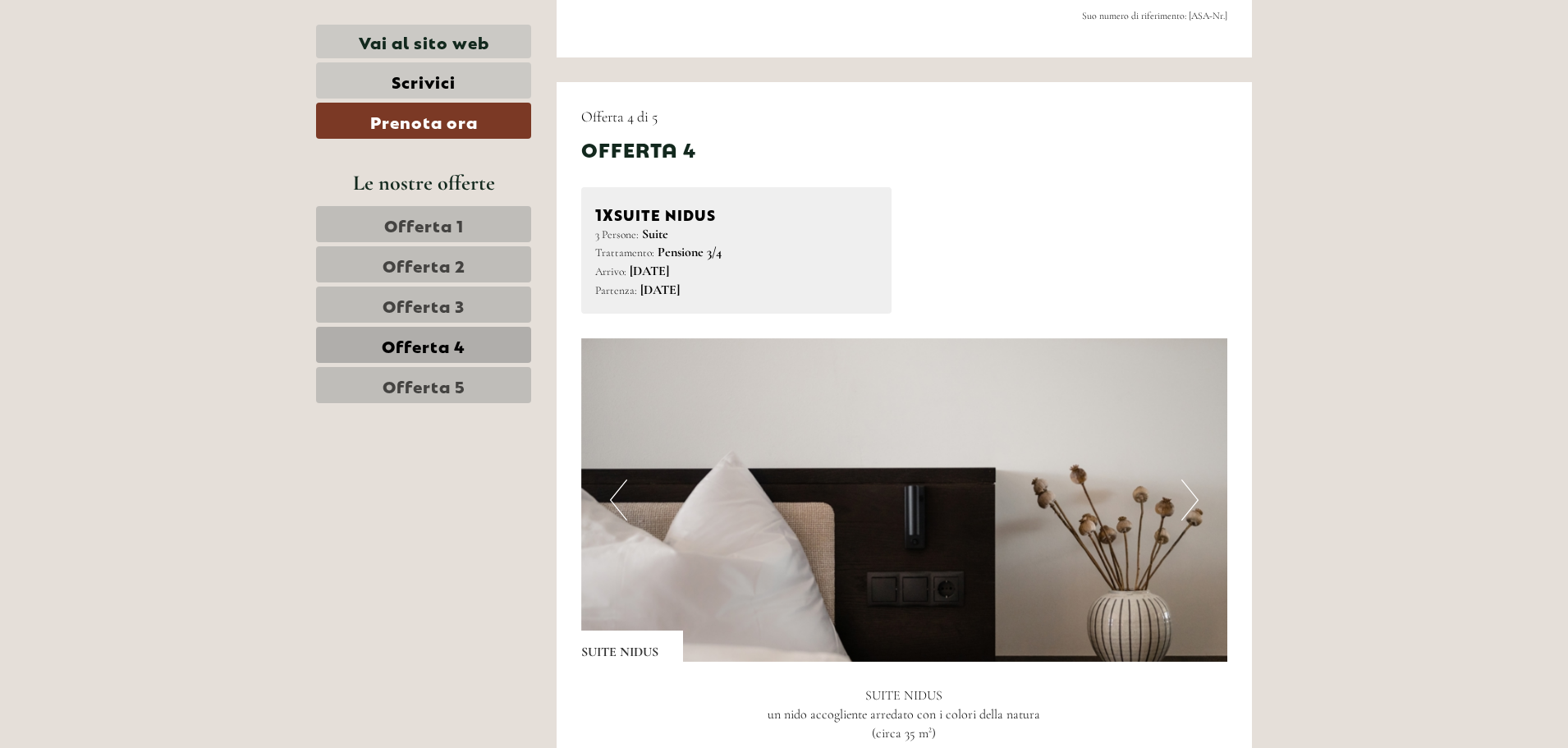
click at [1190, 496] on button "Next" at bounding box center [1190, 500] width 17 height 41
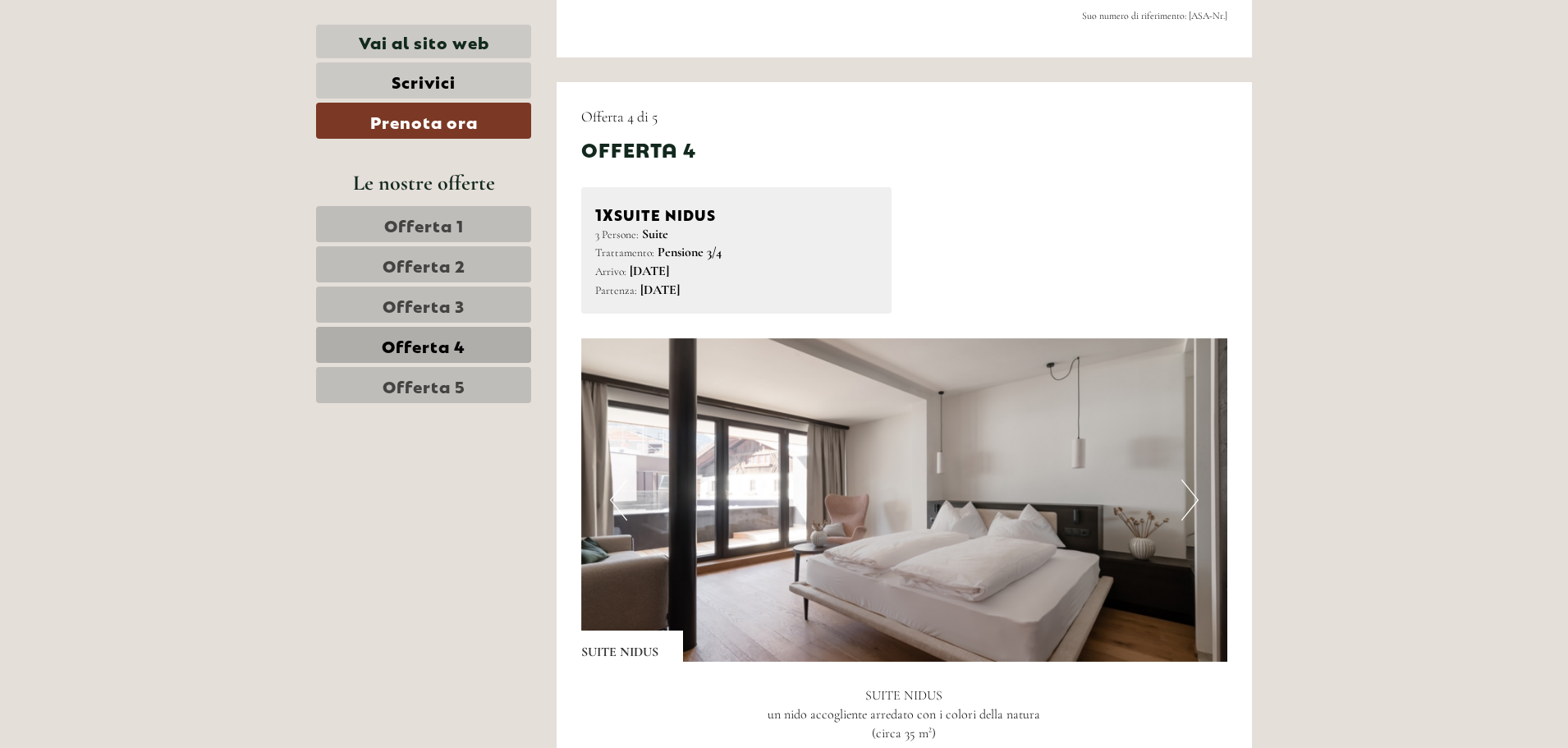
click at [1190, 496] on button "Next" at bounding box center [1190, 500] width 17 height 41
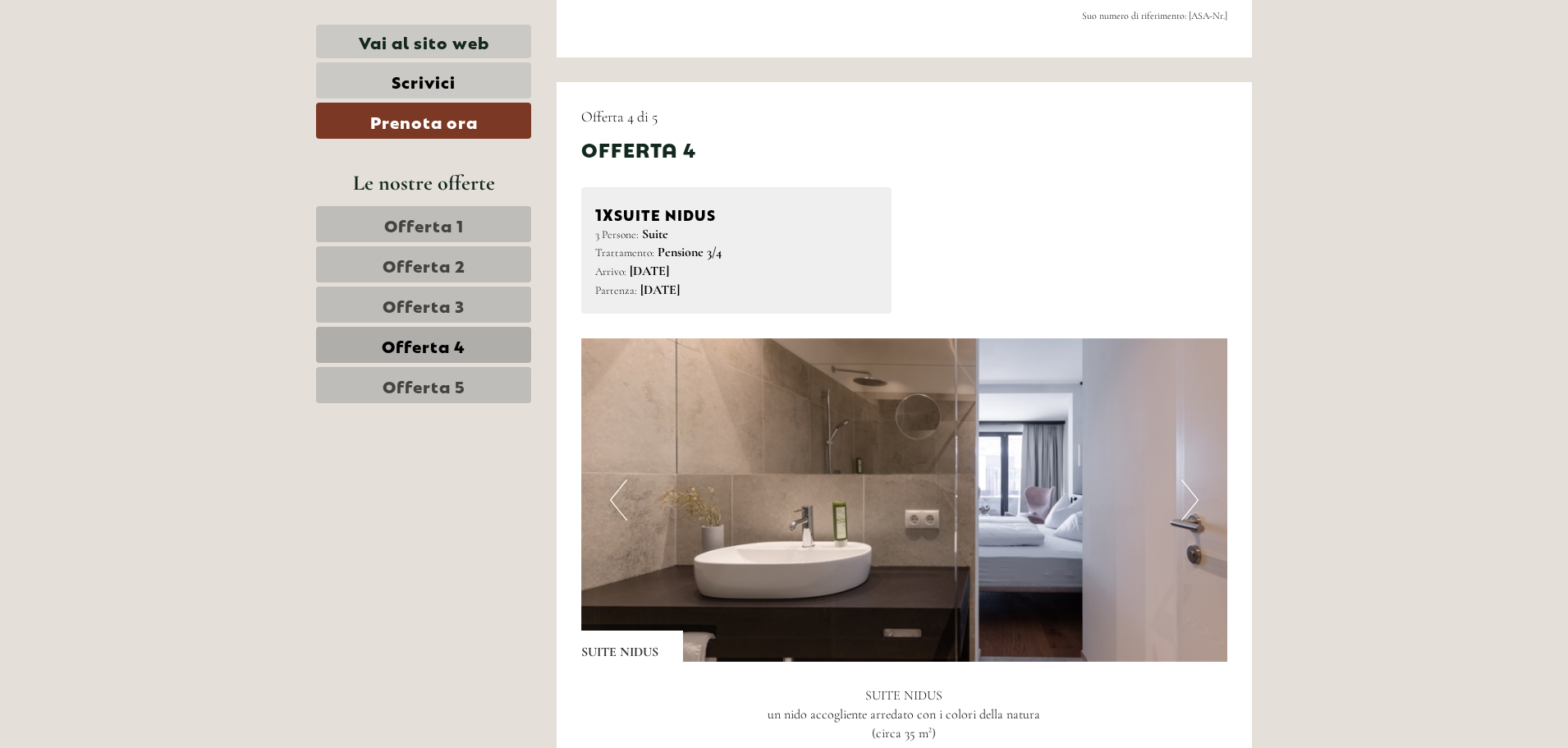
click at [1190, 496] on button "Next" at bounding box center [1190, 500] width 17 height 41
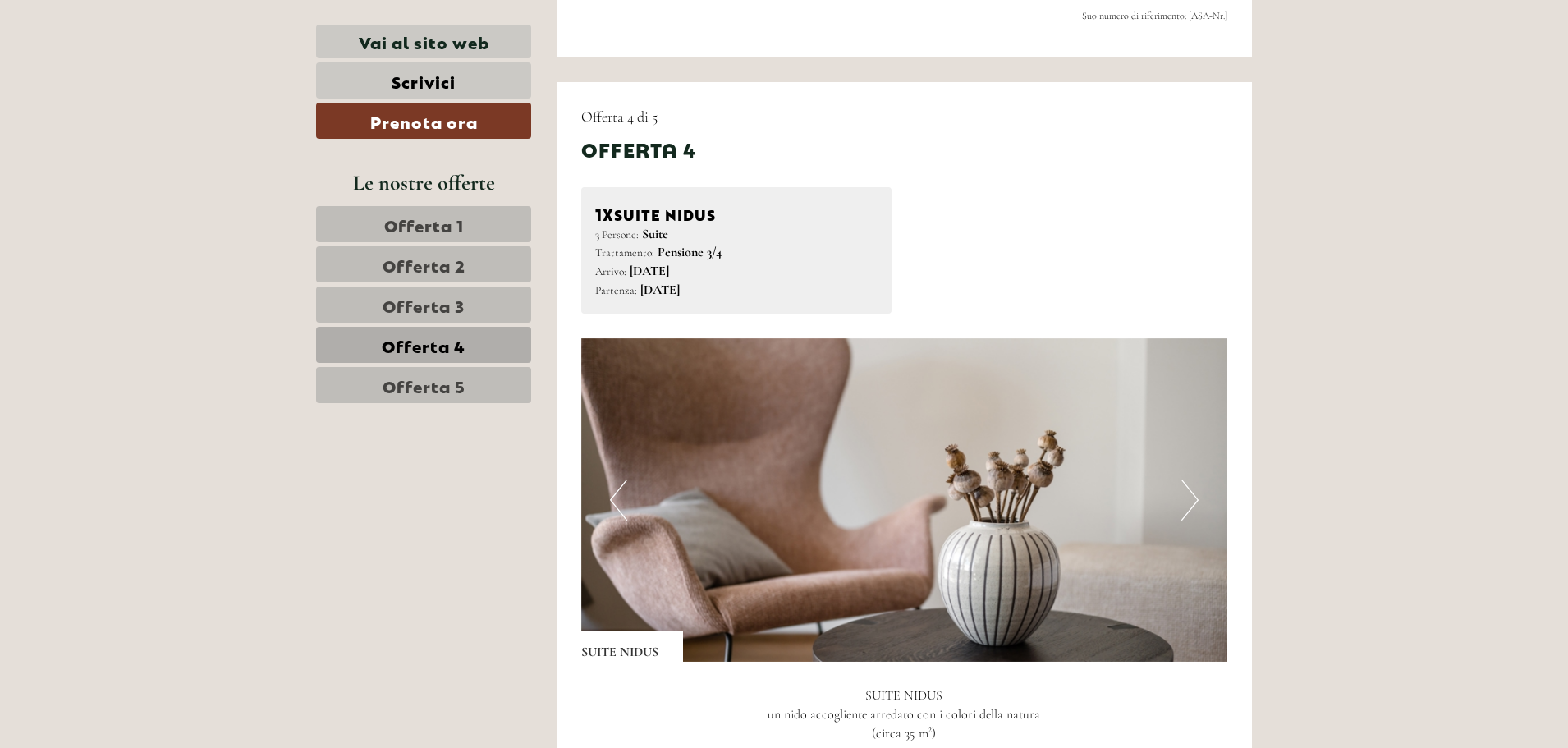
click at [1190, 496] on button "Next" at bounding box center [1190, 500] width 17 height 41
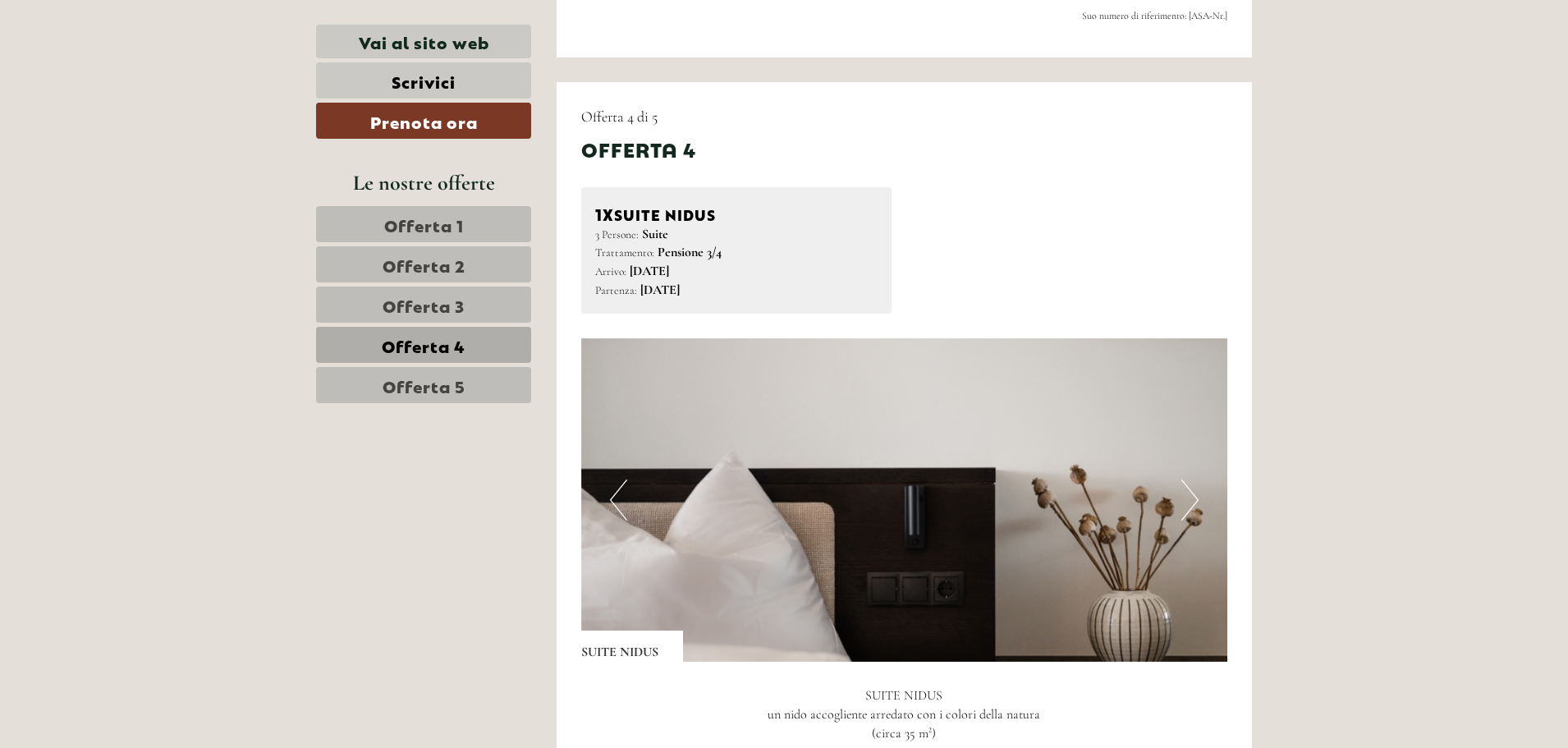
click at [1190, 496] on button "Next" at bounding box center [1190, 500] width 17 height 41
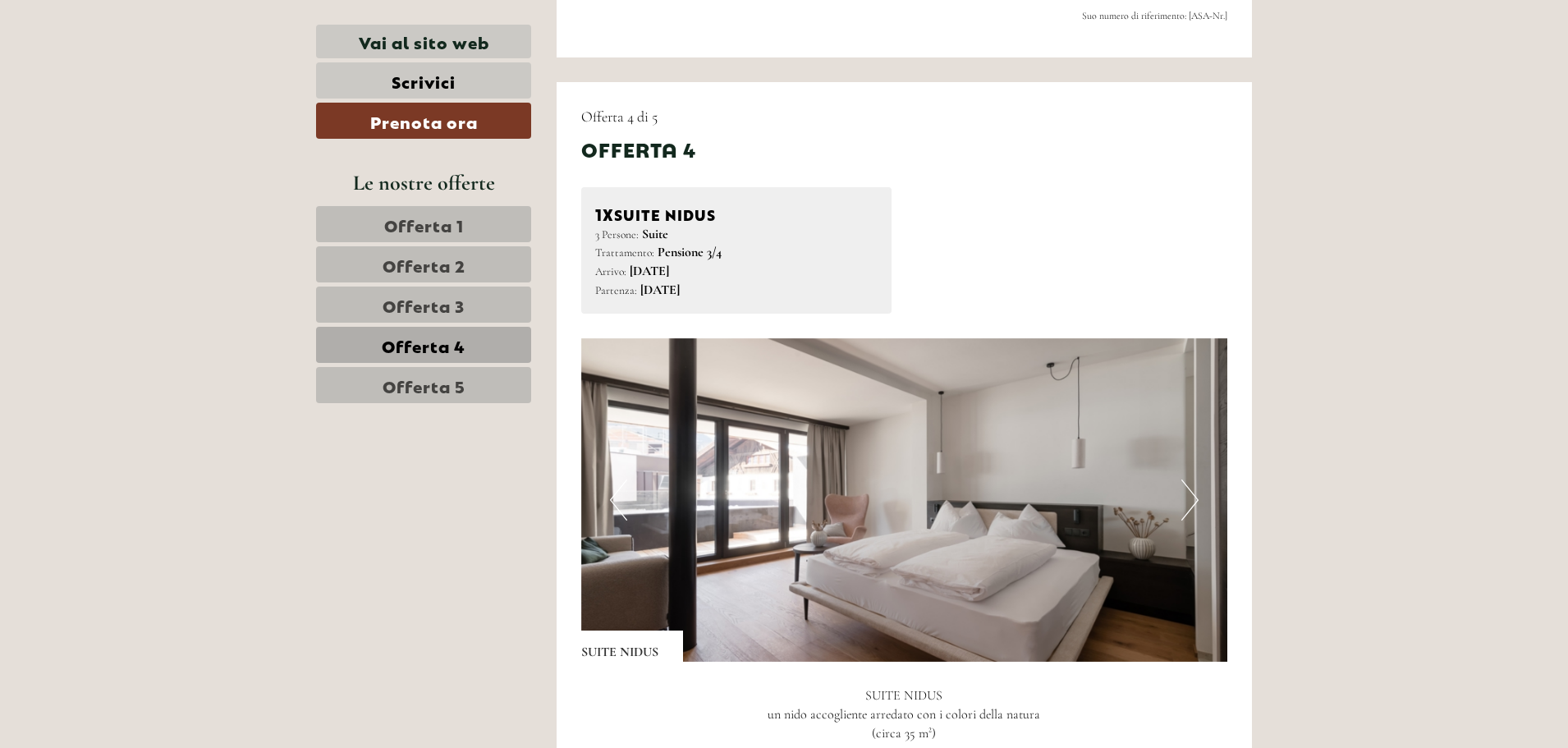
click at [1190, 496] on button "Next" at bounding box center [1190, 500] width 17 height 41
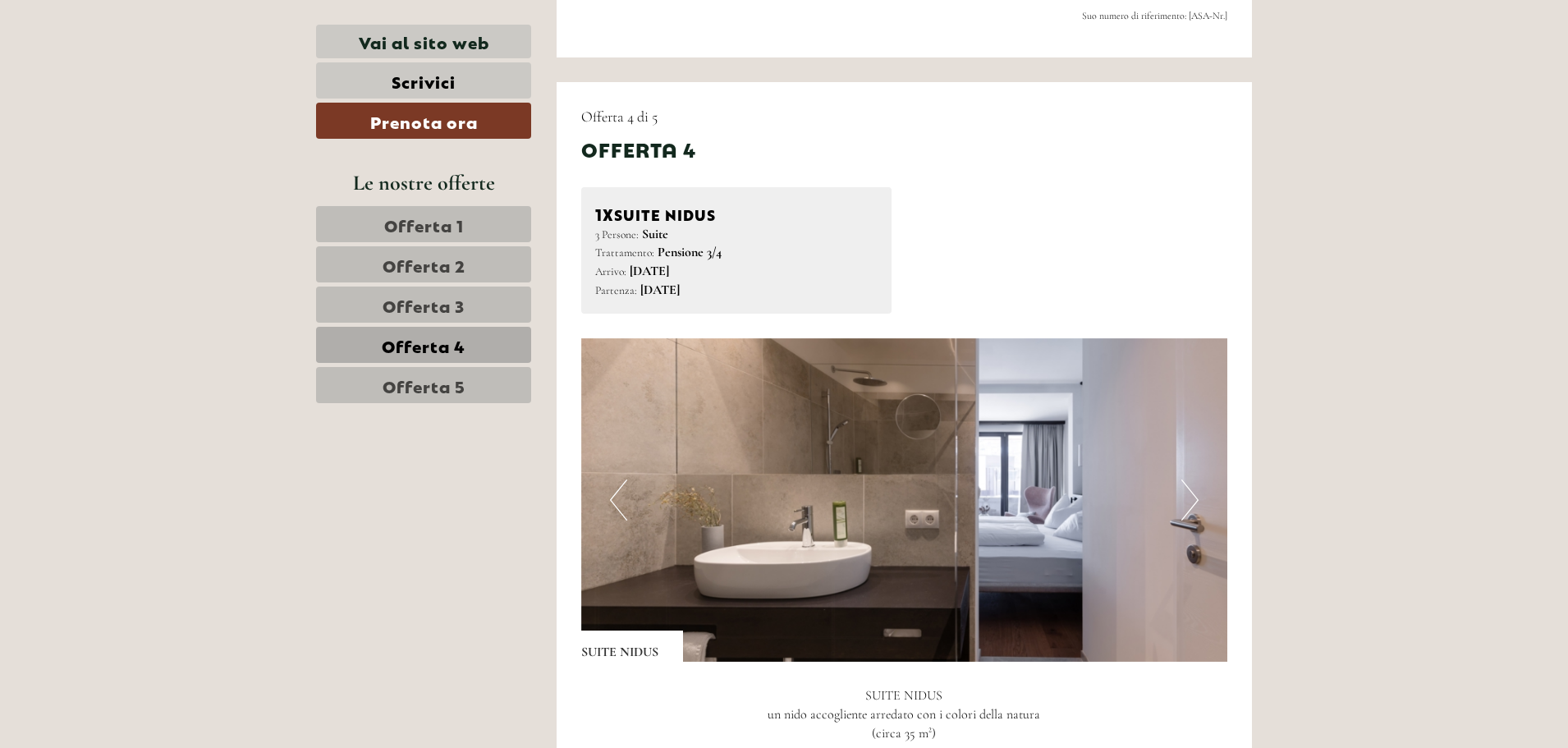
click at [1190, 496] on button "Next" at bounding box center [1190, 500] width 17 height 41
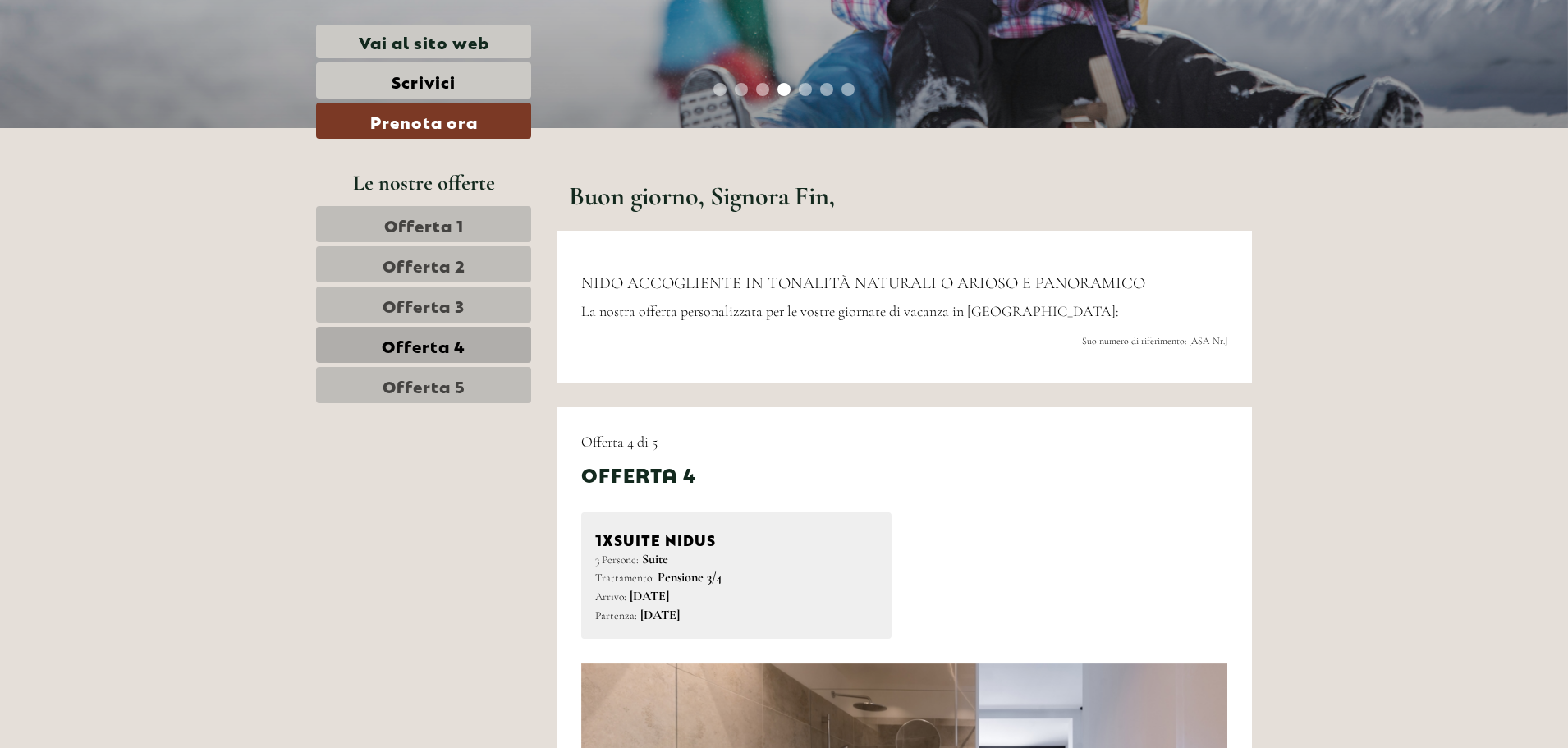
scroll to position [440, 0]
